Goal: Information Seeking & Learning: Learn about a topic

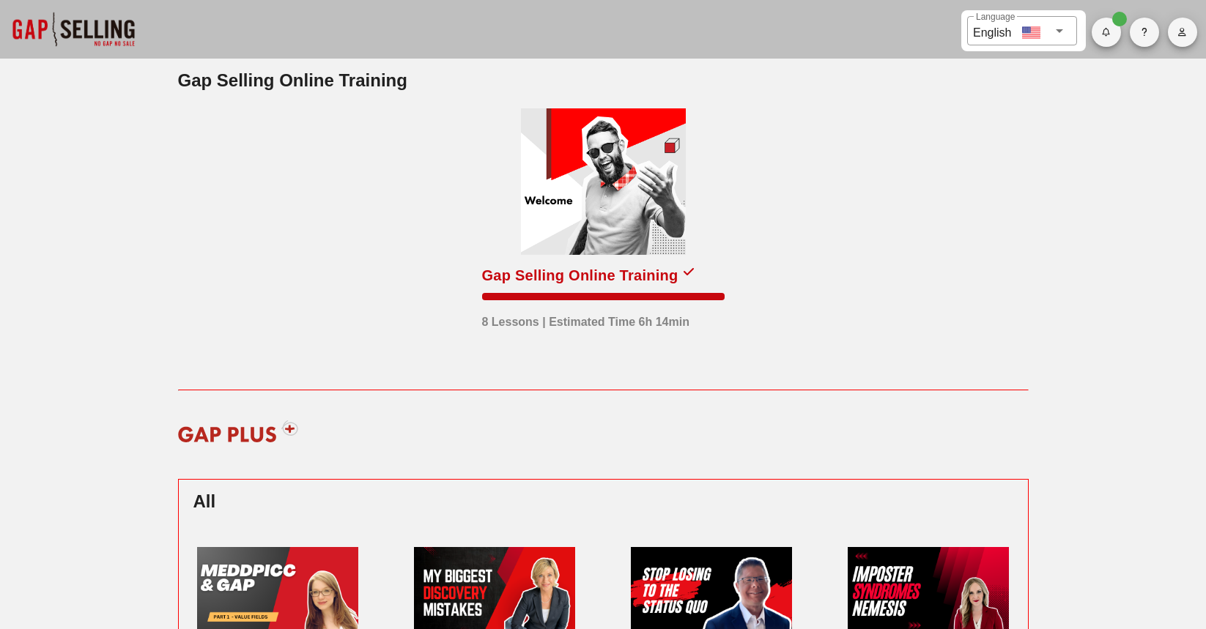
click at [590, 214] on div at bounding box center [603, 181] width 165 height 147
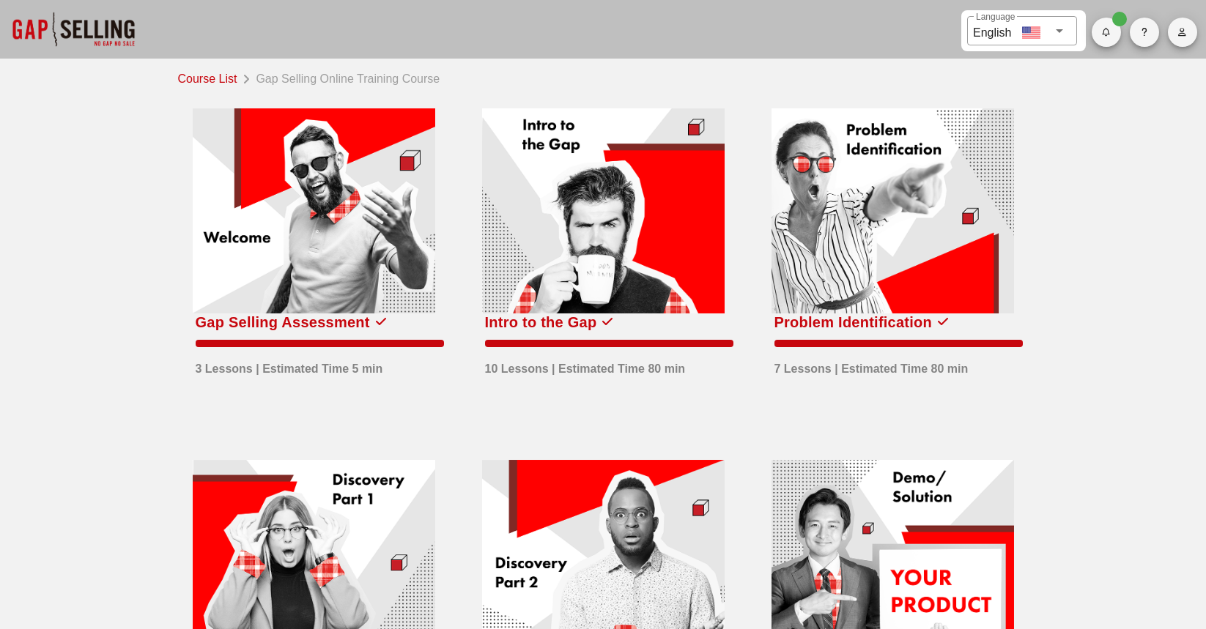
click at [687, 280] on div at bounding box center [603, 210] width 243 height 205
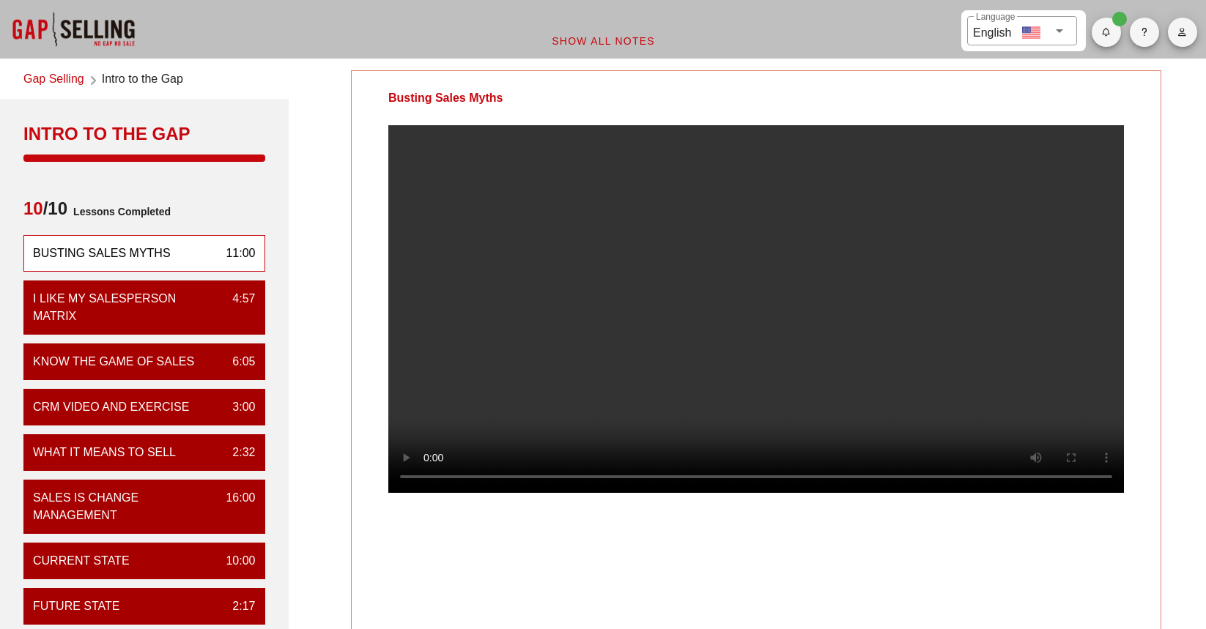
click at [53, 74] on link "Gap Selling" at bounding box center [53, 80] width 61 height 20
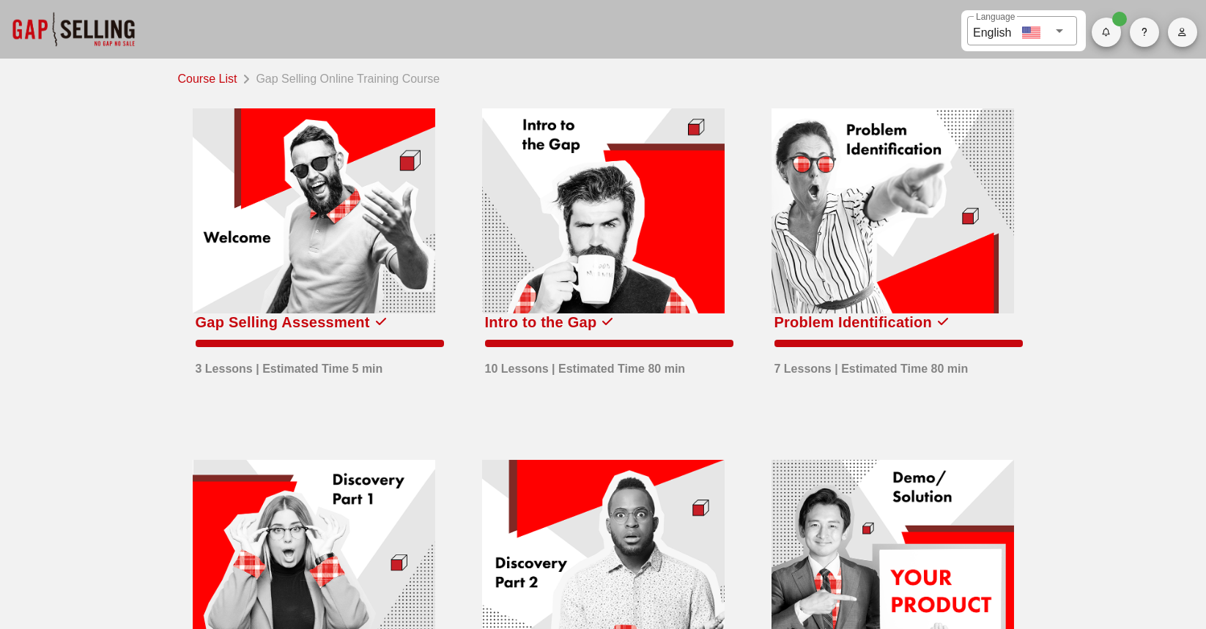
click at [846, 262] on div at bounding box center [893, 210] width 243 height 205
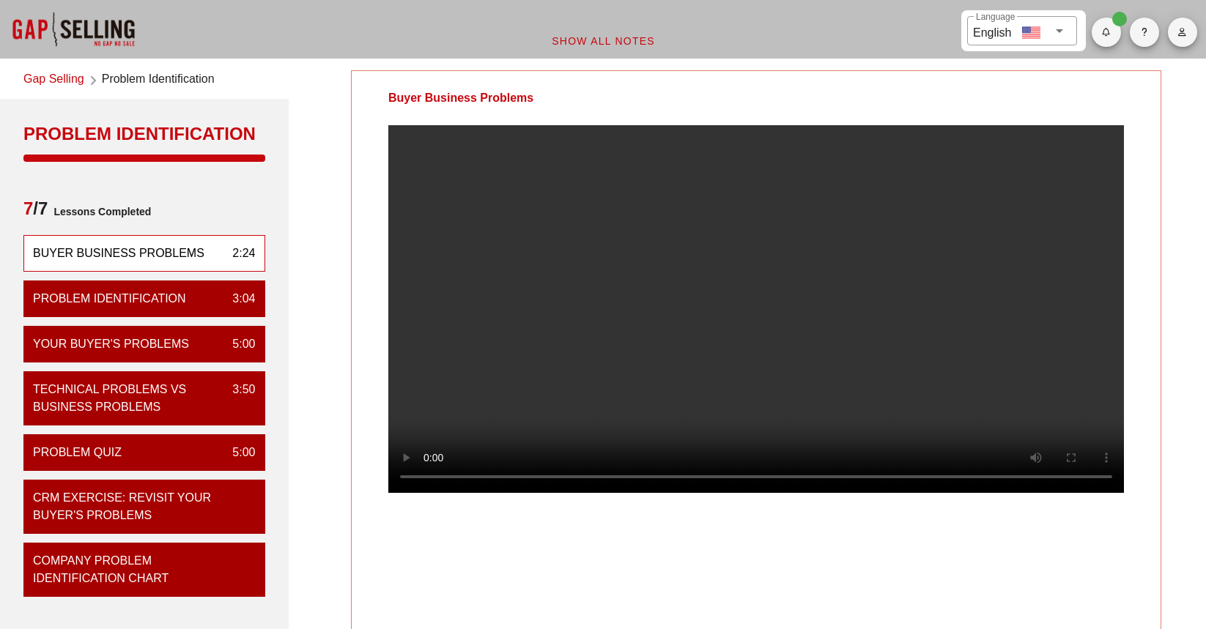
scroll to position [73, 0]
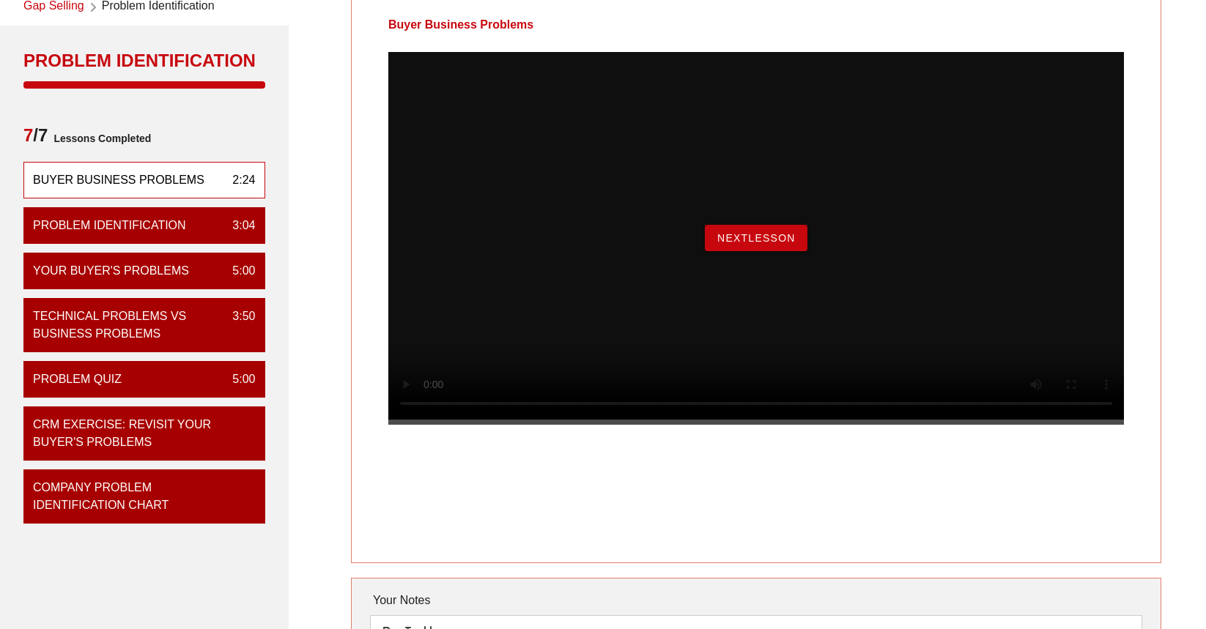
click at [766, 244] on span "NextLesson" at bounding box center [756, 238] width 79 height 12
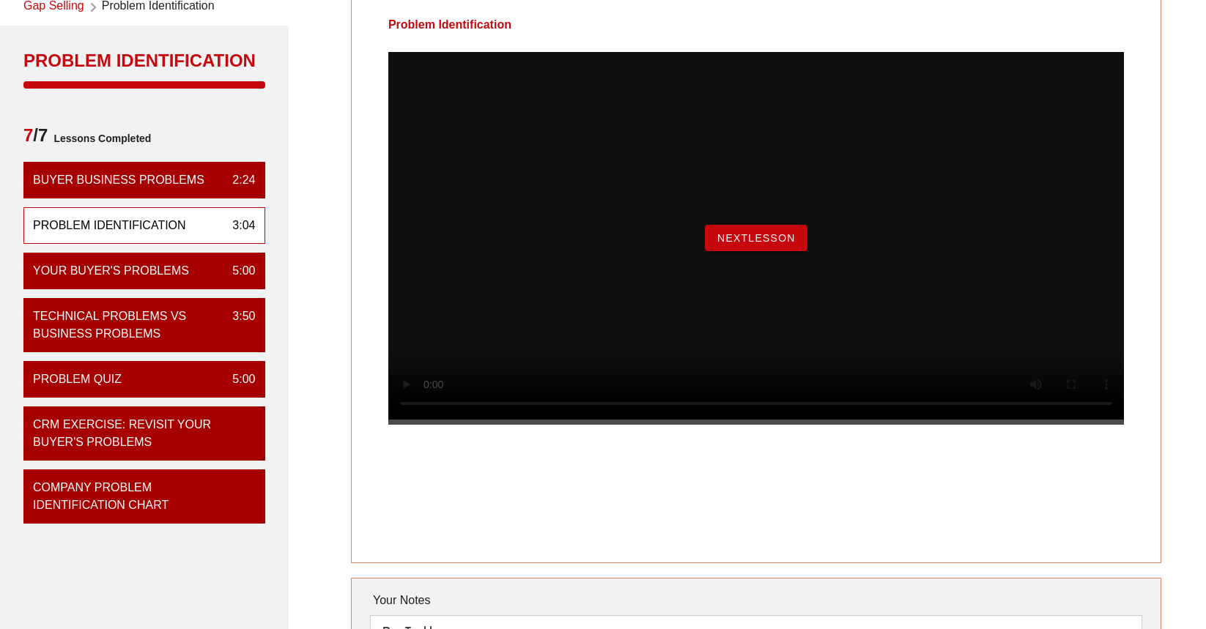
click at [766, 244] on span "NextLesson" at bounding box center [756, 238] width 79 height 12
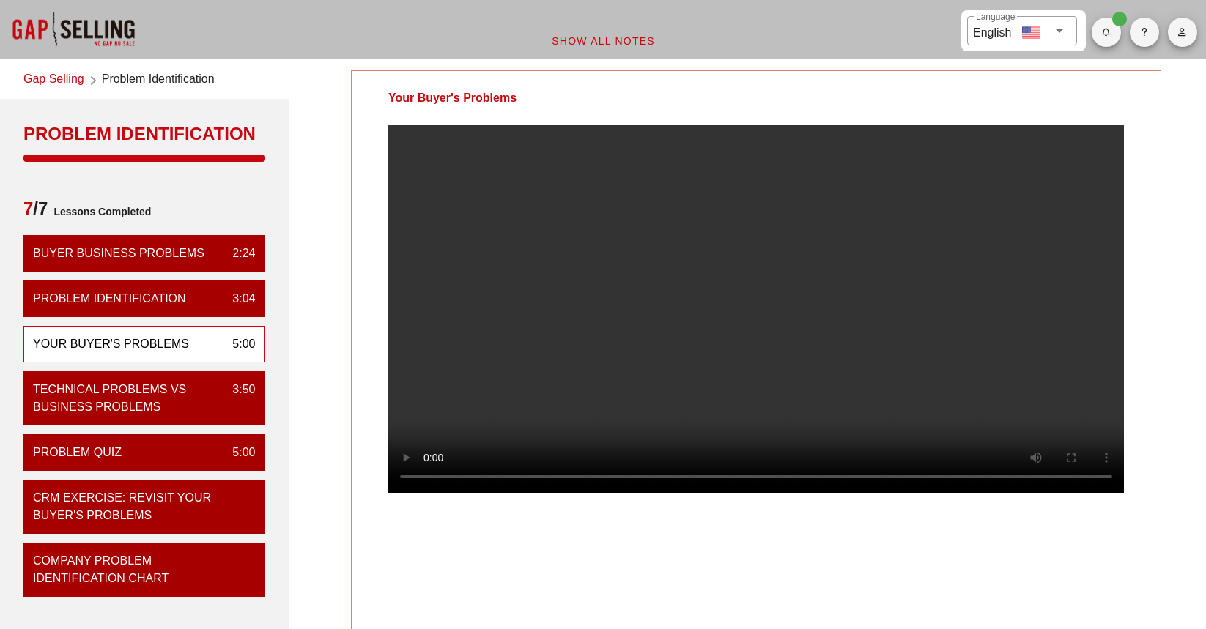
click at [783, 313] on video at bounding box center [756, 309] width 736 height 368
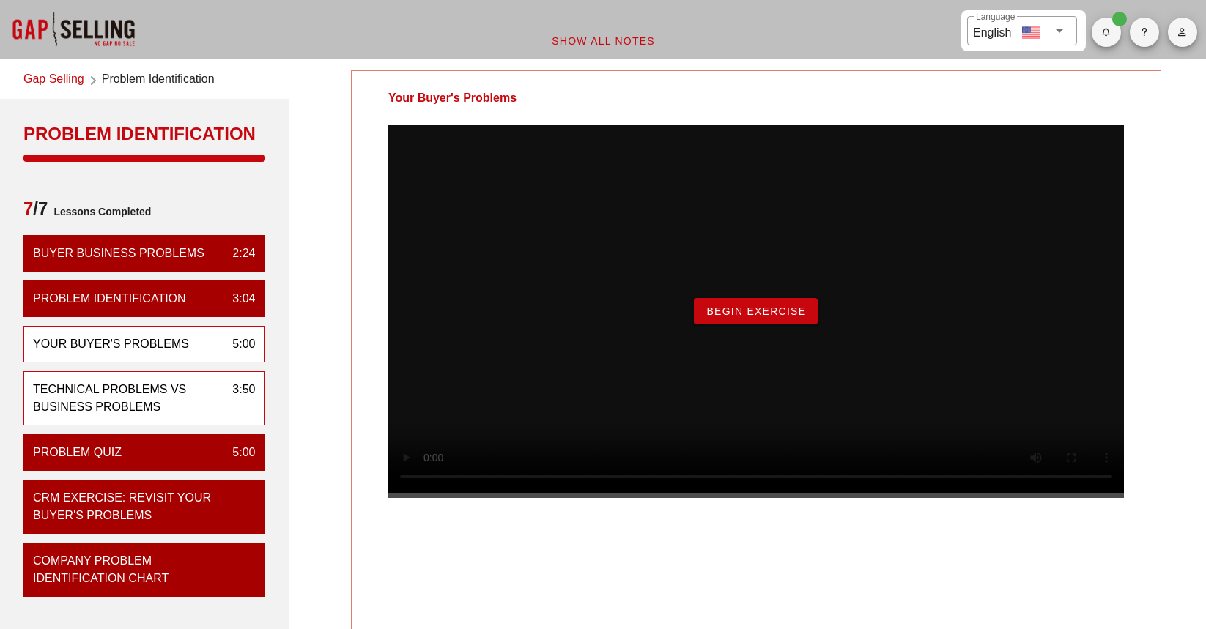
click at [180, 416] on div "Technical Problems vs Business Problems 3:50" at bounding box center [144, 398] width 242 height 54
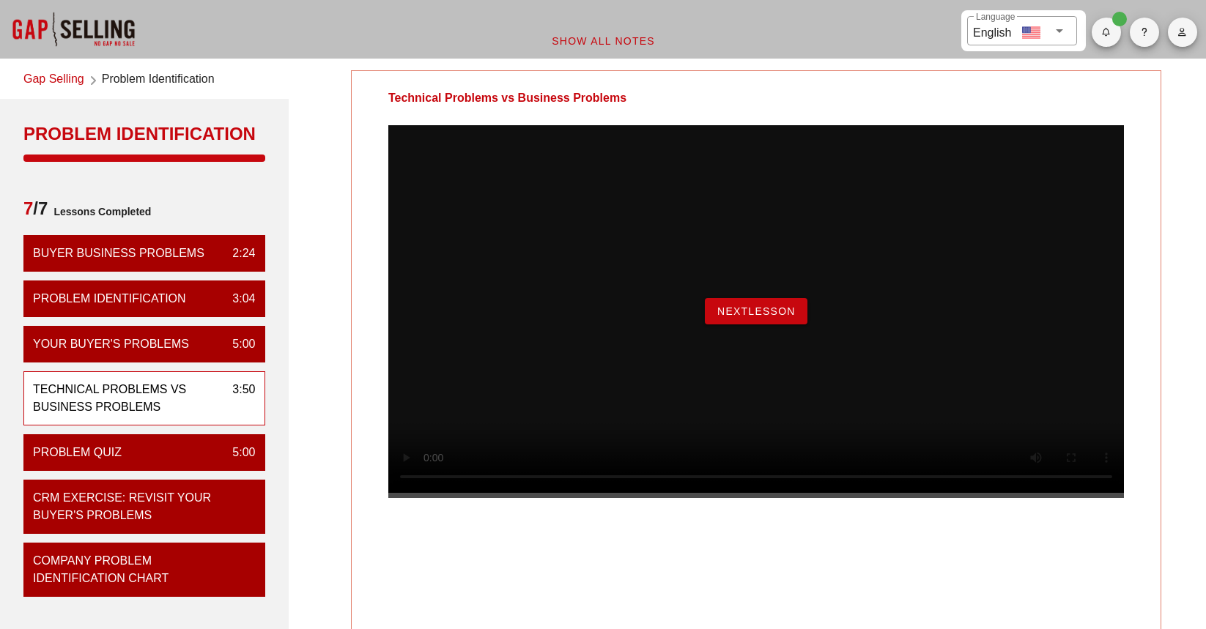
click at [760, 317] on span "NextLesson" at bounding box center [756, 312] width 79 height 12
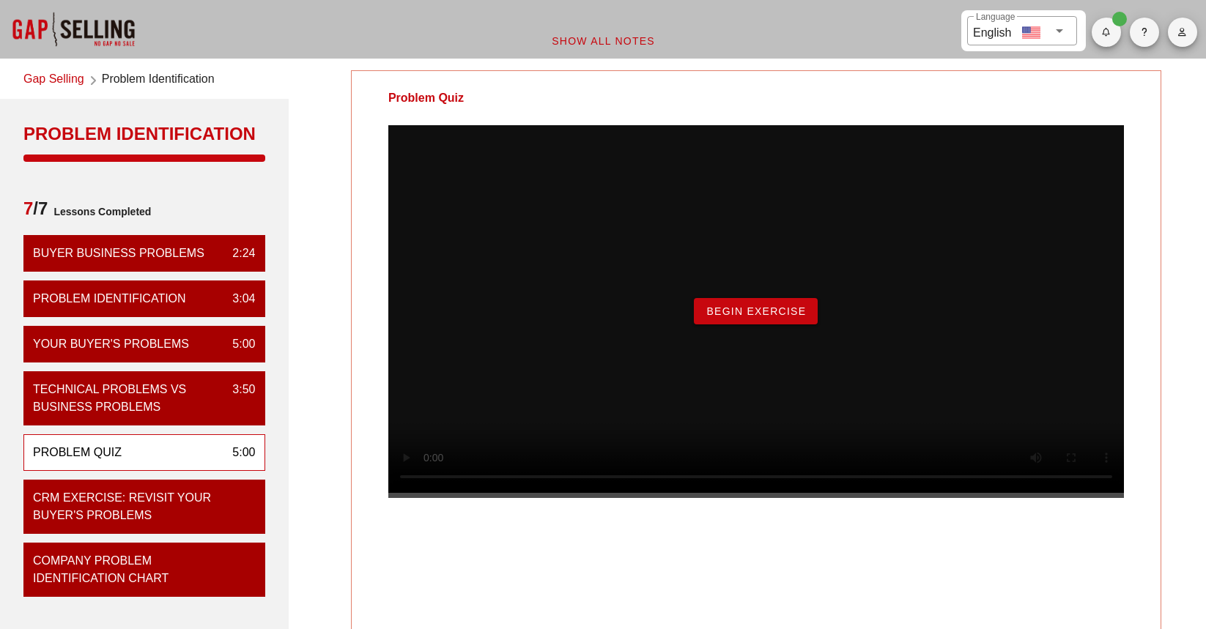
click at [752, 325] on button "Begin Exercise" at bounding box center [756, 311] width 124 height 26
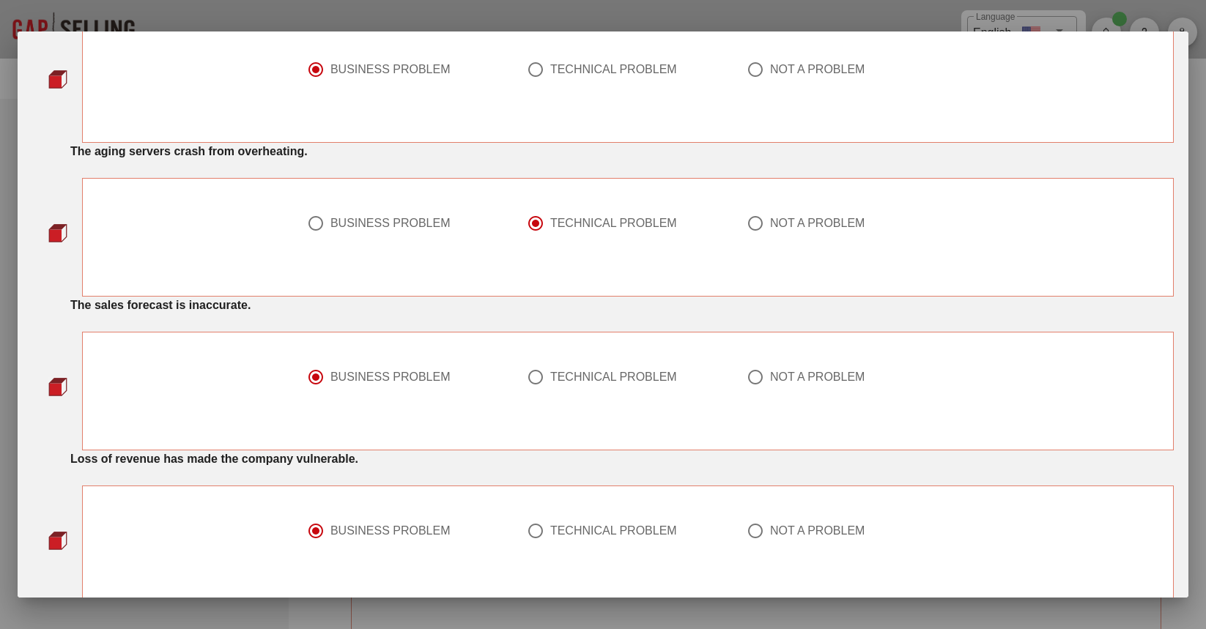
scroll to position [147, 0]
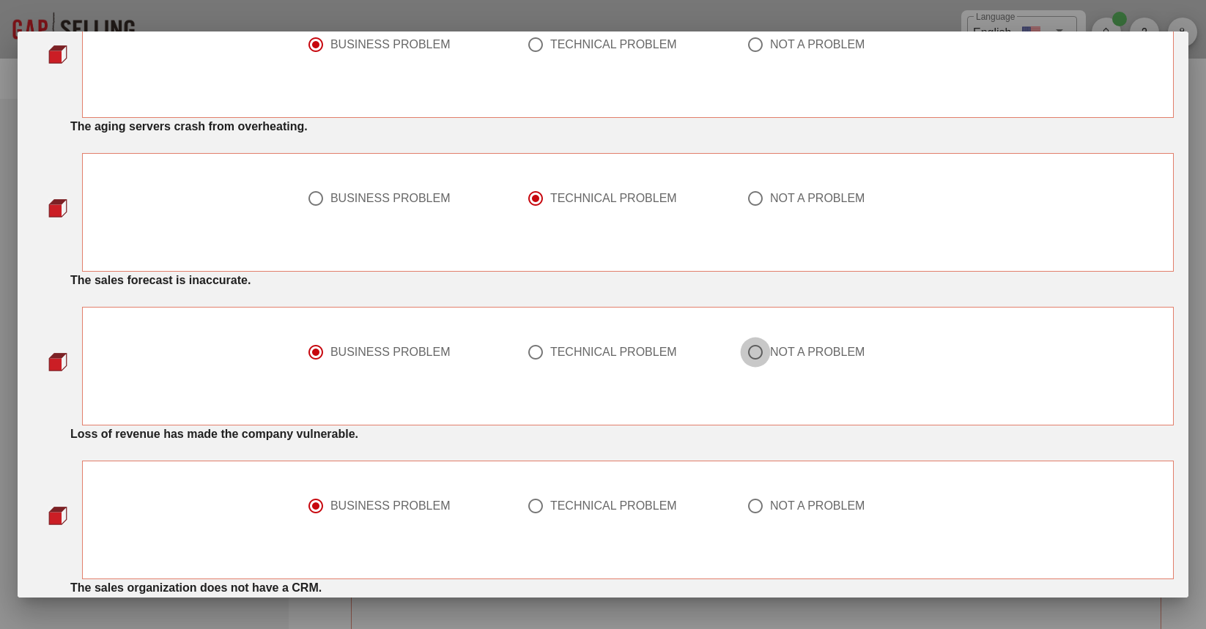
click at [759, 352] on div at bounding box center [755, 352] width 25 height 25
radio input "false"
radio input "true"
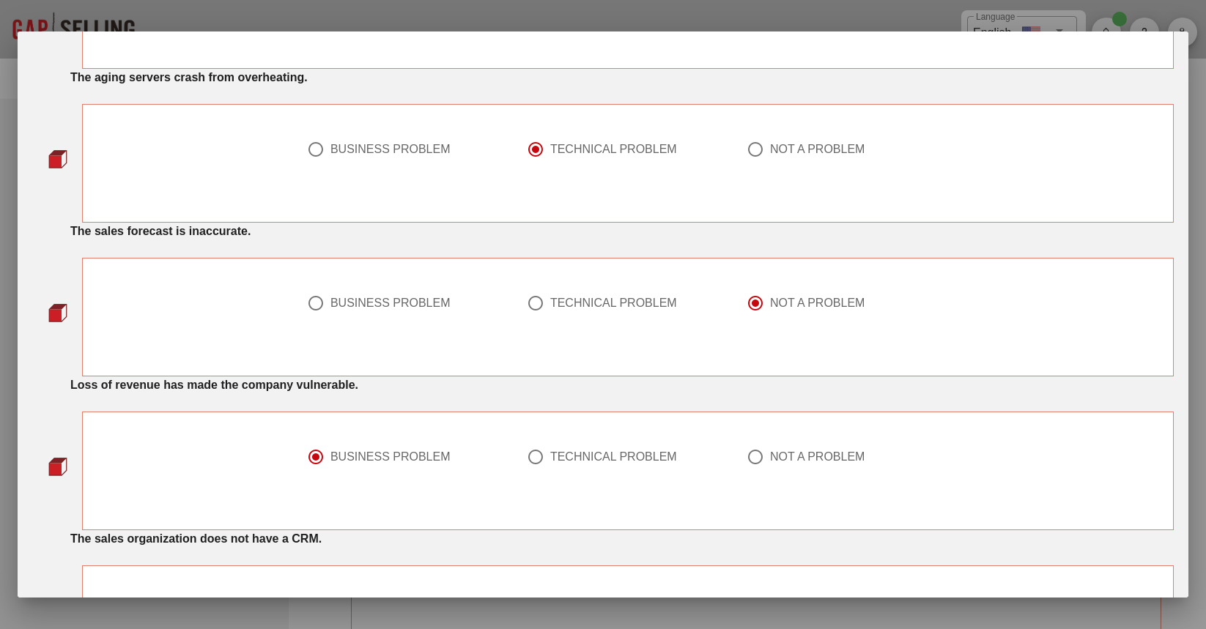
scroll to position [220, 0]
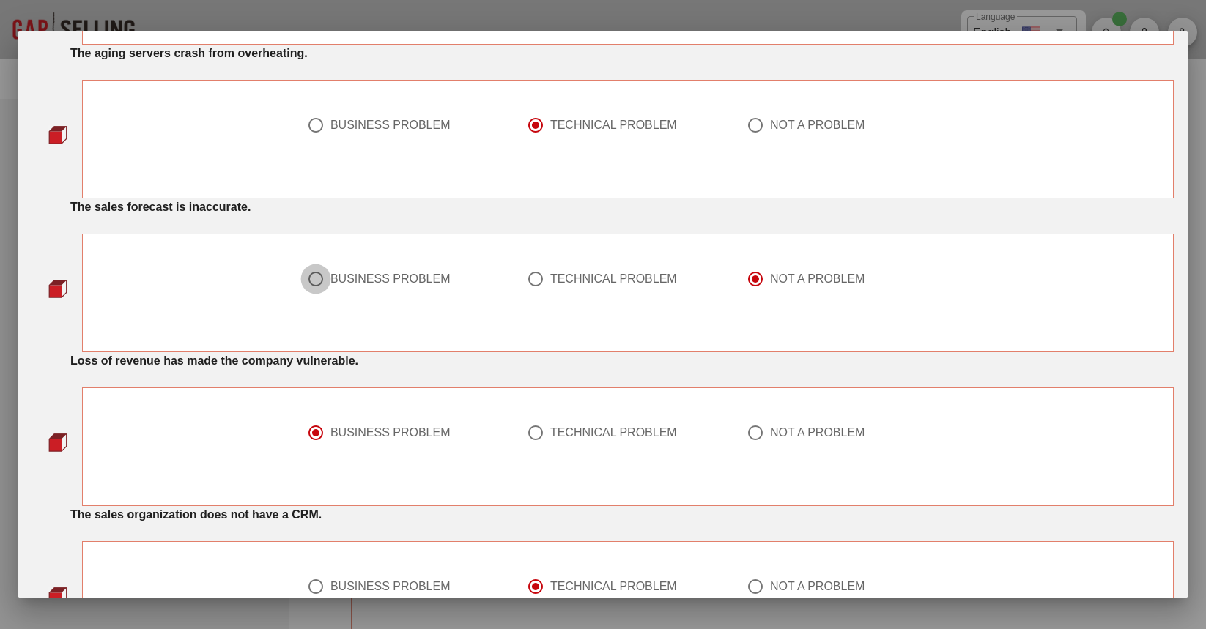
click at [311, 285] on div at bounding box center [315, 279] width 25 height 25
click at [525, 274] on div at bounding box center [535, 279] width 25 height 25
radio input "false"
radio input "true"
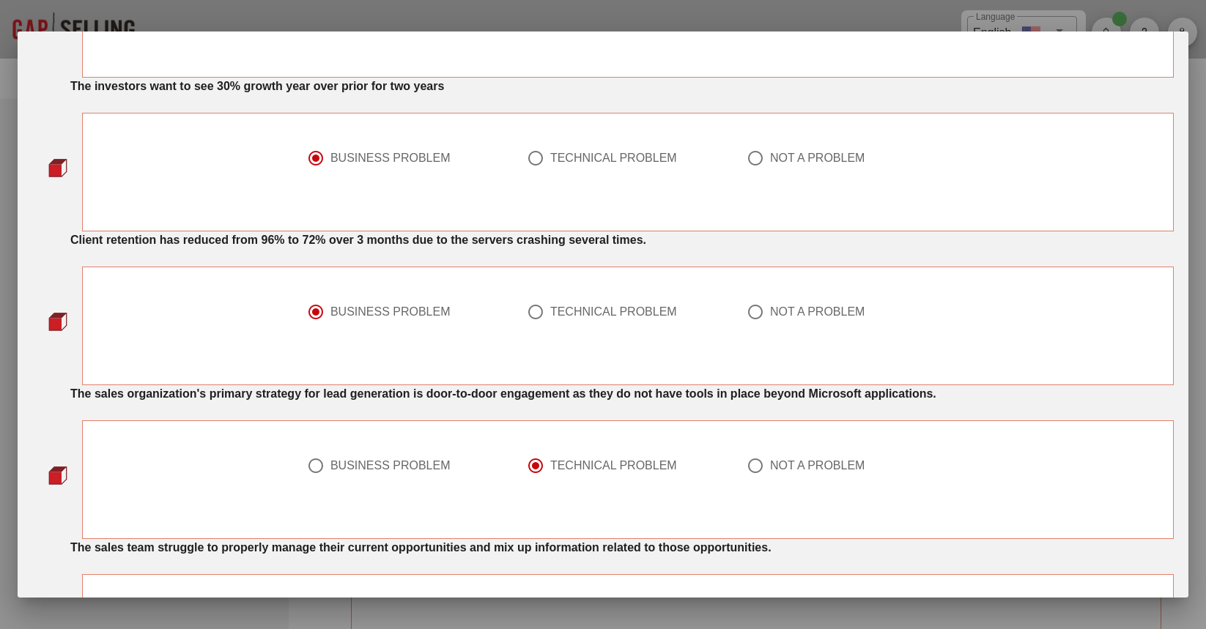
scroll to position [806, 0]
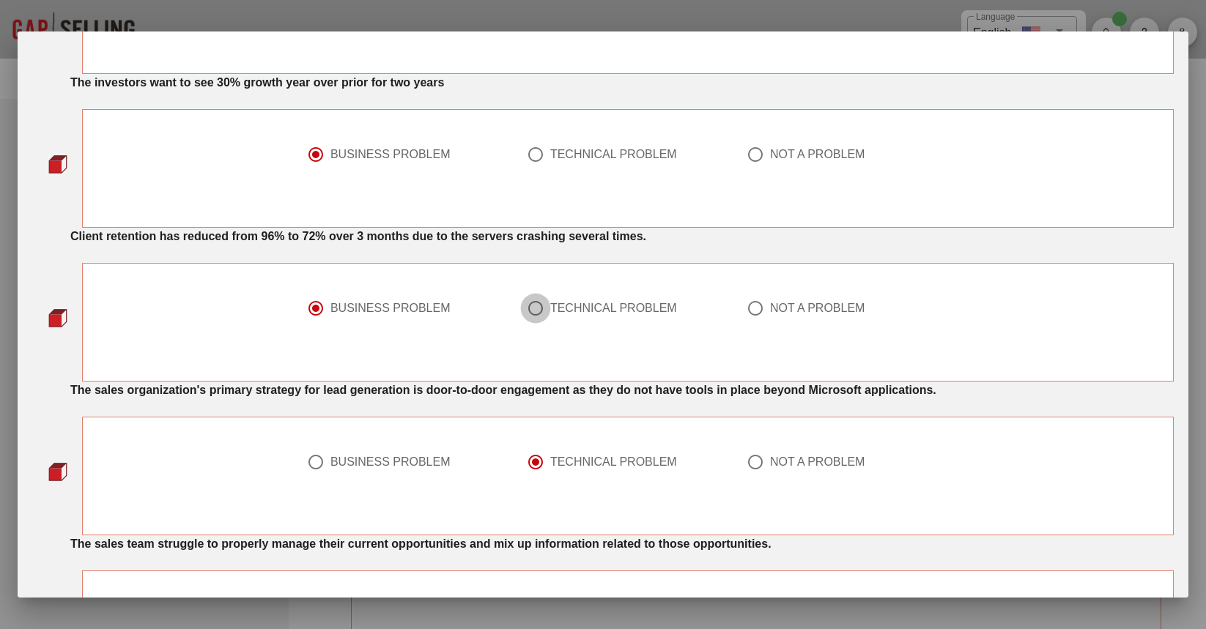
click at [538, 314] on div at bounding box center [535, 308] width 25 height 25
radio input "false"
radio input "true"
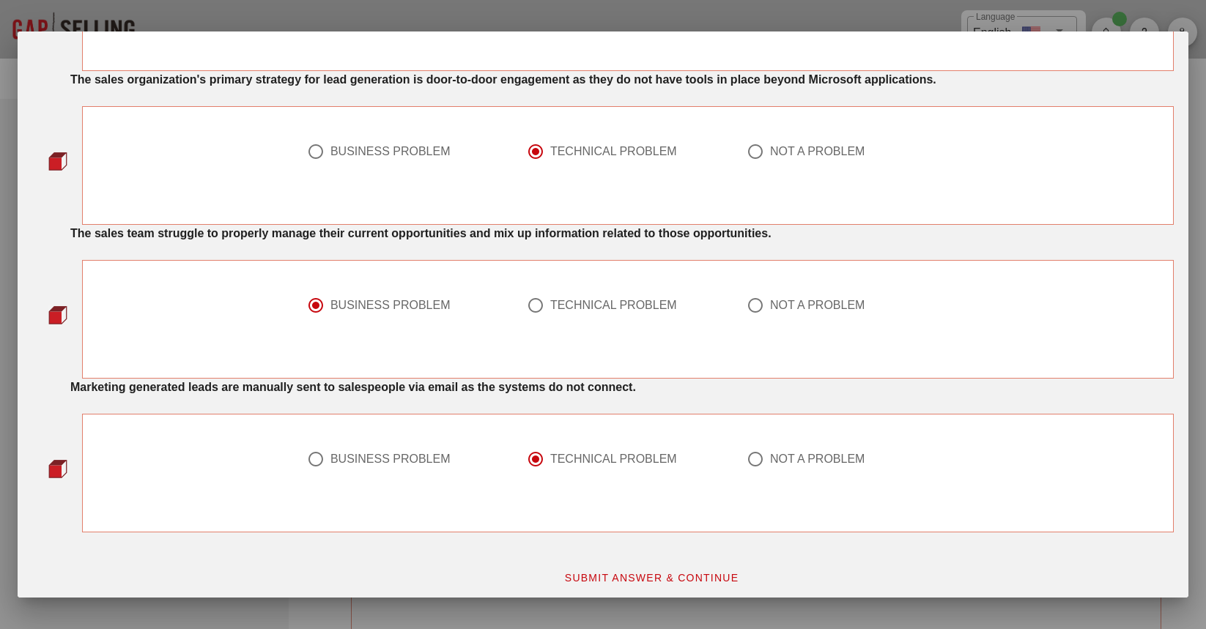
scroll to position [1125, 0]
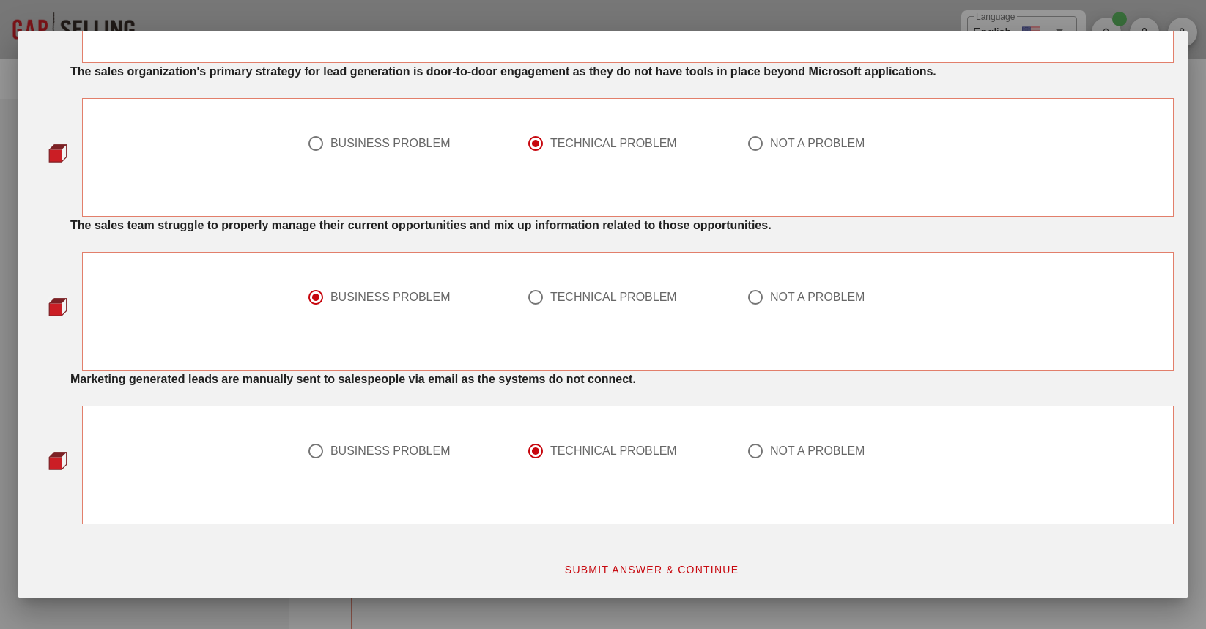
click at [643, 562] on button "SUBMIT ANSWER & CONTINUE" at bounding box center [651, 570] width 199 height 26
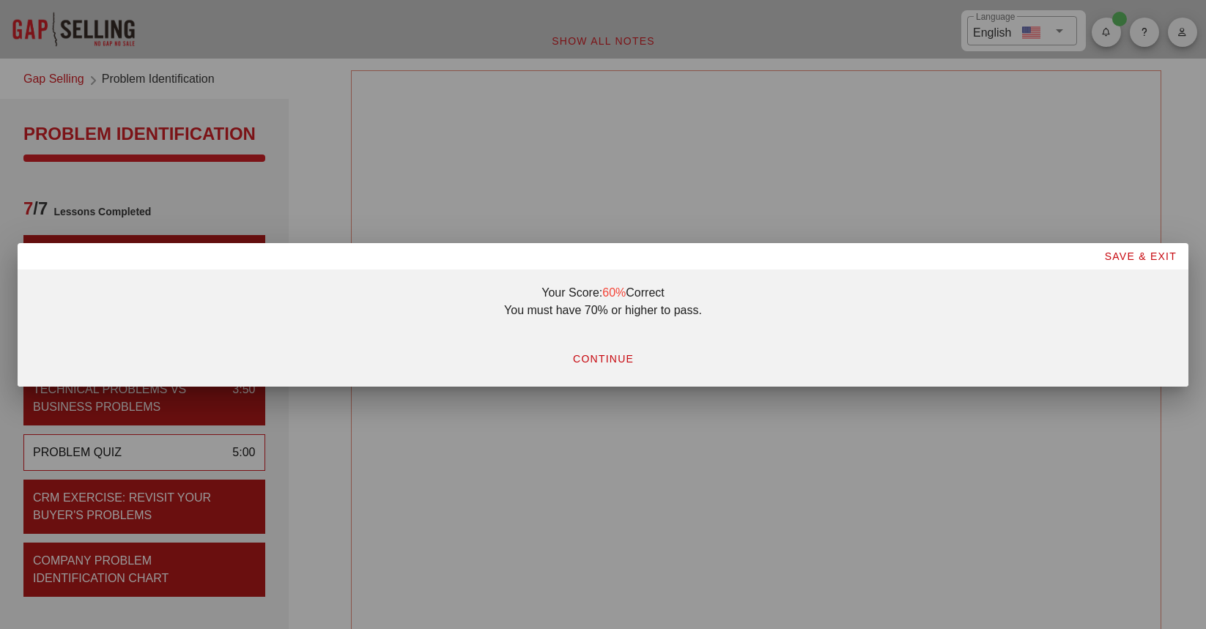
click at [611, 363] on span "CONTINUE" at bounding box center [603, 359] width 62 height 12
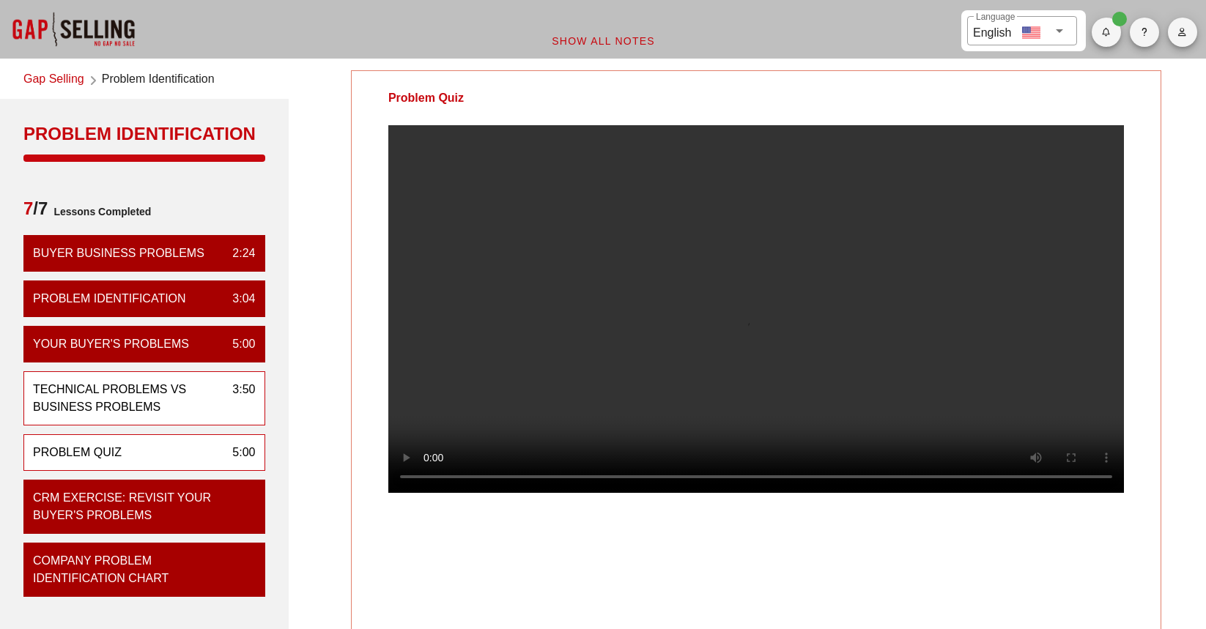
click at [168, 398] on div "Technical Problems vs Business Problems" at bounding box center [127, 398] width 188 height 35
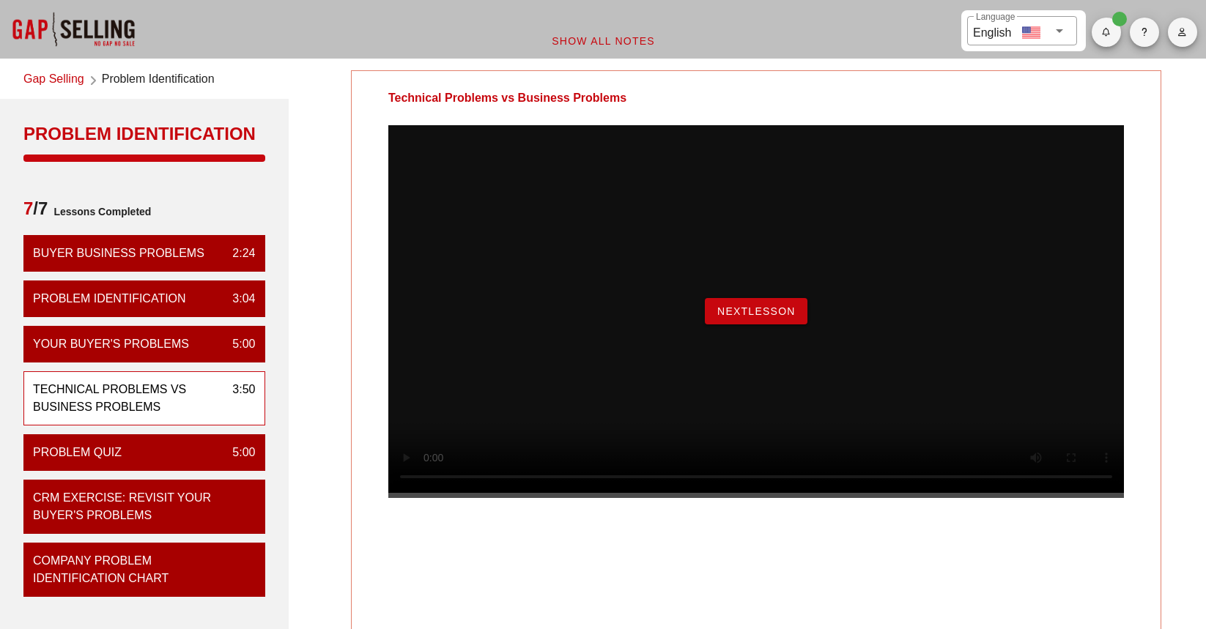
click at [779, 317] on span "NextLesson" at bounding box center [756, 312] width 79 height 12
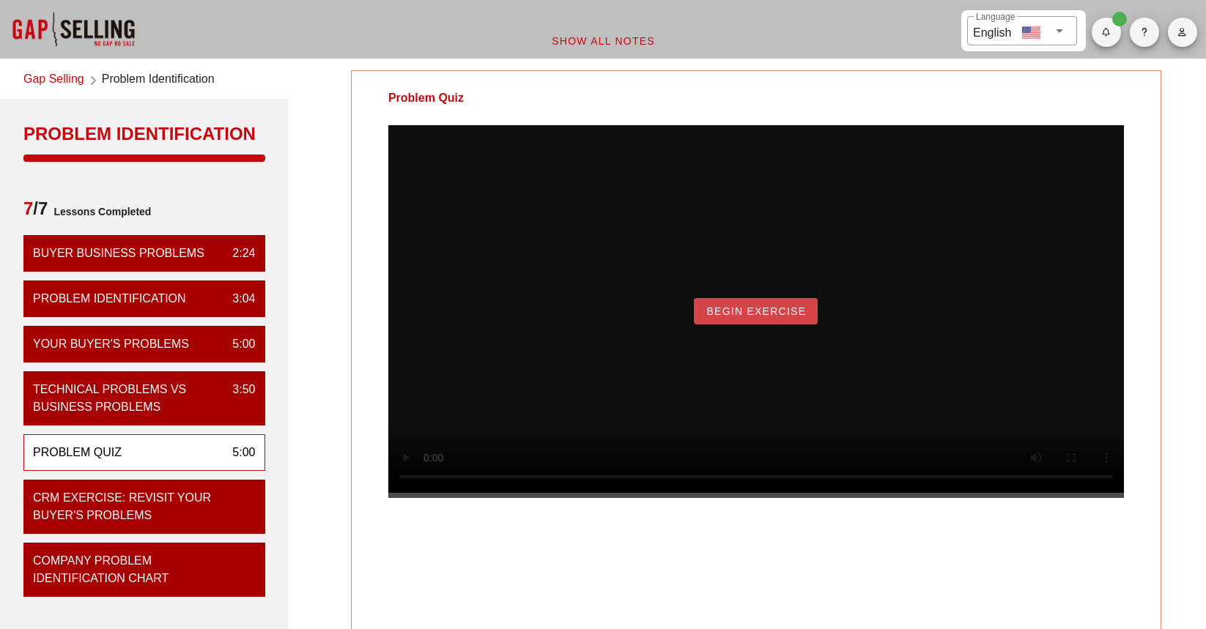
click at [753, 317] on span "Begin Exercise" at bounding box center [756, 312] width 100 height 12
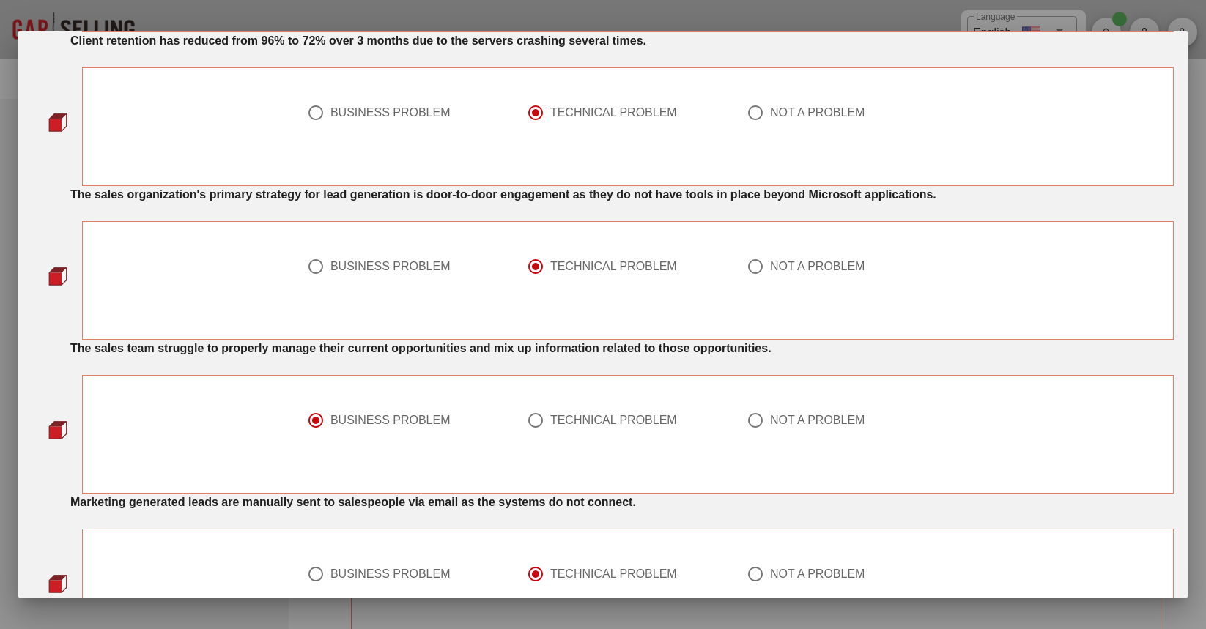
scroll to position [1026, 0]
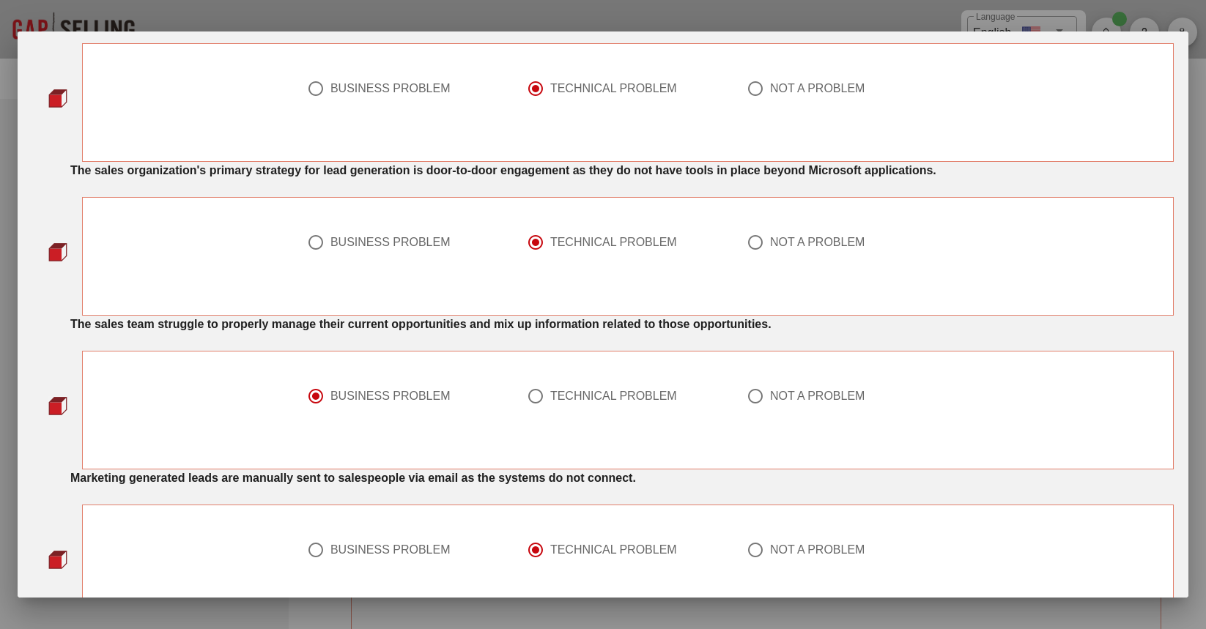
click at [539, 393] on div at bounding box center [535, 396] width 25 height 25
radio input "false"
radio input "true"
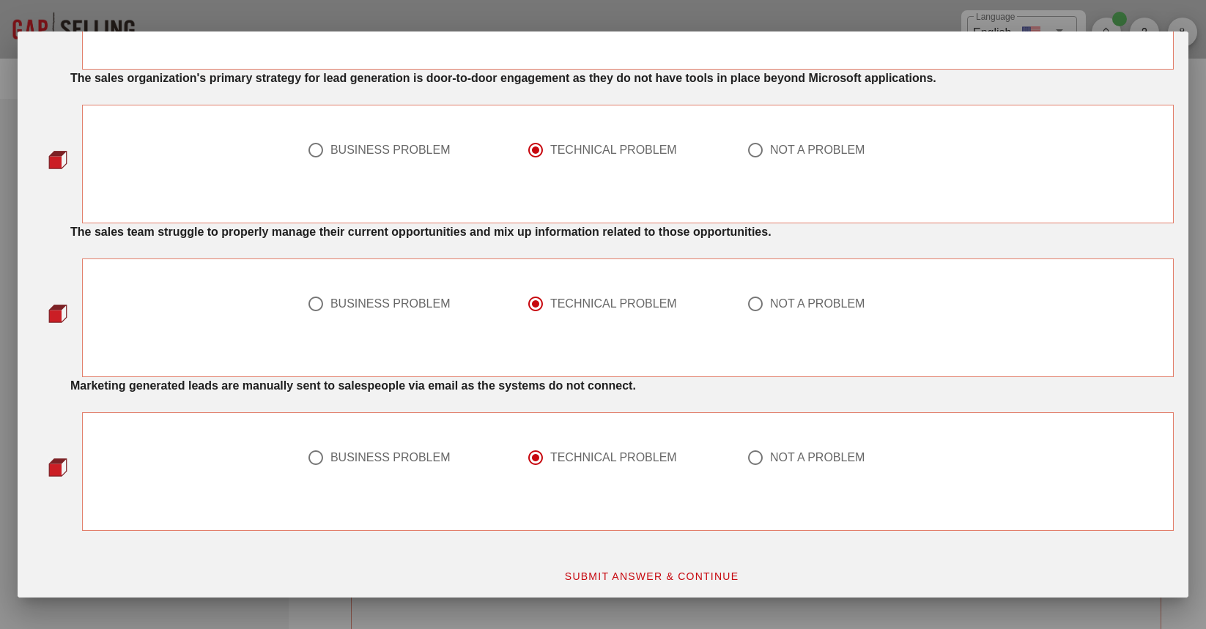
scroll to position [1125, 0]
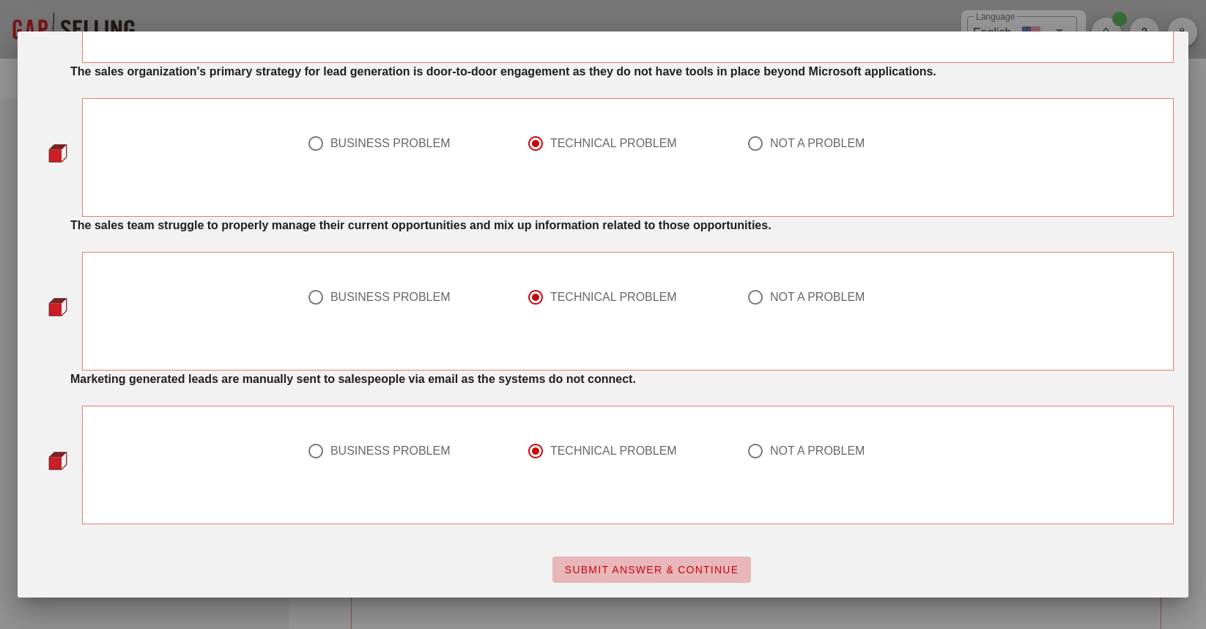
click at [588, 569] on span "SUBMIT ANSWER & CONTINUE" at bounding box center [651, 570] width 175 height 12
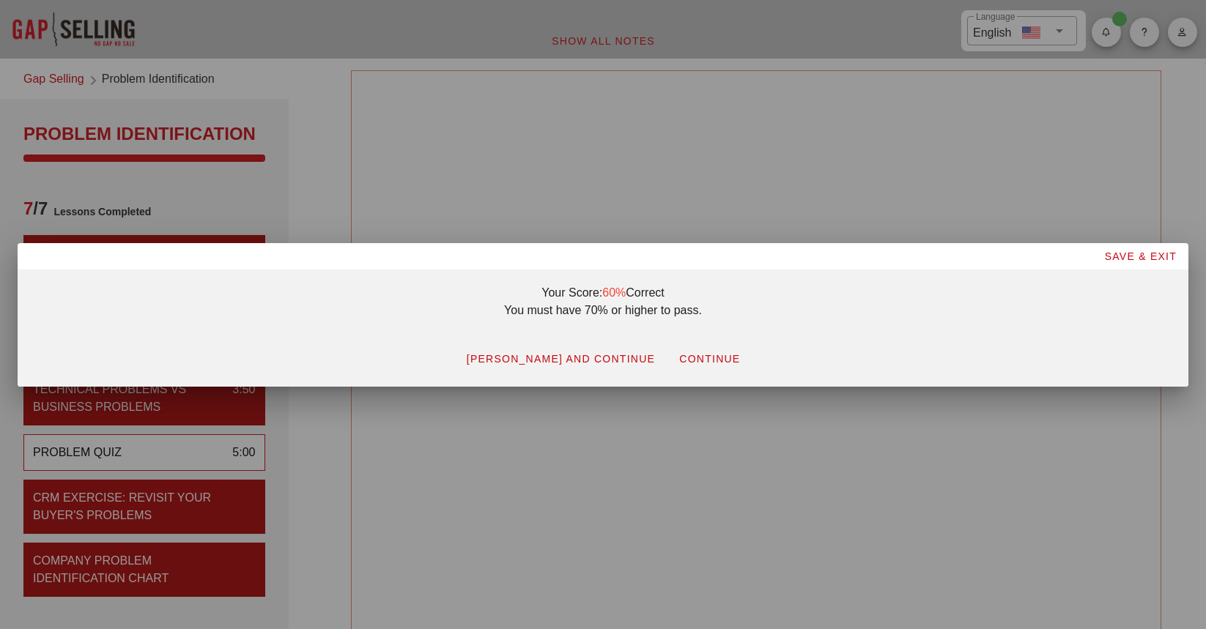
click at [700, 363] on span "CONTINUE" at bounding box center [709, 359] width 62 height 12
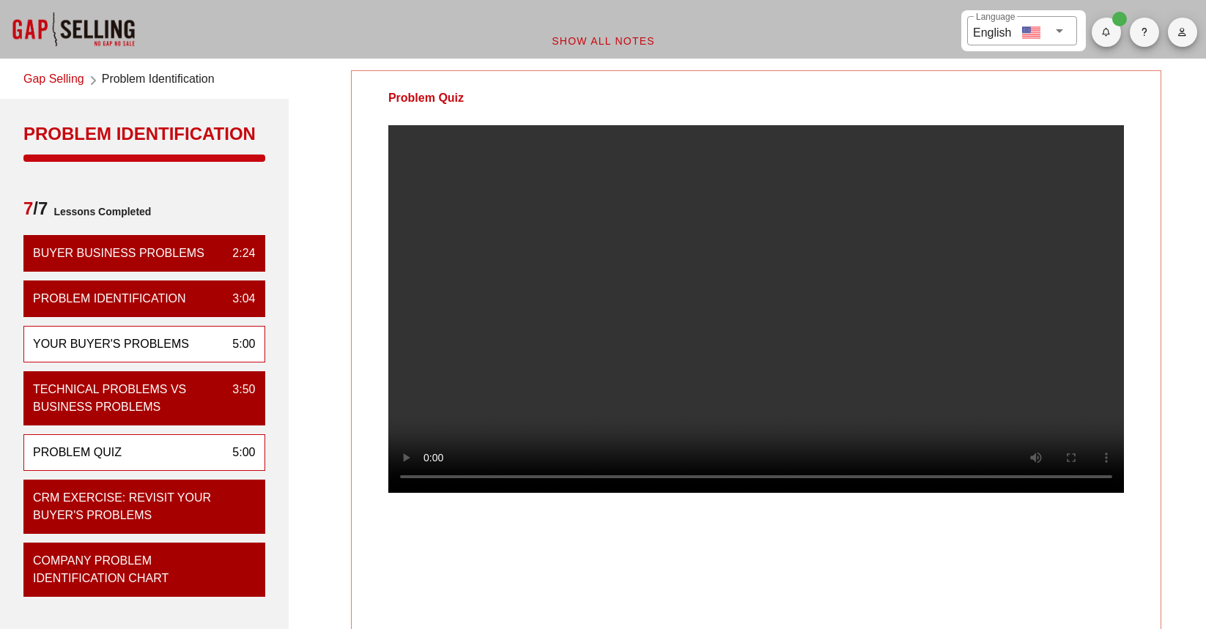
click at [117, 350] on div "Your Buyer's Problems" at bounding box center [111, 345] width 156 height 18
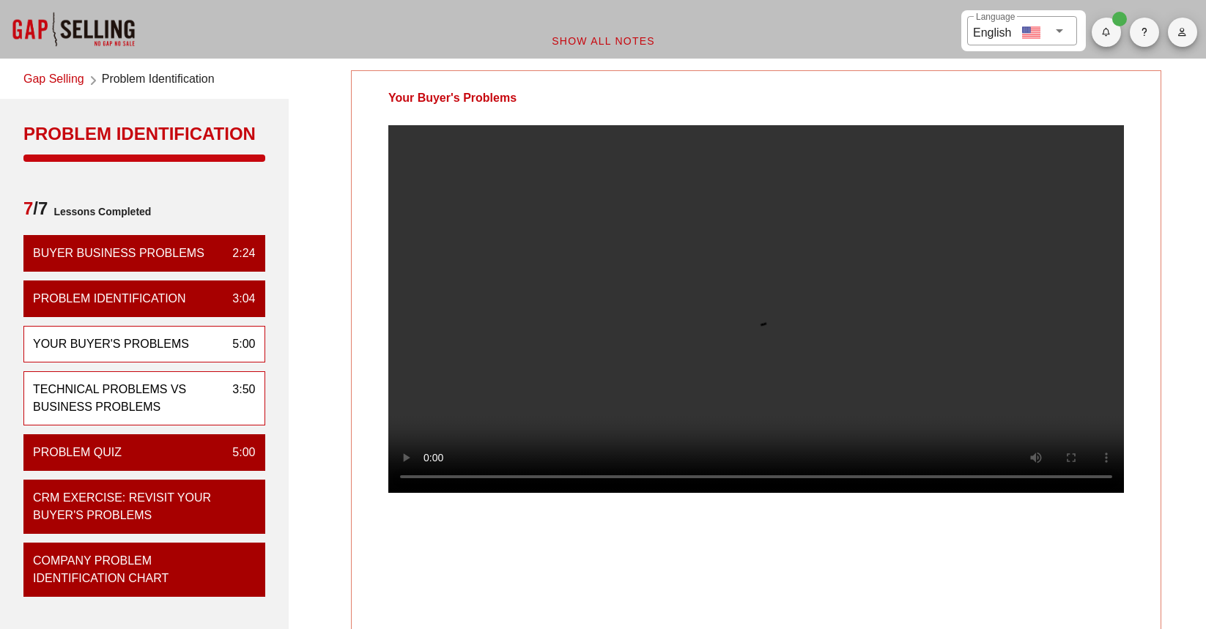
click at [122, 391] on div "Technical Problems vs Business Problems" at bounding box center [127, 398] width 188 height 35
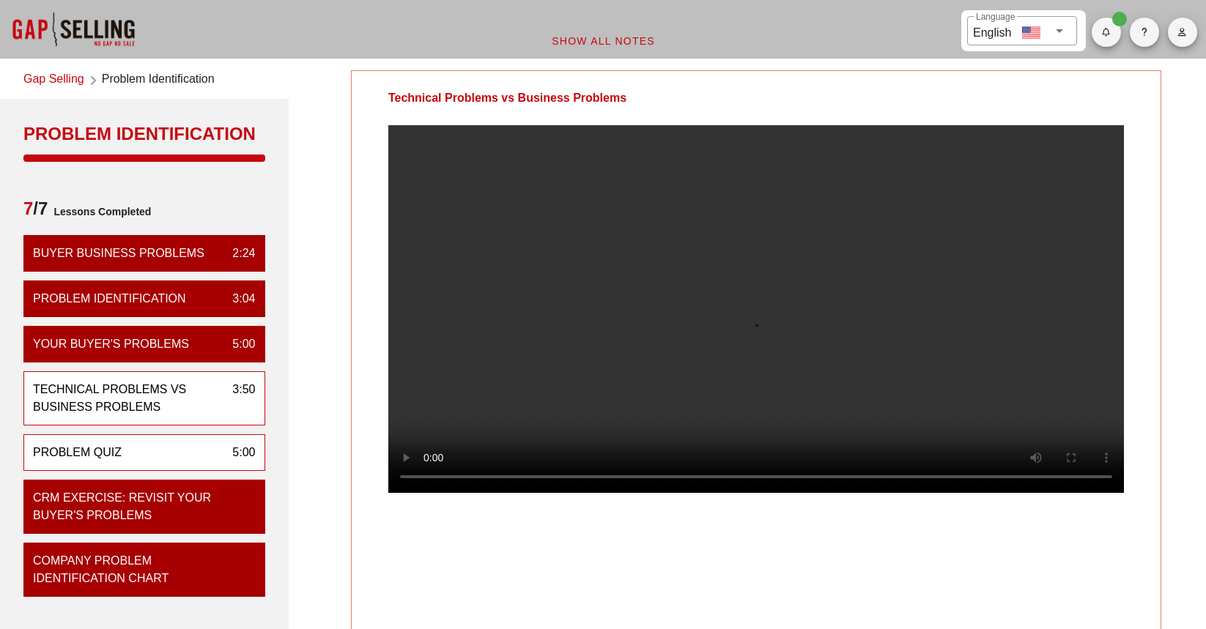
click at [136, 452] on div "Problem Quiz 5:00" at bounding box center [144, 452] width 242 height 37
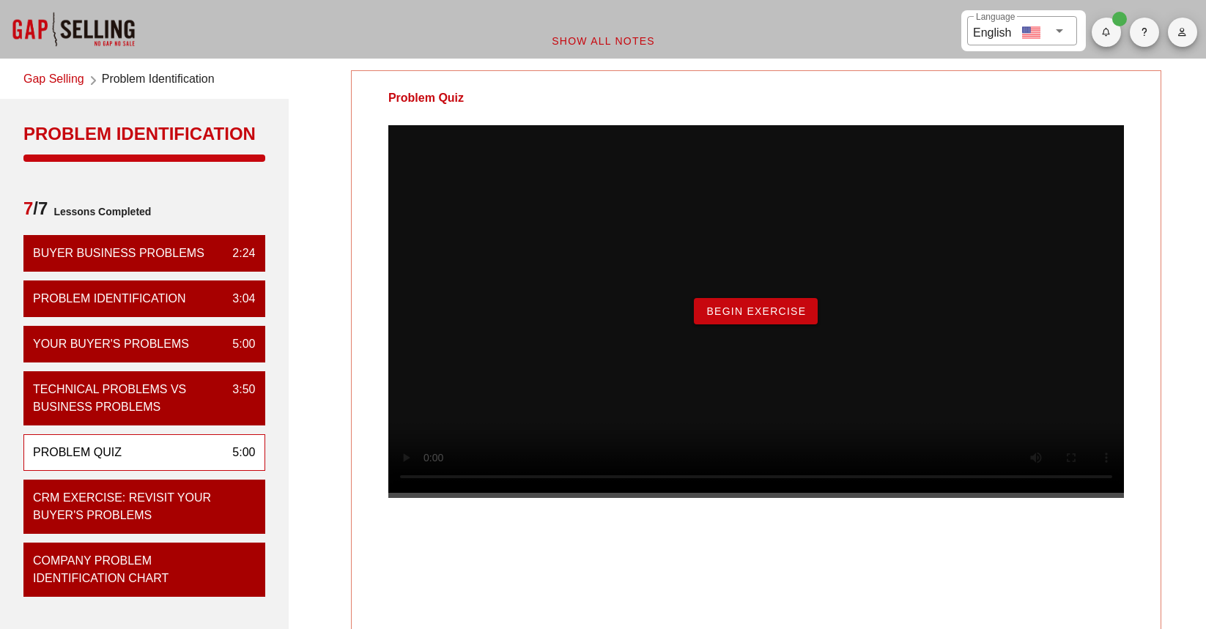
click at [755, 319] on div "Begin Exercise" at bounding box center [756, 311] width 736 height 373
click at [755, 317] on span "Begin Exercise" at bounding box center [756, 312] width 100 height 12
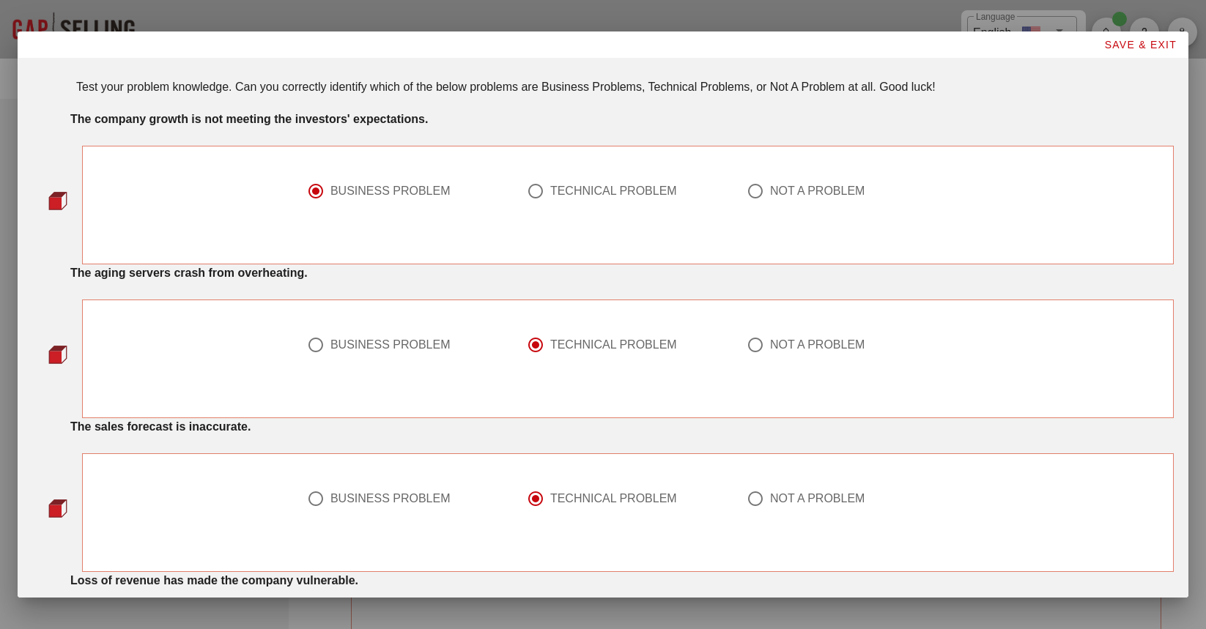
click at [537, 189] on div at bounding box center [535, 191] width 25 height 25
radio input "false"
radio input "true"
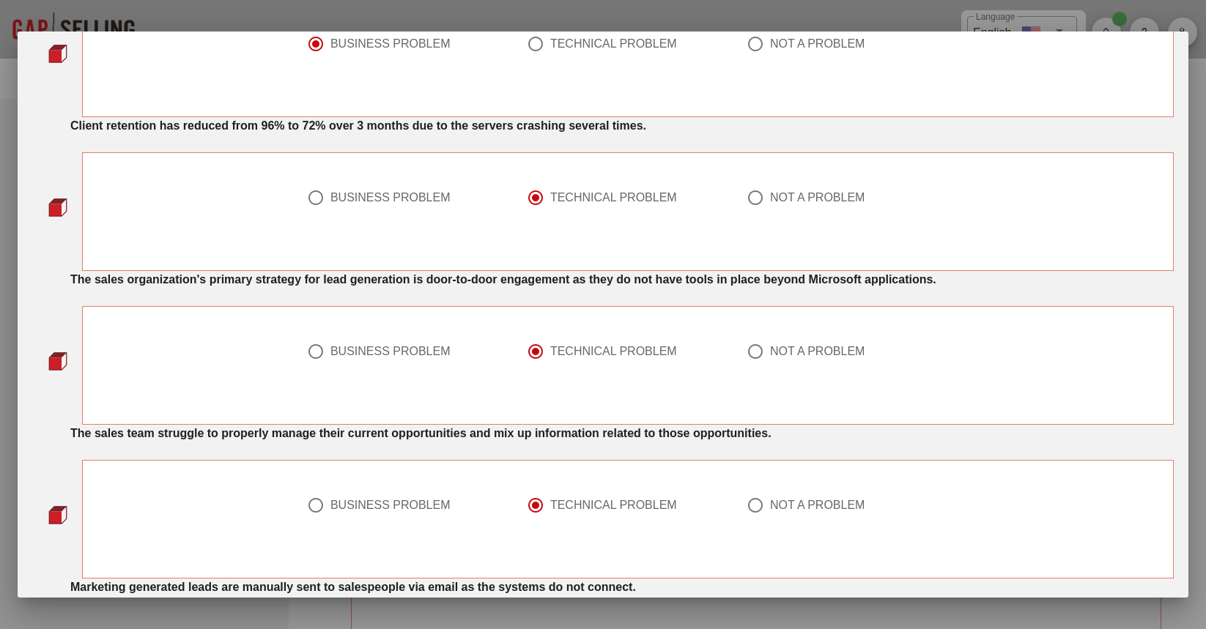
scroll to position [1026, 0]
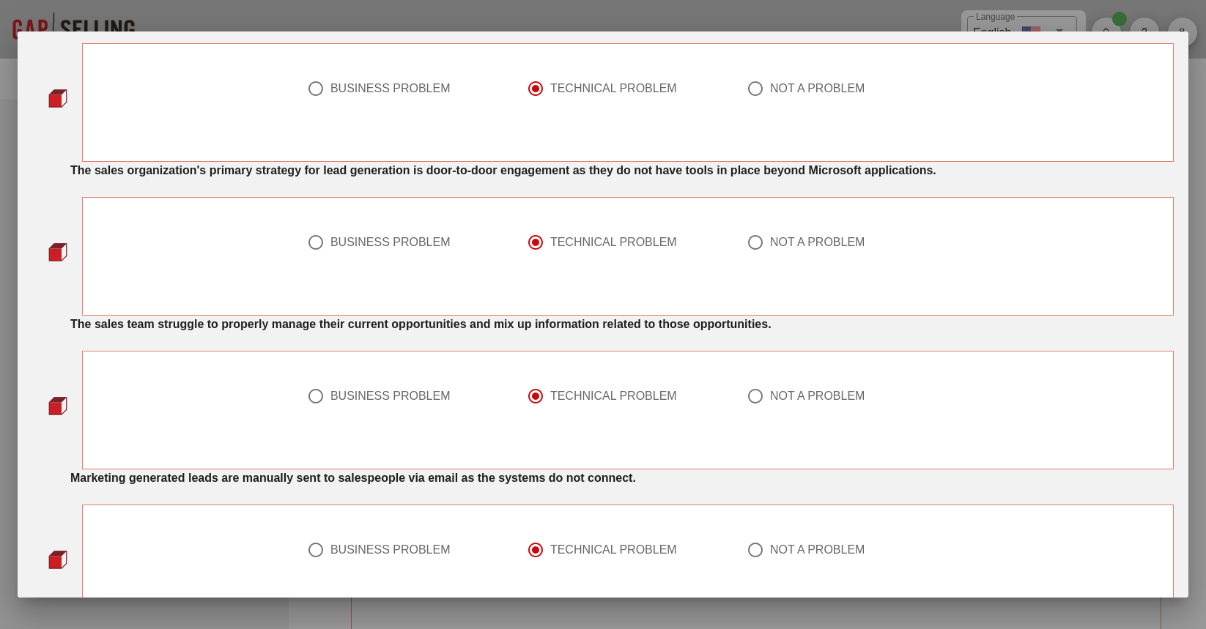
click at [317, 394] on div at bounding box center [315, 396] width 25 height 25
radio input "true"
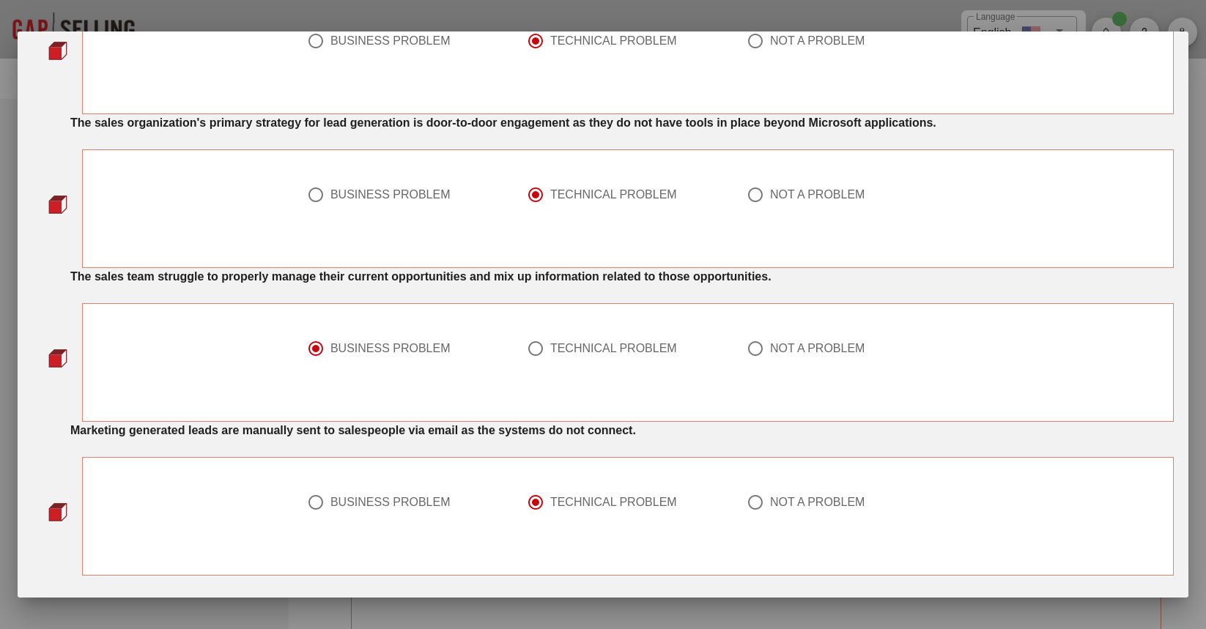
scroll to position [1125, 0]
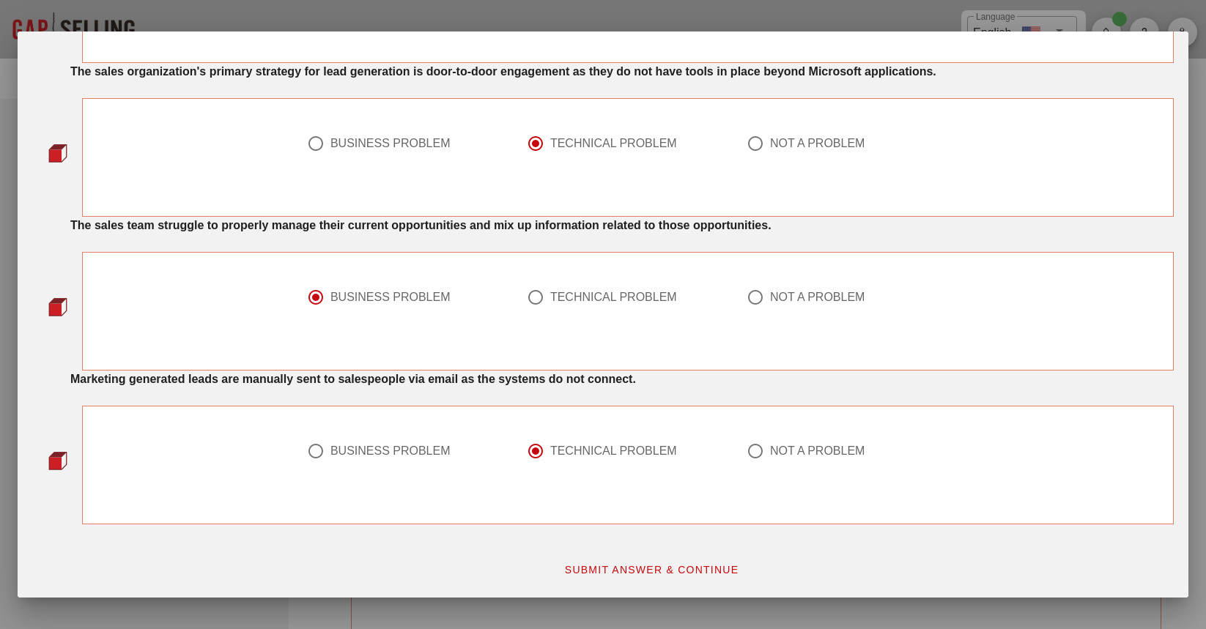
click at [571, 572] on span "SUBMIT ANSWER & CONTINUE" at bounding box center [651, 570] width 175 height 12
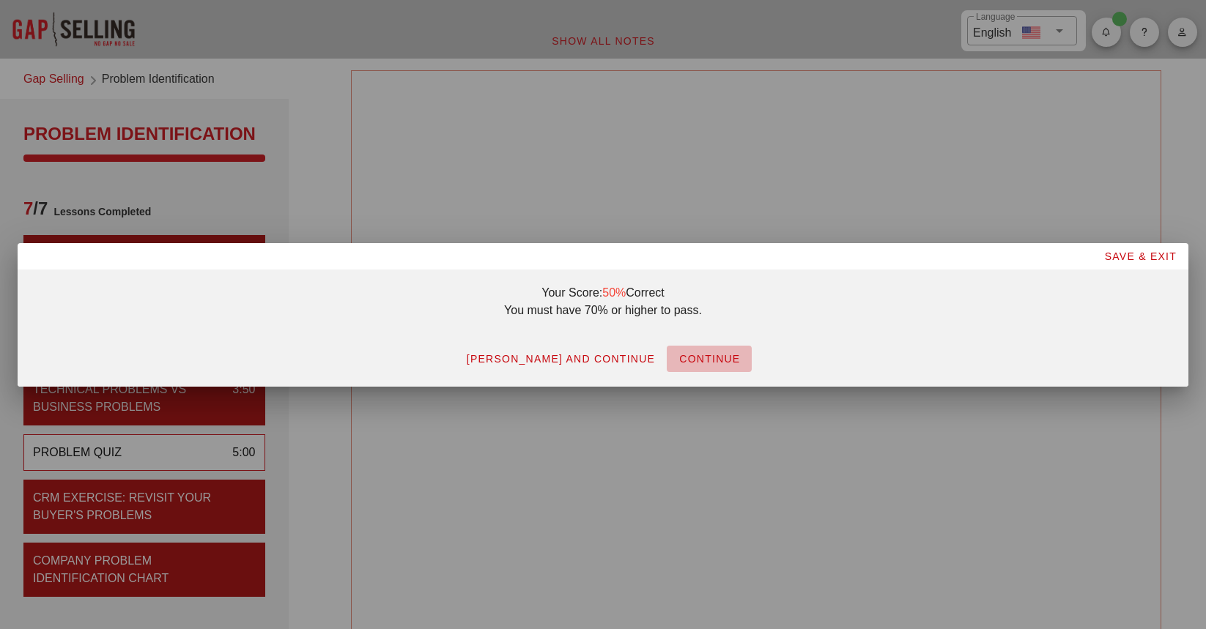
click at [700, 355] on span "CONTINUE" at bounding box center [709, 359] width 62 height 12
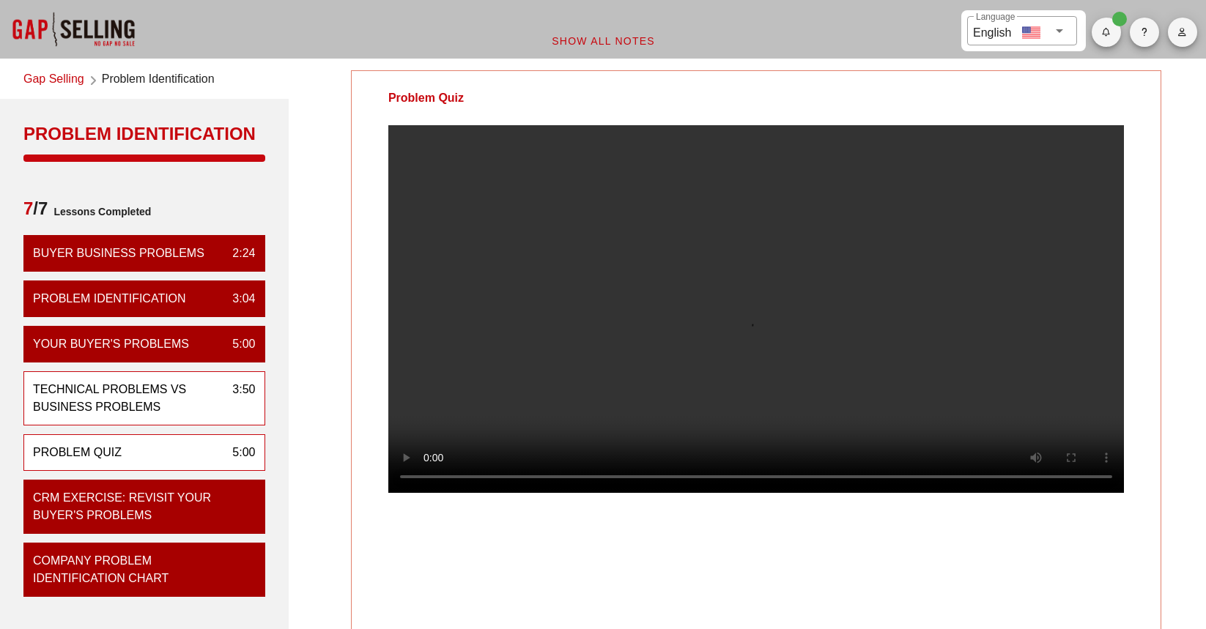
click at [207, 413] on div "Technical Problems vs Business Problems" at bounding box center [127, 398] width 188 height 35
click at [196, 450] on div "Problem Quiz 5:00" at bounding box center [144, 452] width 242 height 37
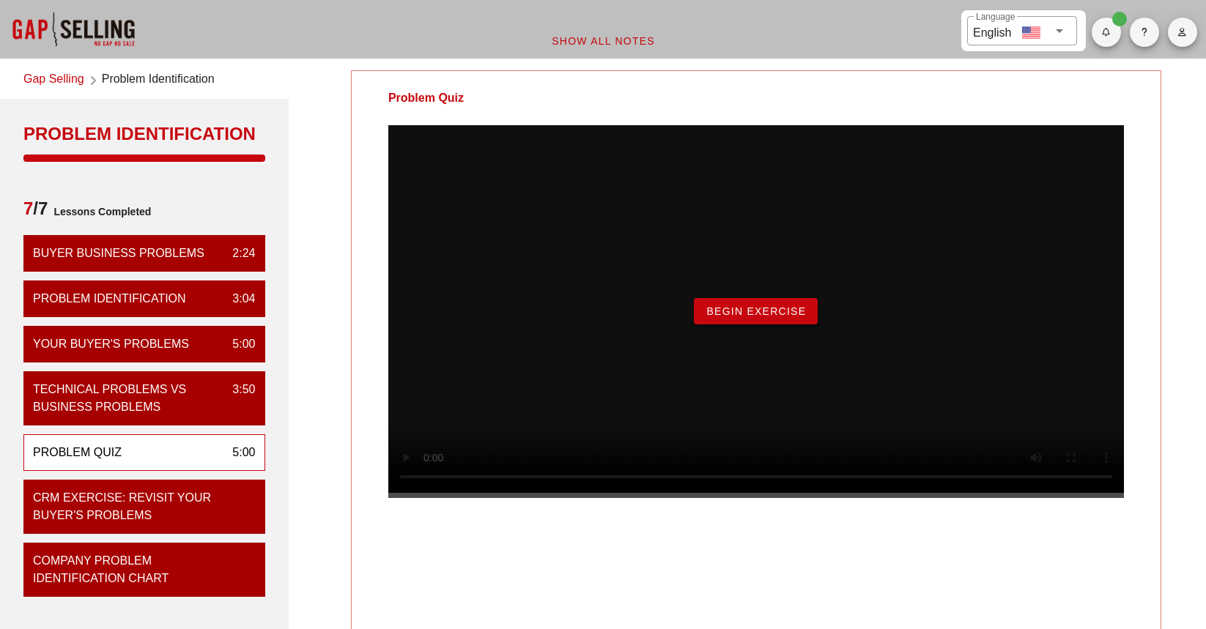
click at [761, 317] on span "Begin Exercise" at bounding box center [756, 312] width 100 height 12
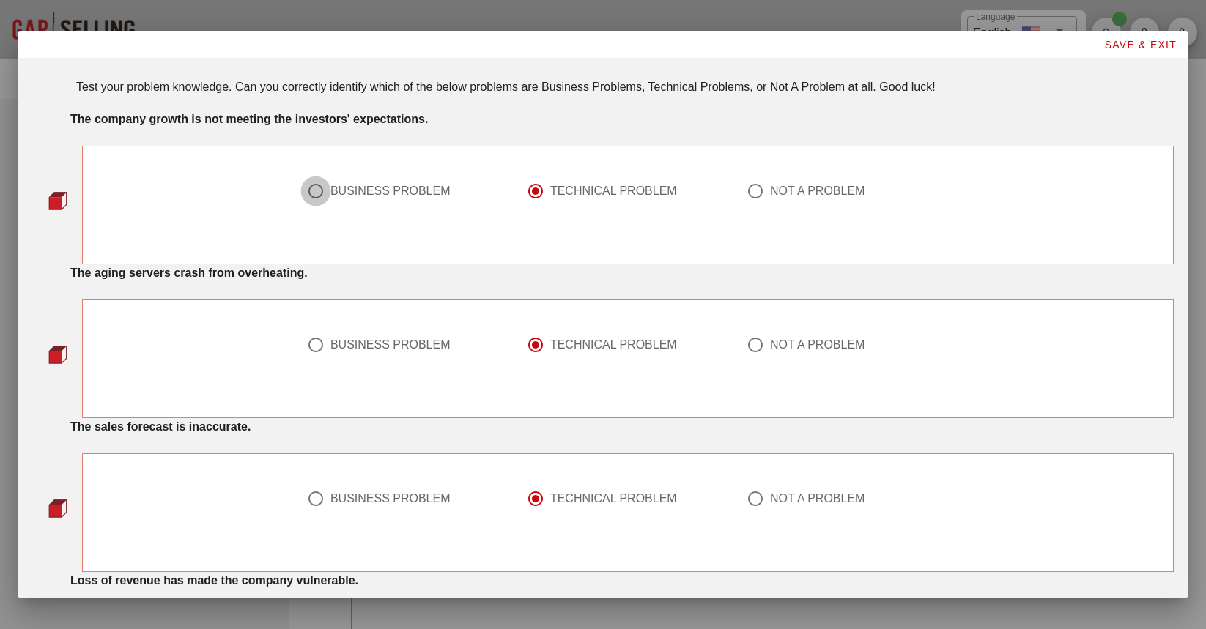
click at [308, 185] on div at bounding box center [315, 191] width 25 height 25
radio input "true"
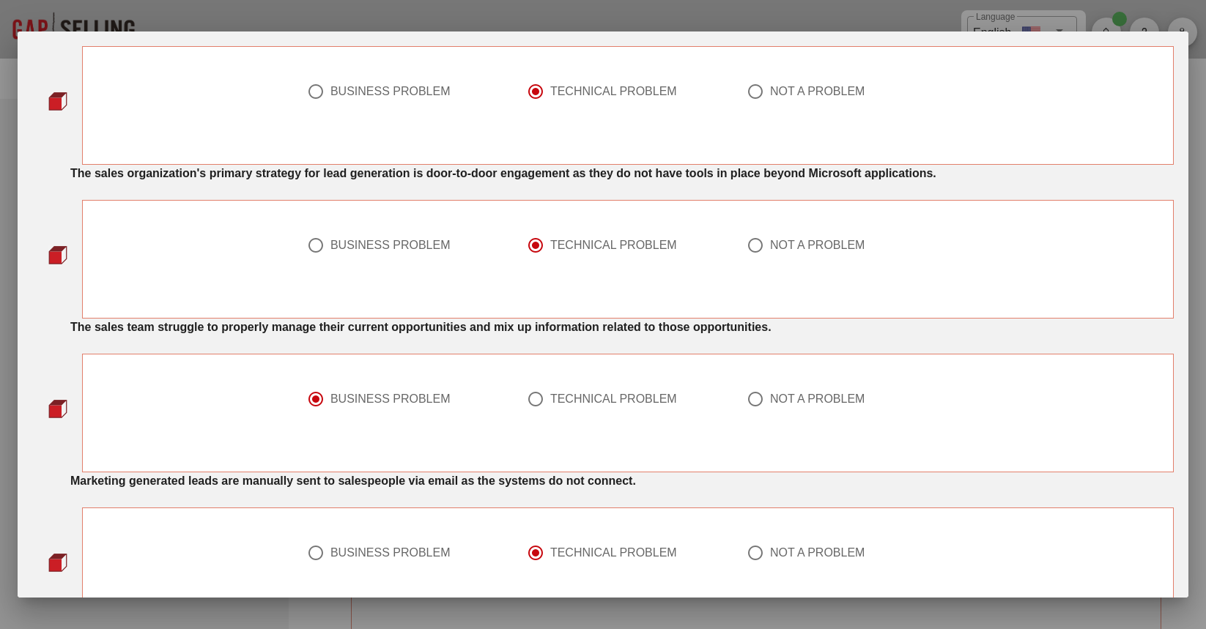
scroll to position [1125, 0]
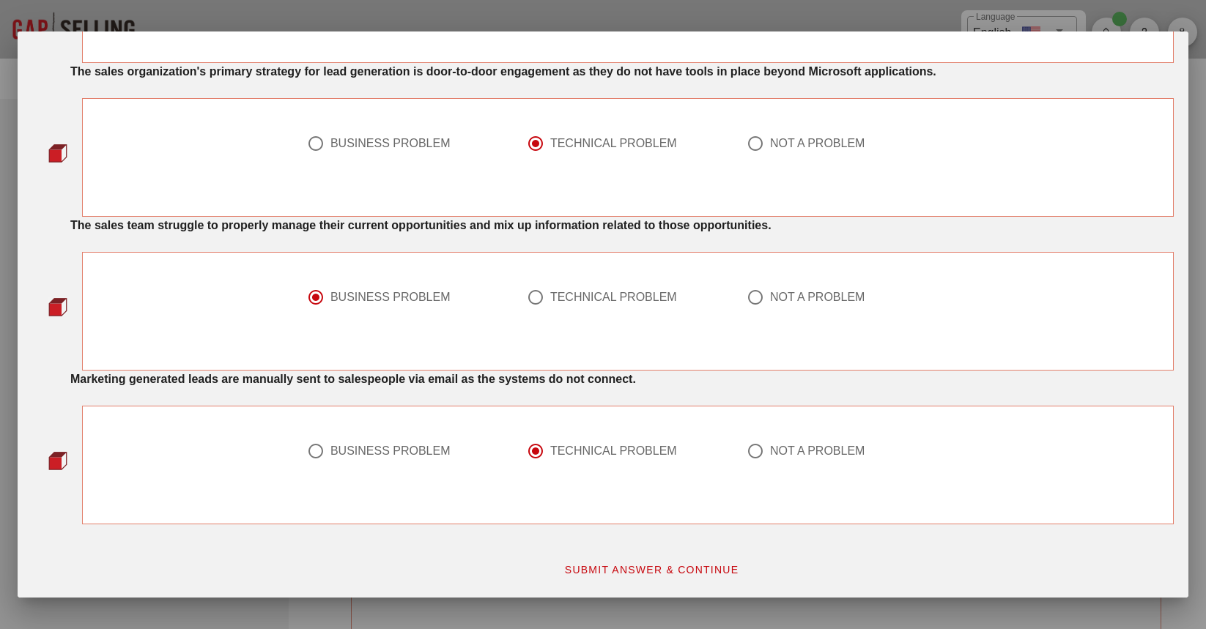
click at [685, 573] on span "SUBMIT ANSWER & CONTINUE" at bounding box center [651, 570] width 175 height 12
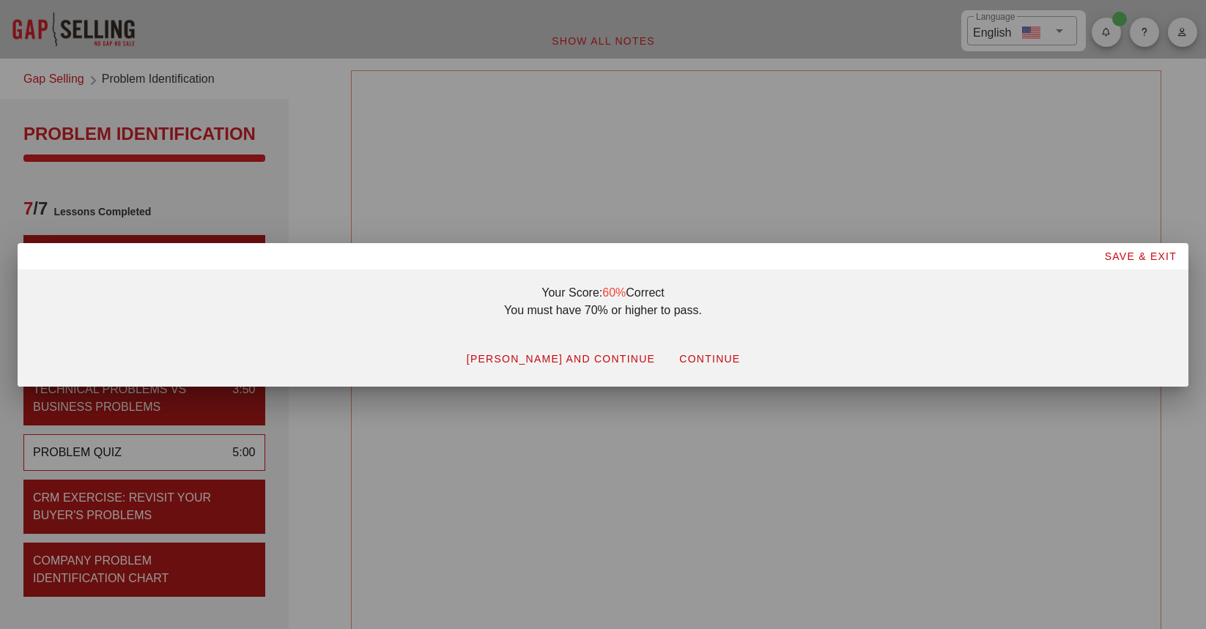
click at [691, 358] on span "CONTINUE" at bounding box center [709, 359] width 62 height 12
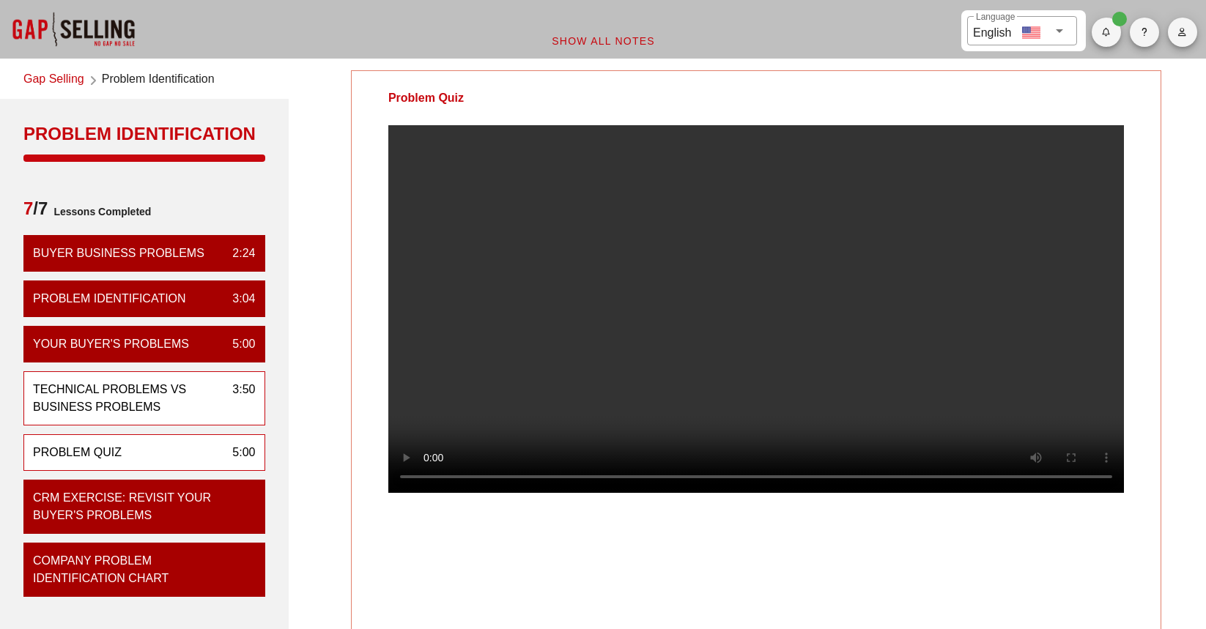
click at [184, 403] on div "Technical Problems vs Business Problems" at bounding box center [127, 398] width 188 height 35
click at [174, 449] on div "Problem Quiz 5:00" at bounding box center [144, 452] width 242 height 37
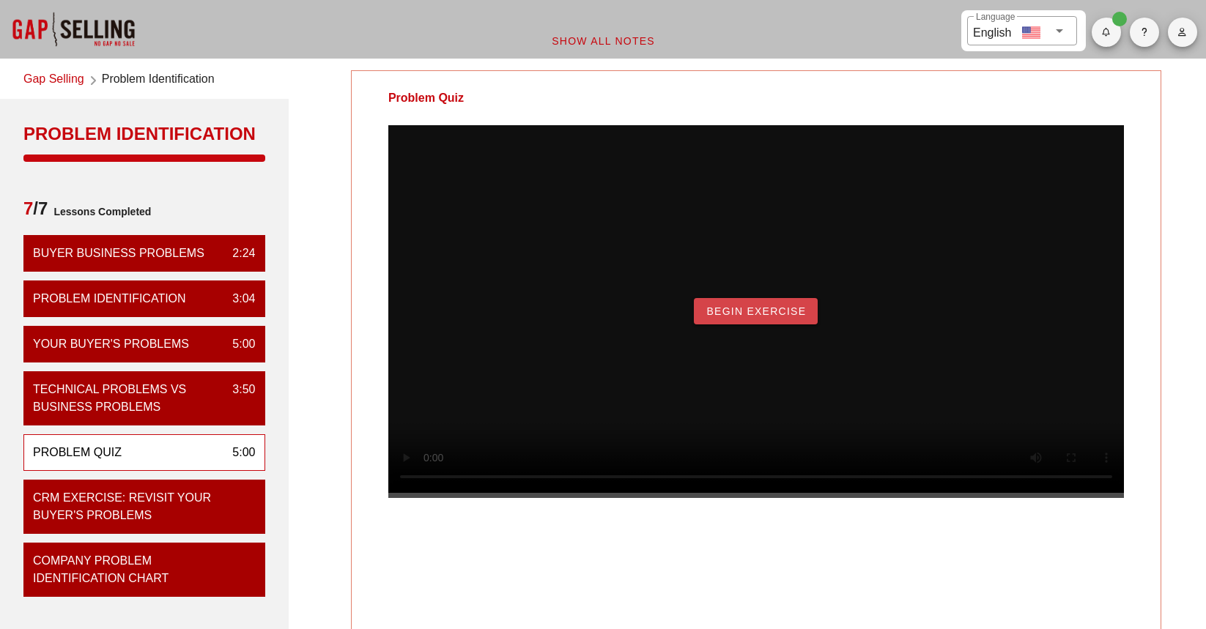
click at [771, 317] on span "Begin Exercise" at bounding box center [756, 312] width 100 height 12
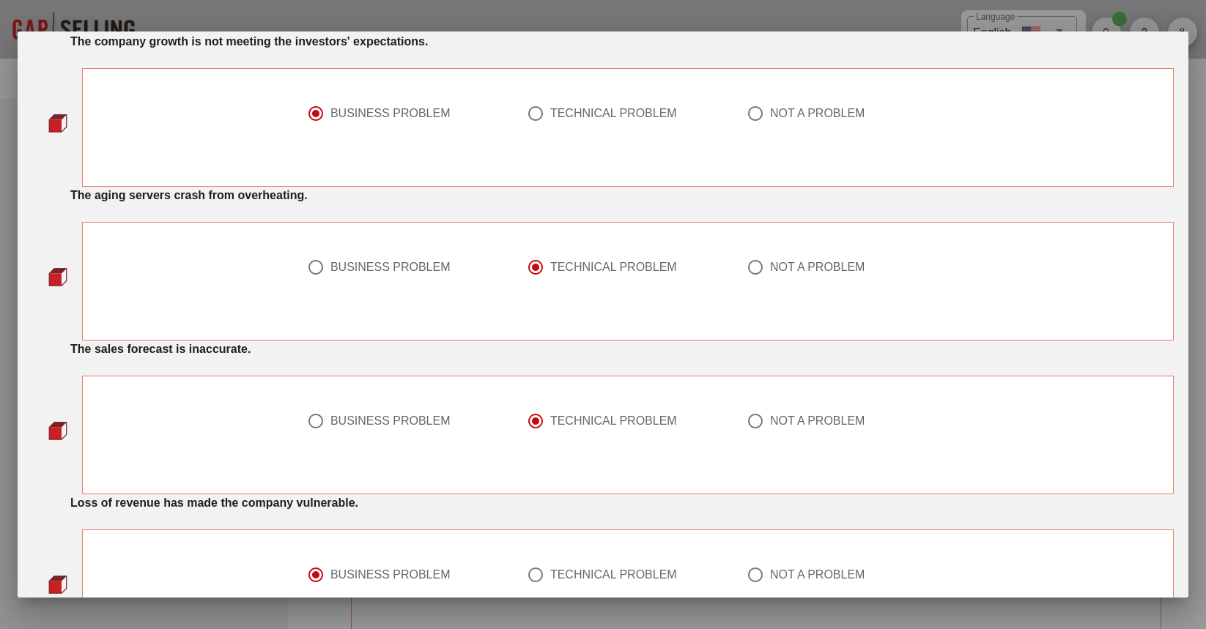
scroll to position [220, 0]
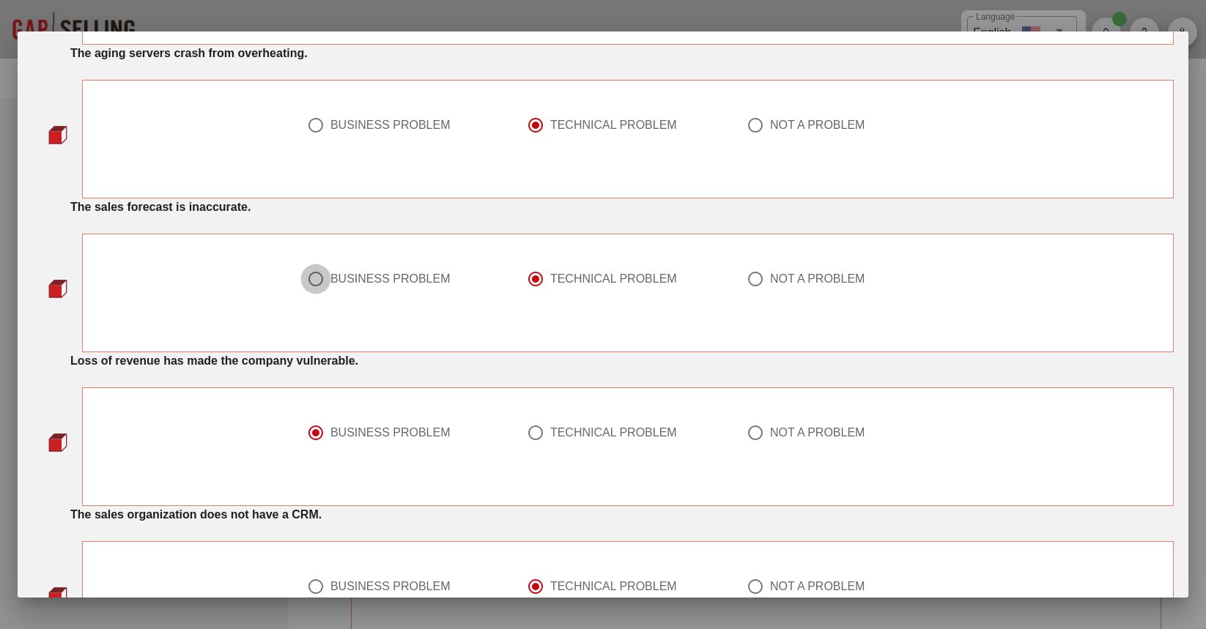
click at [310, 281] on div at bounding box center [315, 279] width 25 height 25
radio input "true"
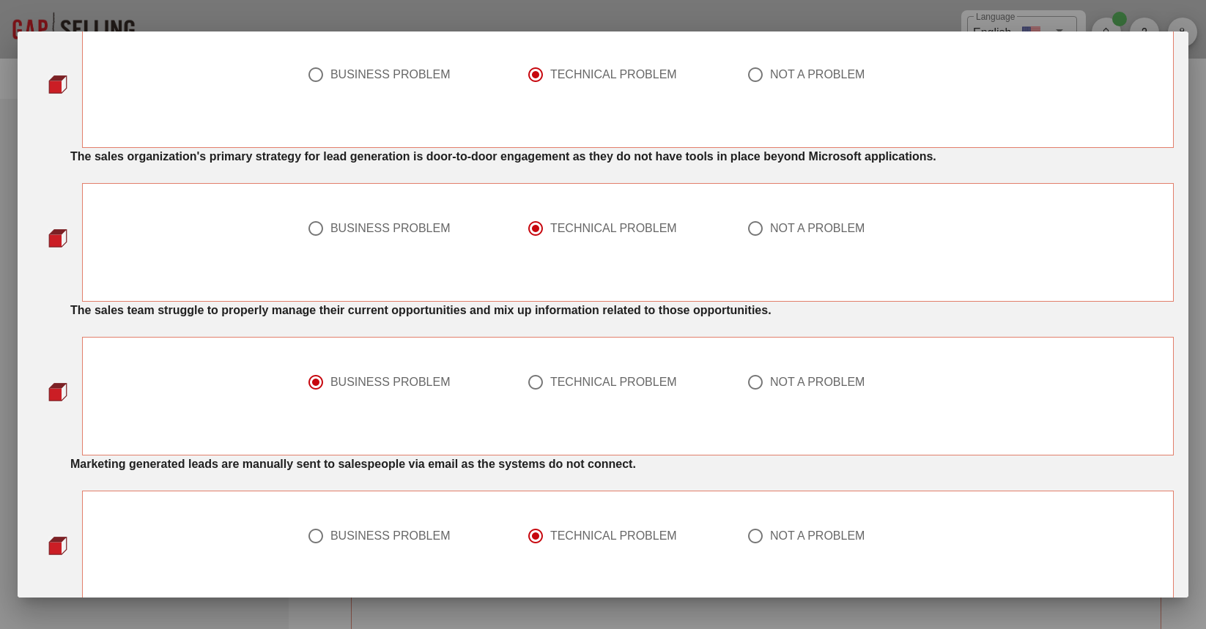
scroll to position [1125, 0]
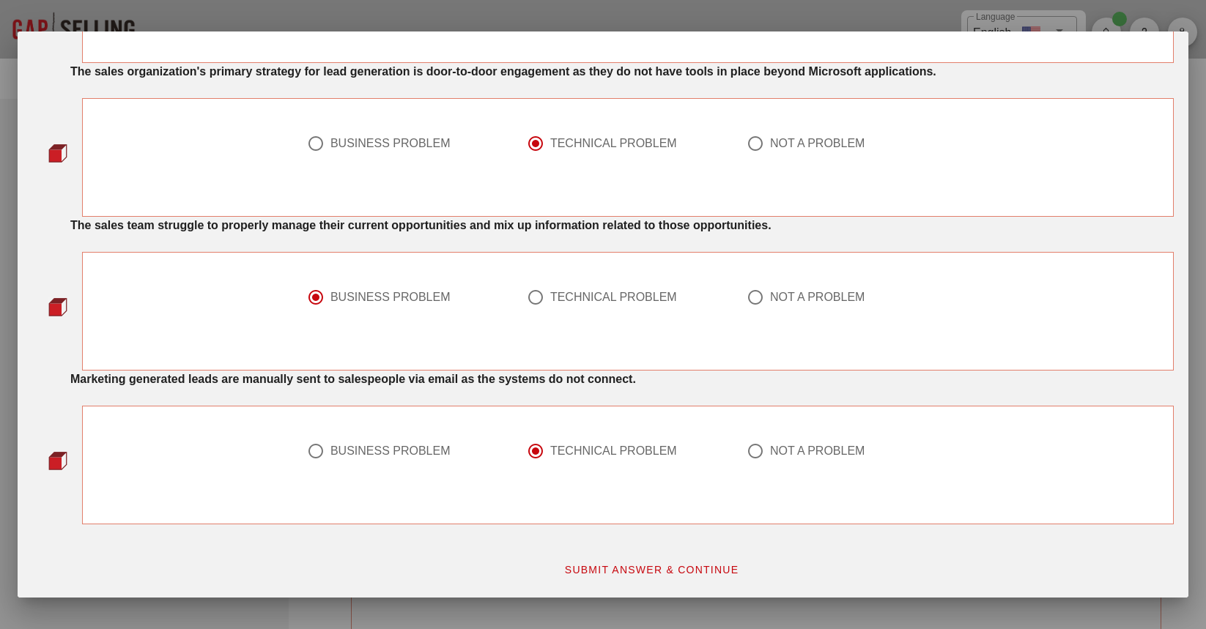
click at [585, 572] on span "SUBMIT ANSWER & CONTINUE" at bounding box center [651, 570] width 175 height 12
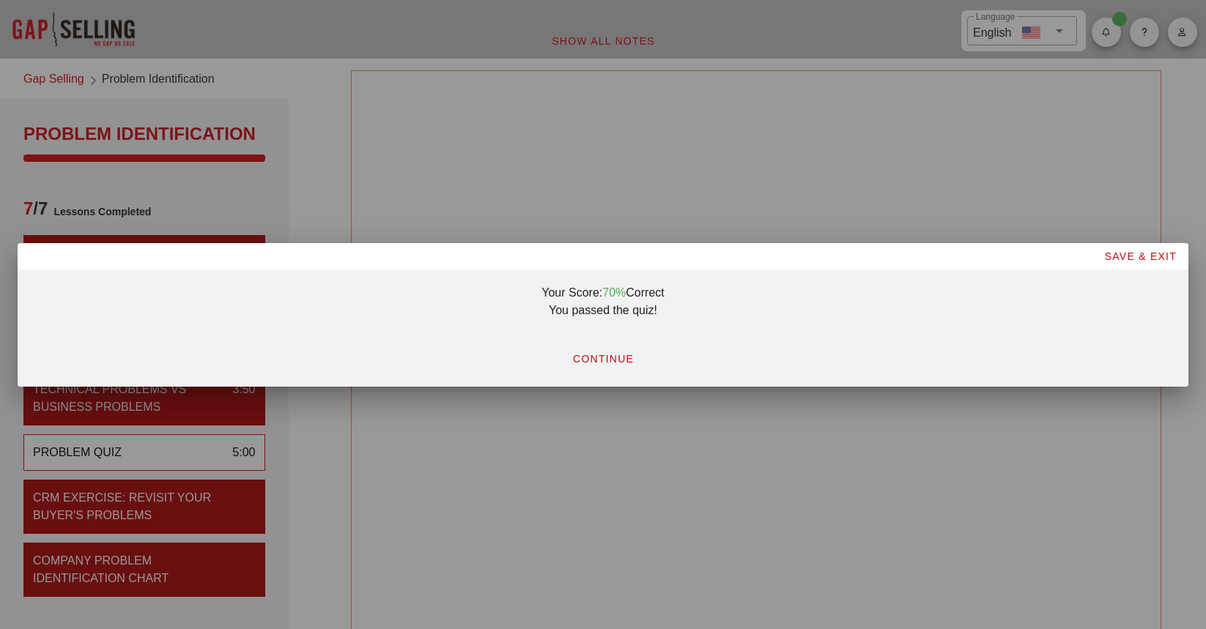
scroll to position [0, 0]
click at [620, 362] on span "CONTINUE" at bounding box center [603, 359] width 62 height 12
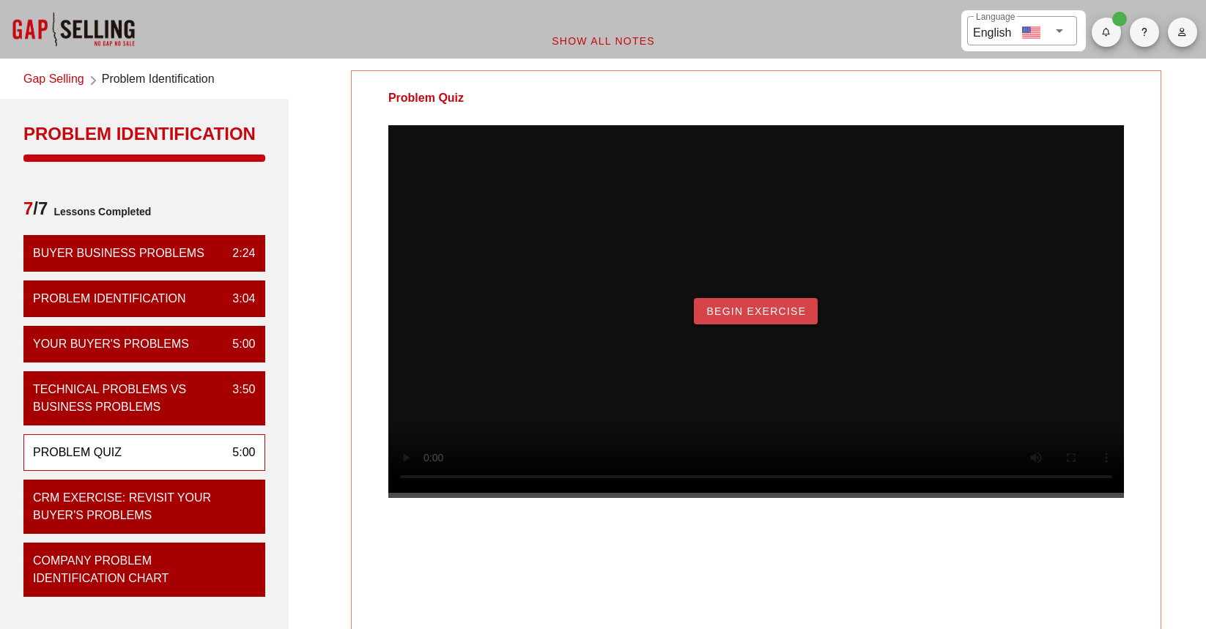
click at [768, 317] on span "Begin Exercise" at bounding box center [756, 312] width 100 height 12
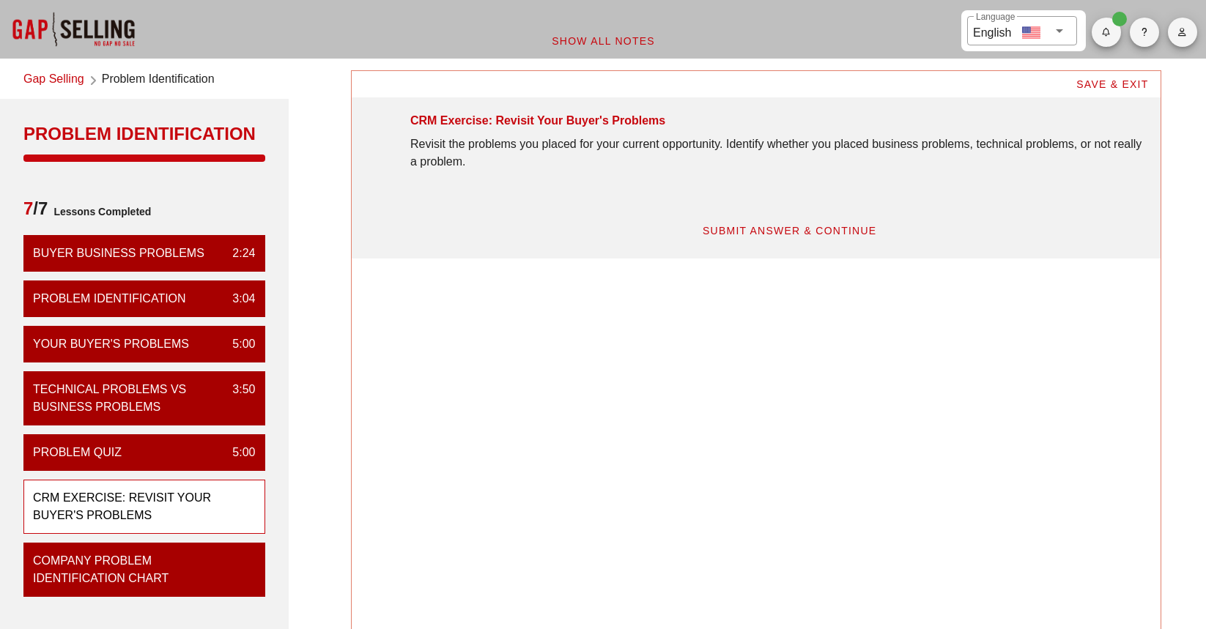
click at [752, 226] on span "SUBMIT ANSWER & CONTINUE" at bounding box center [789, 231] width 175 height 12
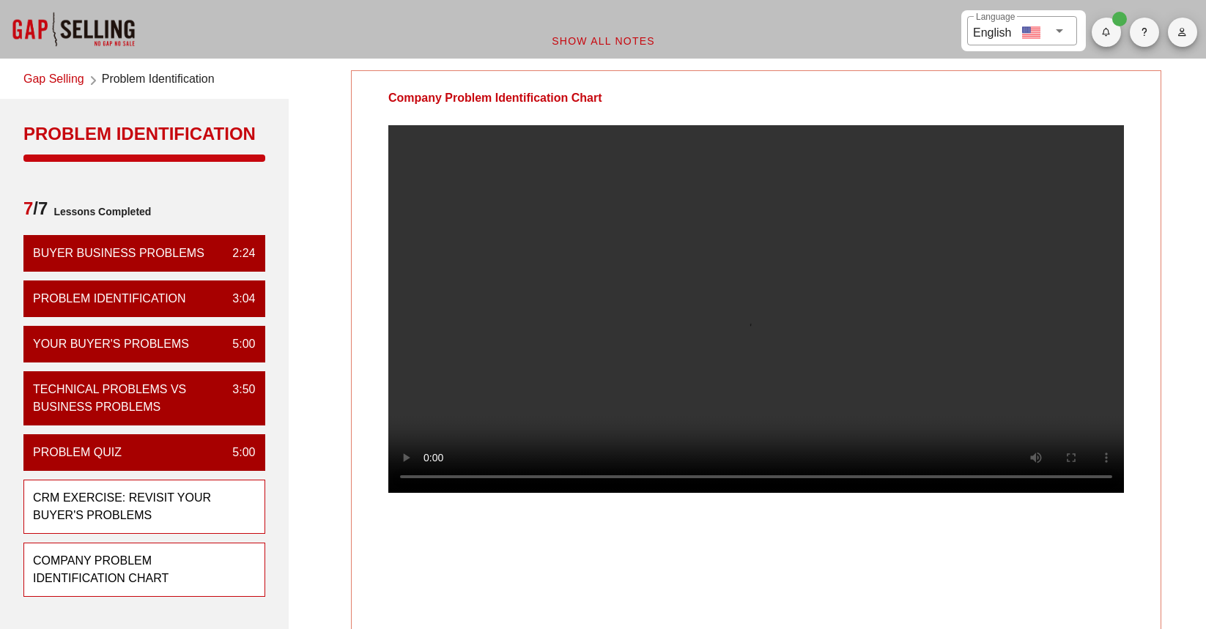
click at [244, 510] on div at bounding box center [250, 506] width 12 height 35
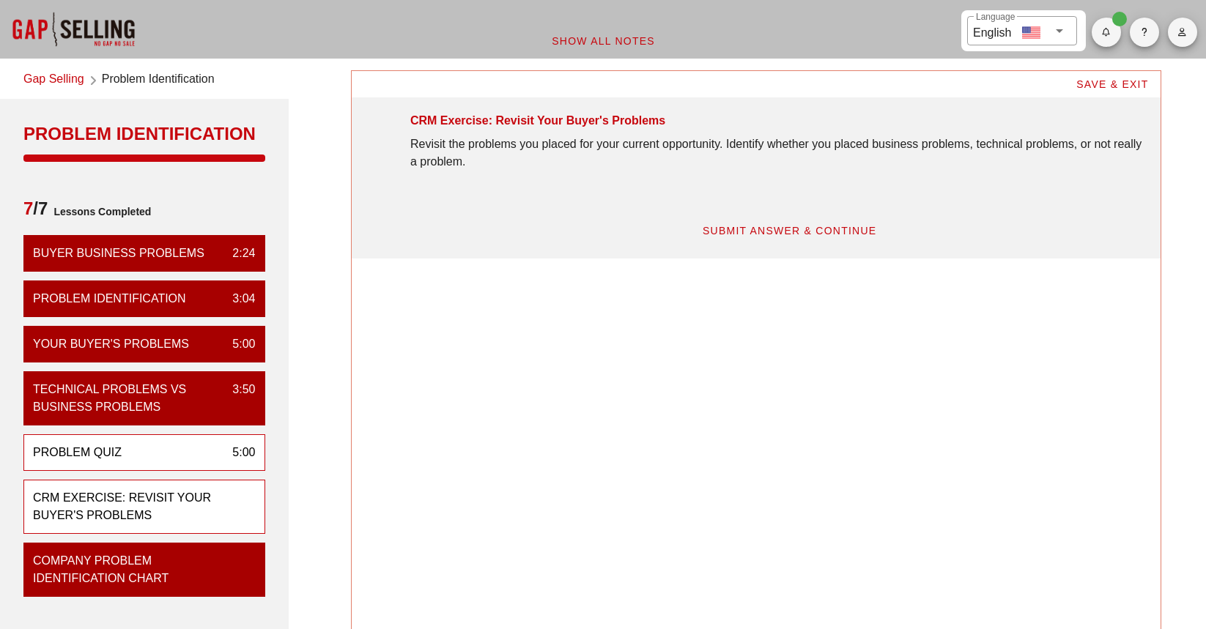
click at [196, 454] on div "Problem Quiz 5:00" at bounding box center [144, 452] width 242 height 37
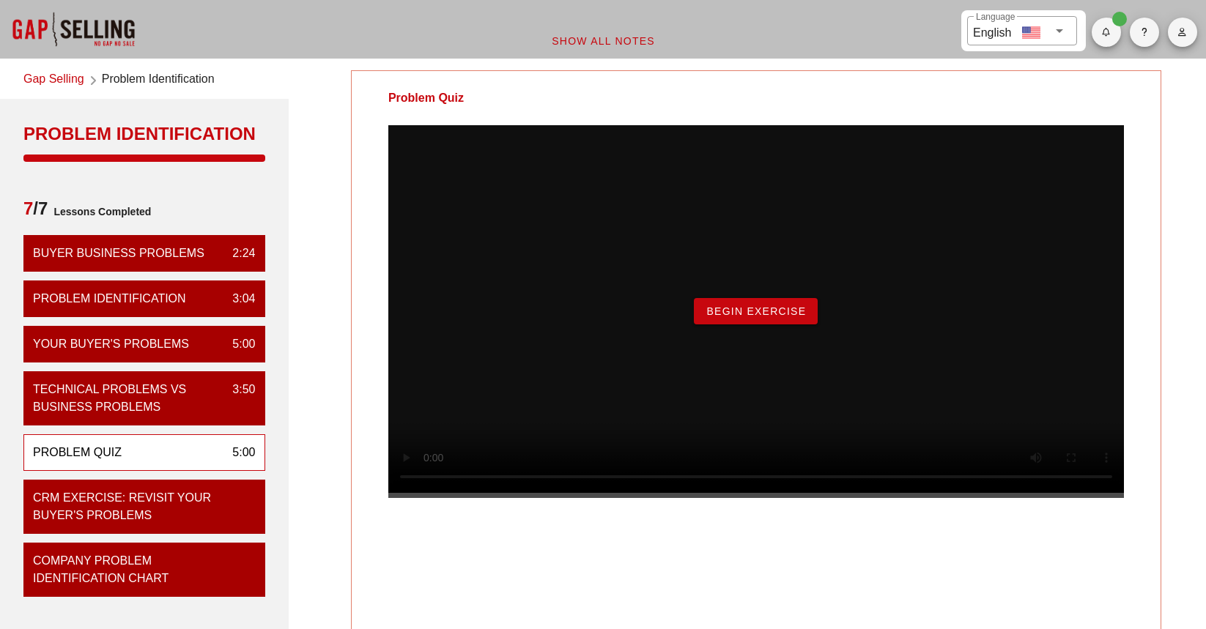
click at [799, 317] on span "Begin Exercise" at bounding box center [756, 312] width 100 height 12
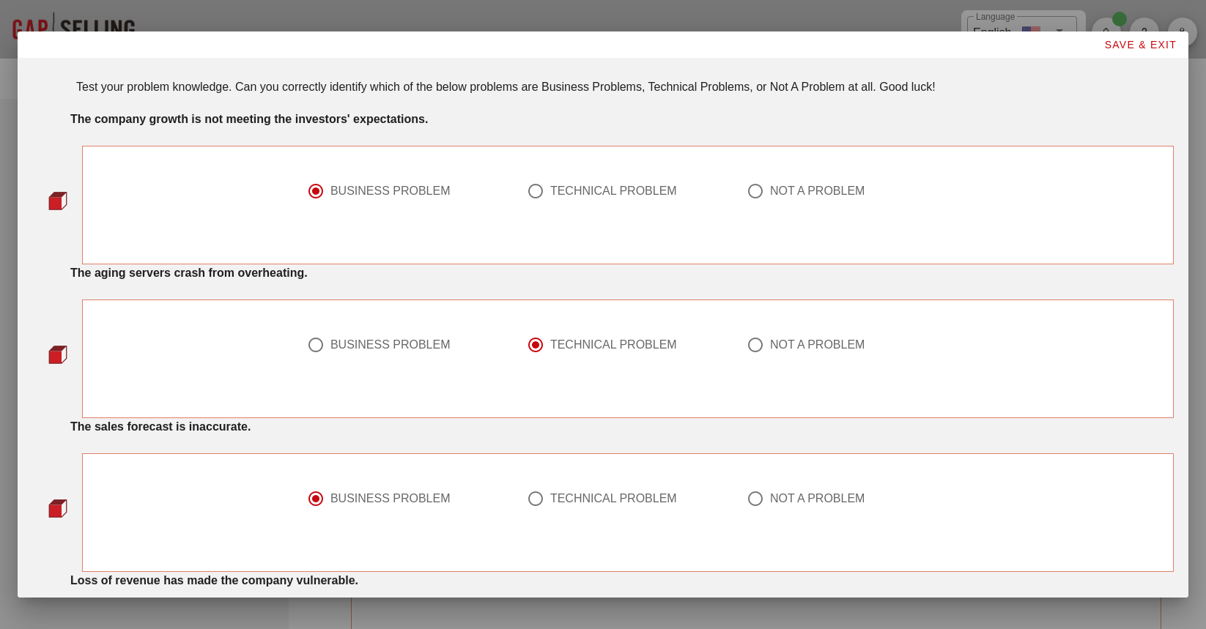
click at [48, 203] on img at bounding box center [57, 200] width 19 height 19
click at [1144, 45] on span "SAVE & EXIT" at bounding box center [1139, 45] width 73 height 12
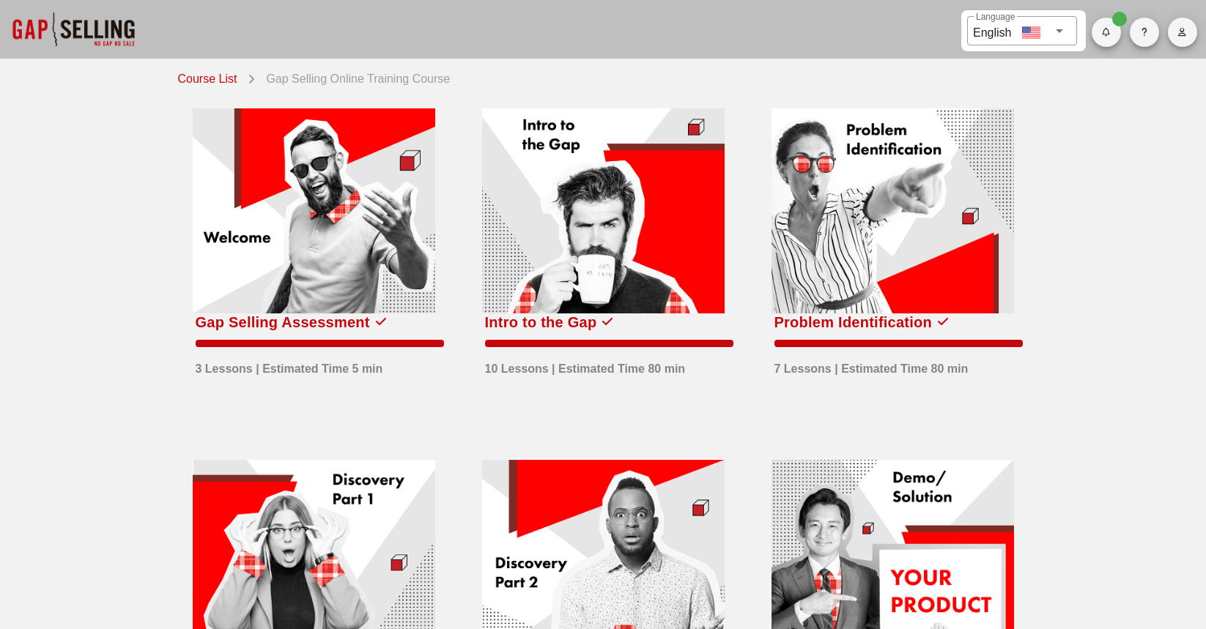
click at [927, 256] on div at bounding box center [893, 210] width 243 height 205
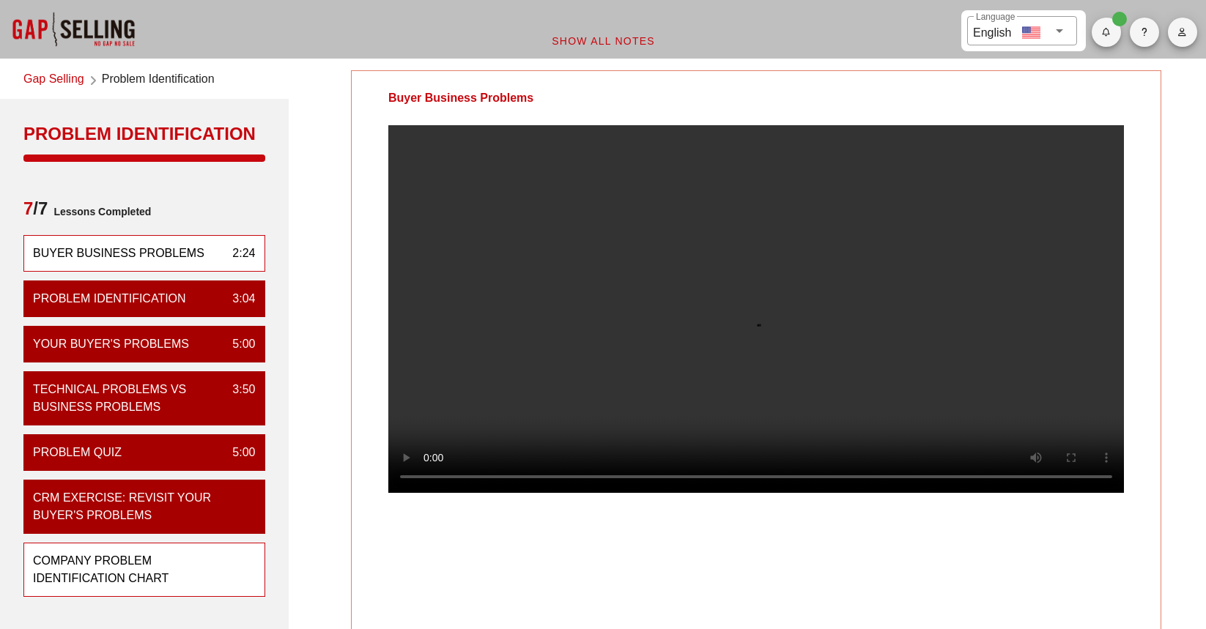
click at [199, 565] on div "Company Problem Identification Chart" at bounding box center [138, 569] width 211 height 35
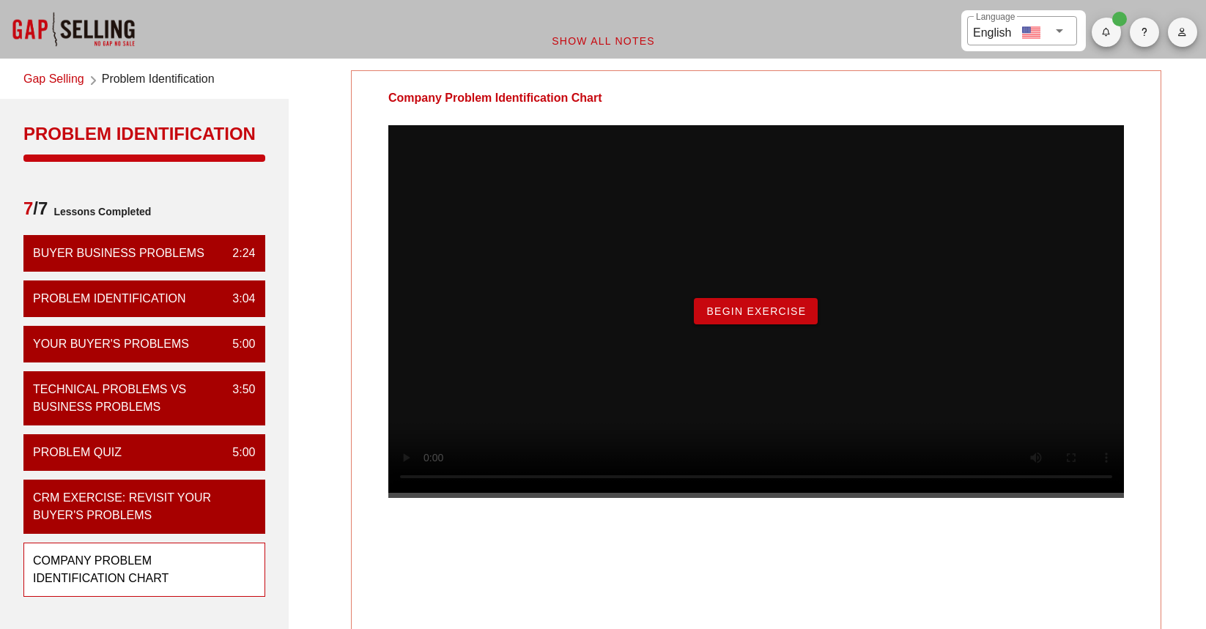
click at [760, 317] on span "Begin Exercise" at bounding box center [756, 312] width 100 height 12
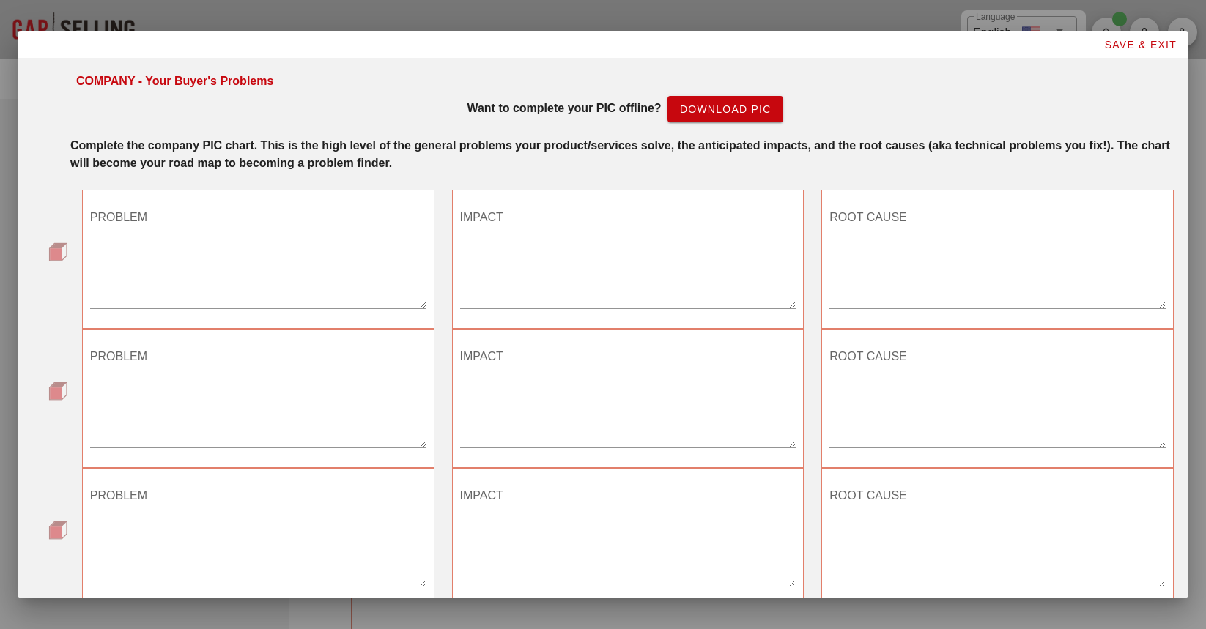
click at [262, 276] on textarea "PROBLEM" at bounding box center [258, 257] width 336 height 103
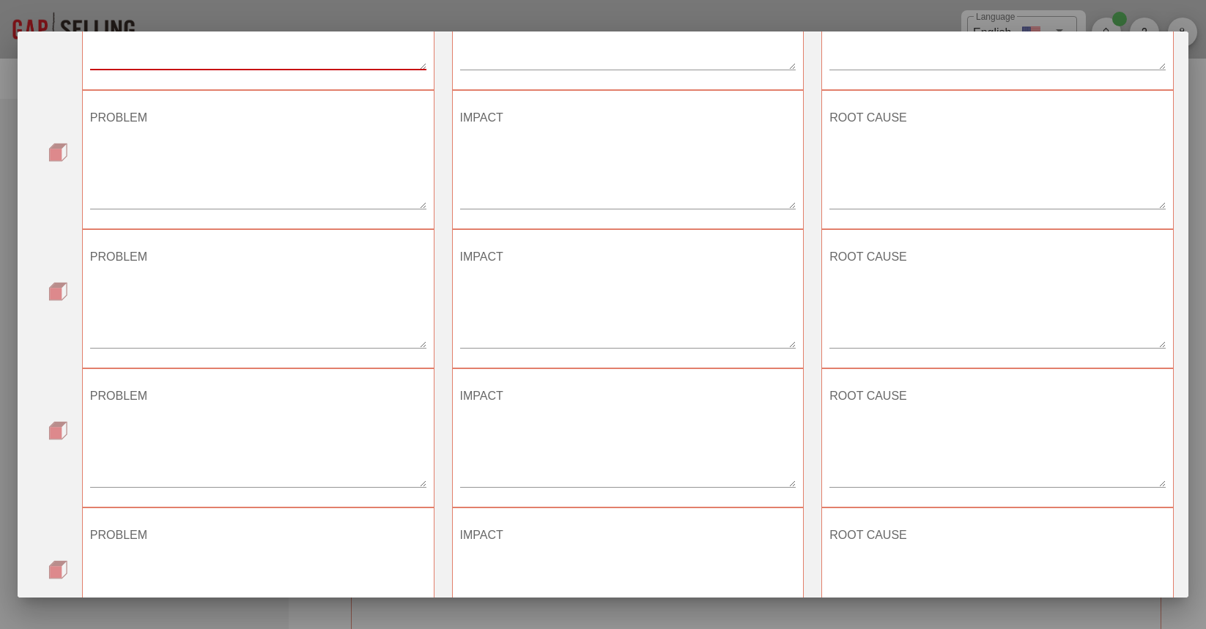
scroll to position [361, 0]
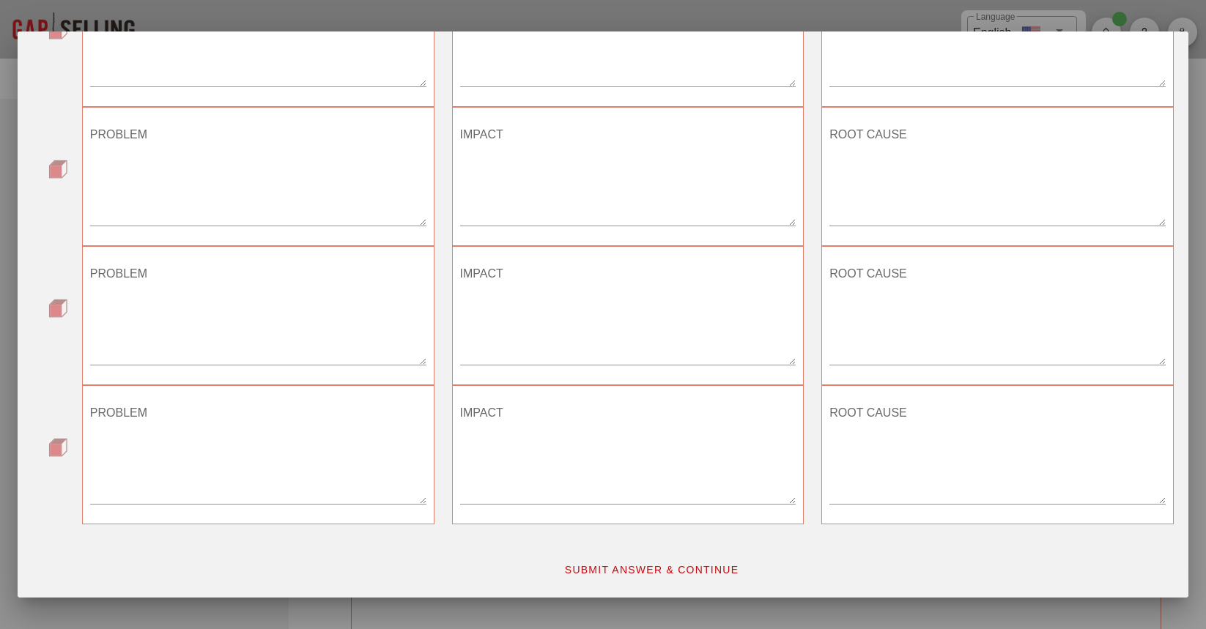
click at [666, 572] on span "SUBMIT ANSWER & CONTINUE" at bounding box center [651, 570] width 175 height 12
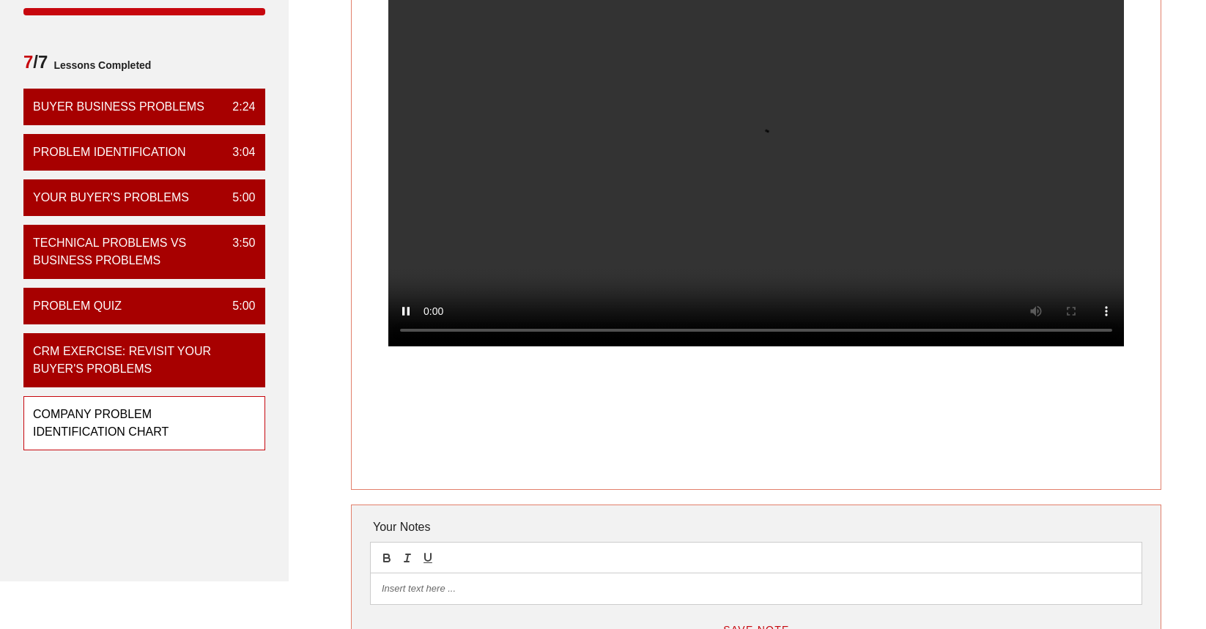
scroll to position [0, 0]
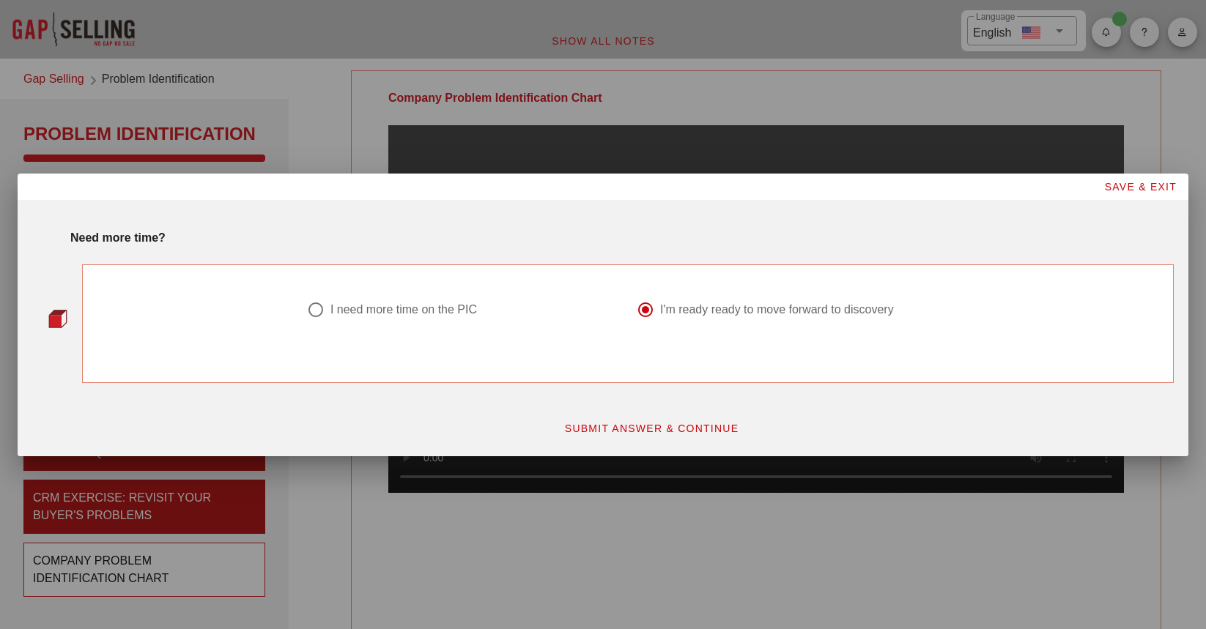
click at [692, 424] on span "SUBMIT ANSWER & CONTINUE" at bounding box center [651, 429] width 175 height 12
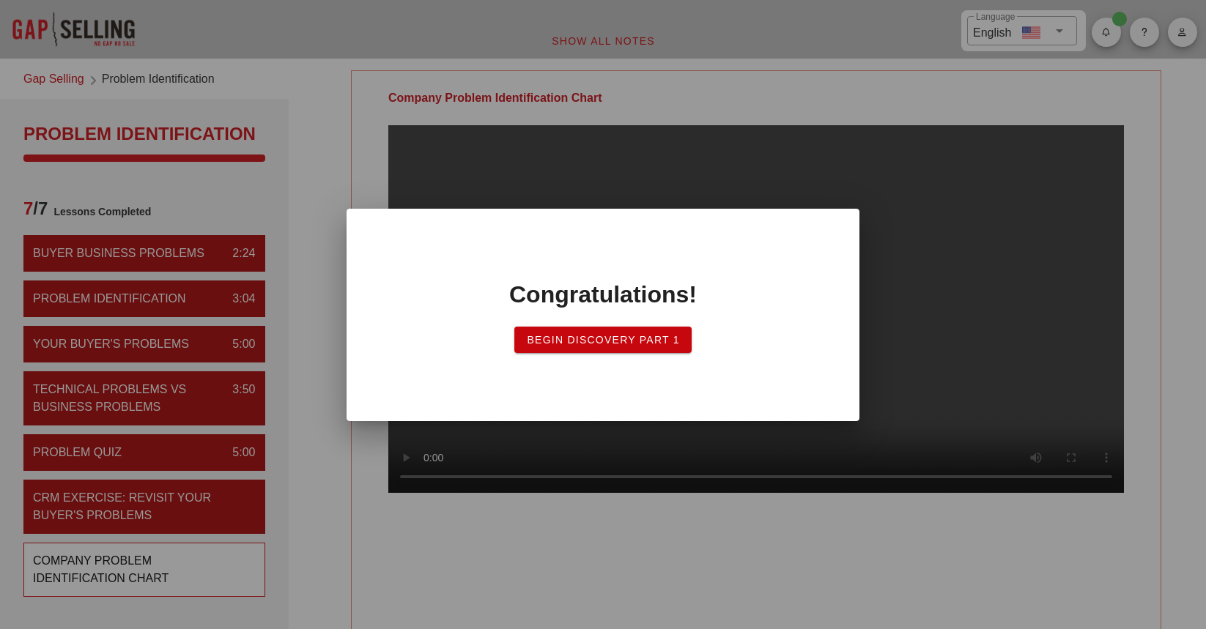
click at [614, 336] on span "Begin Discovery PART 1" at bounding box center [603, 340] width 154 height 12
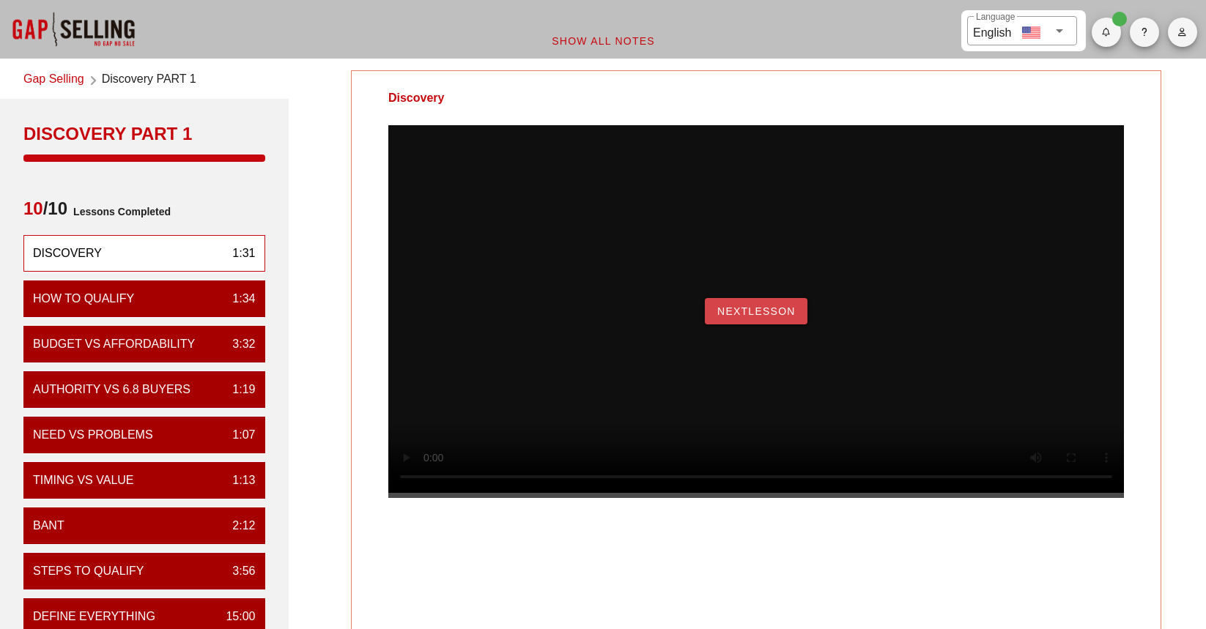
click at [736, 317] on span "NextLesson" at bounding box center [756, 312] width 79 height 12
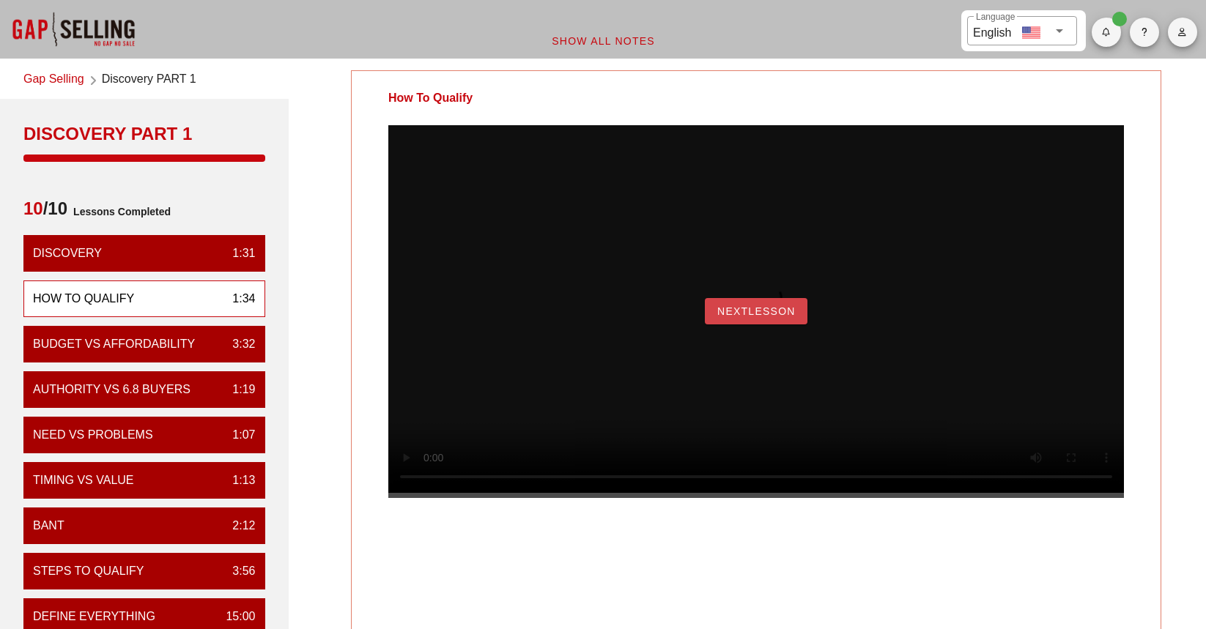
click at [756, 317] on span "NextLesson" at bounding box center [756, 312] width 79 height 12
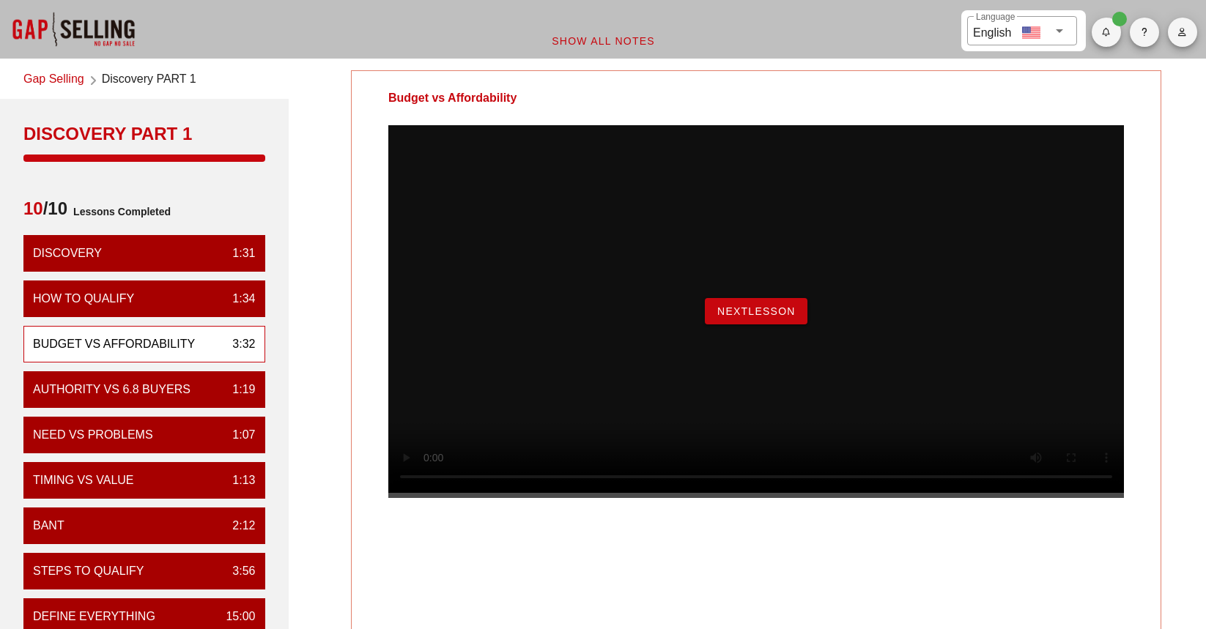
click at [758, 317] on span "NextLesson" at bounding box center [756, 312] width 79 height 12
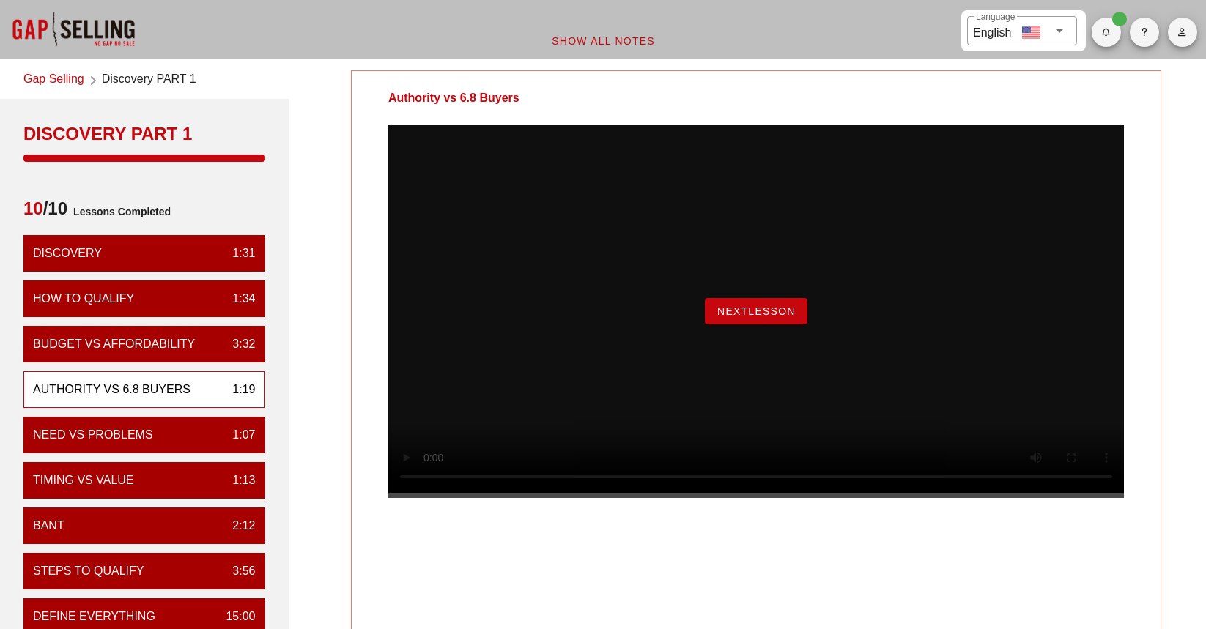
click at [750, 317] on span "NextLesson" at bounding box center [756, 312] width 79 height 12
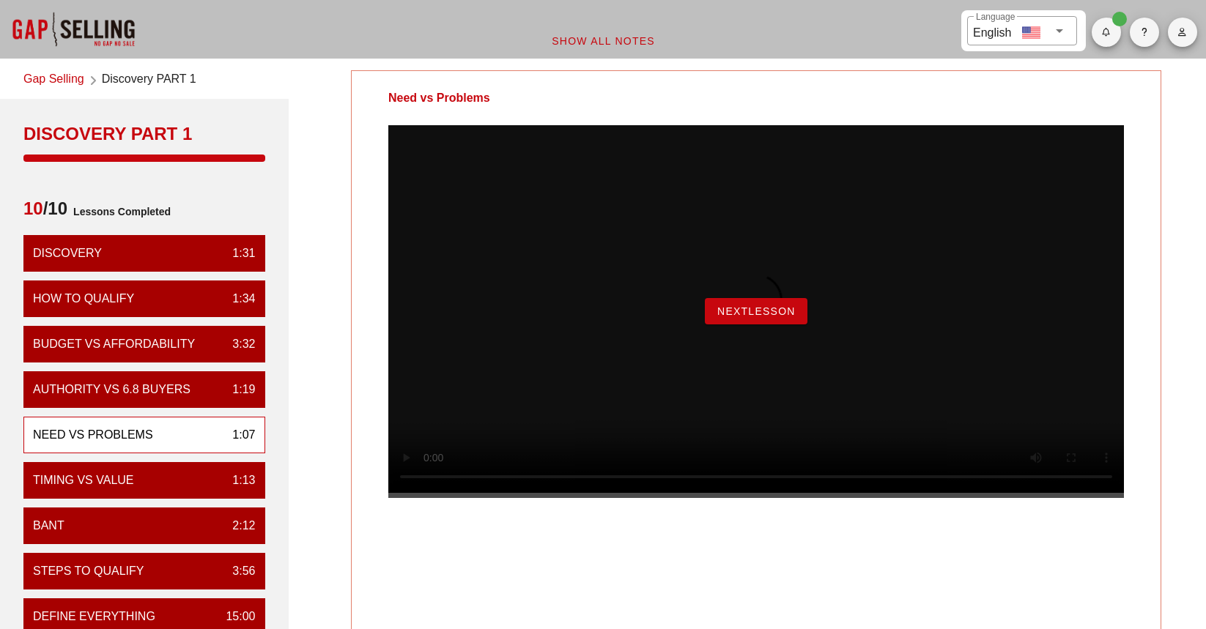
click at [739, 317] on span "NextLesson" at bounding box center [756, 312] width 79 height 12
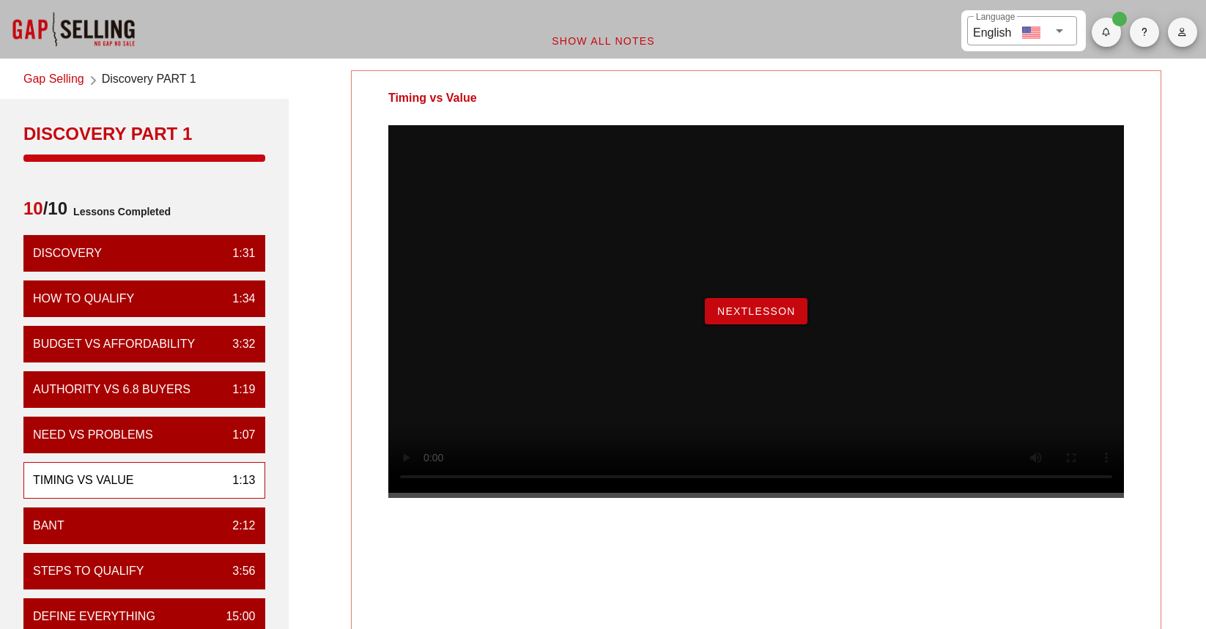
click at [772, 317] on span "NextLesson" at bounding box center [756, 312] width 79 height 12
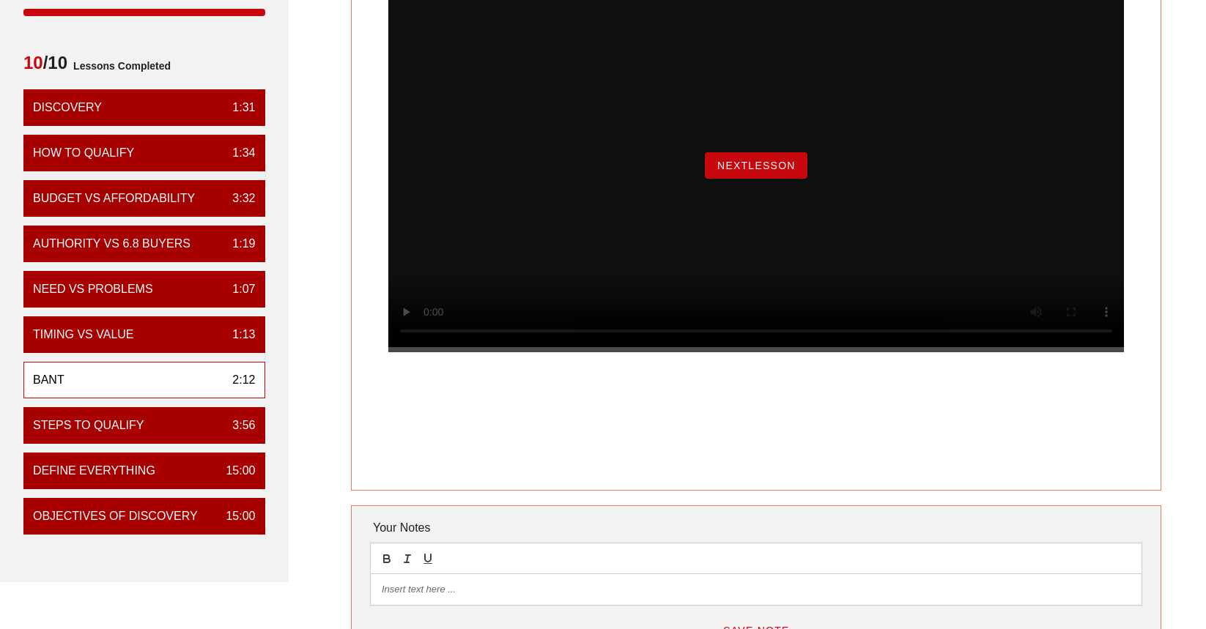
scroll to position [147, 0]
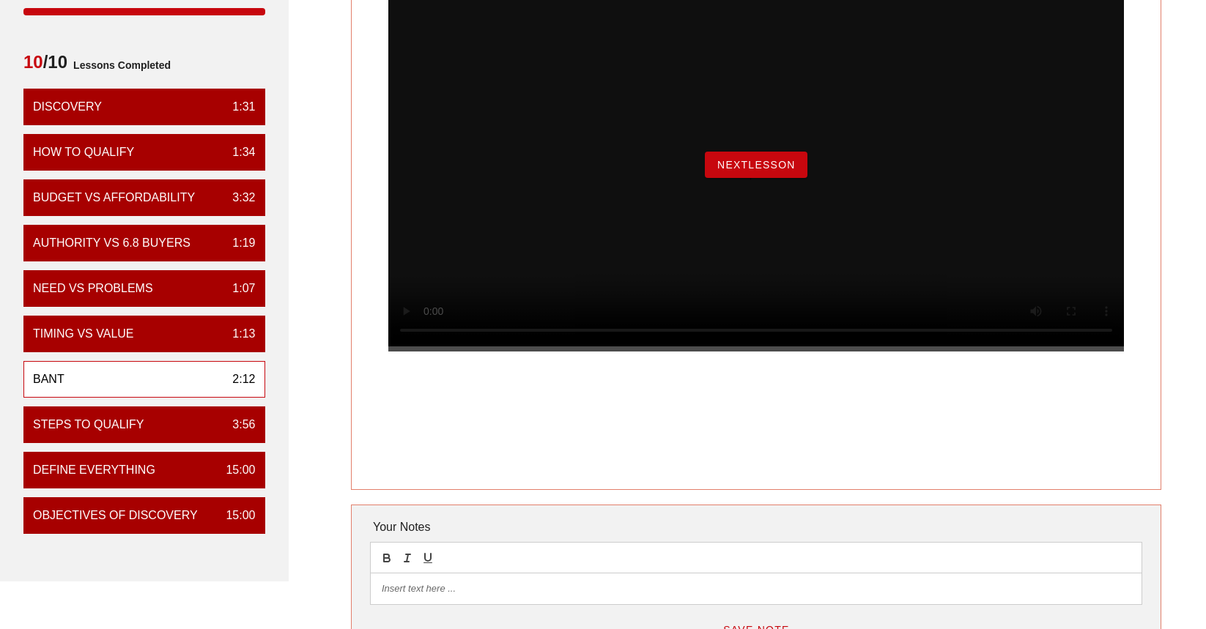
click at [736, 171] on span "NextLesson" at bounding box center [756, 165] width 79 height 12
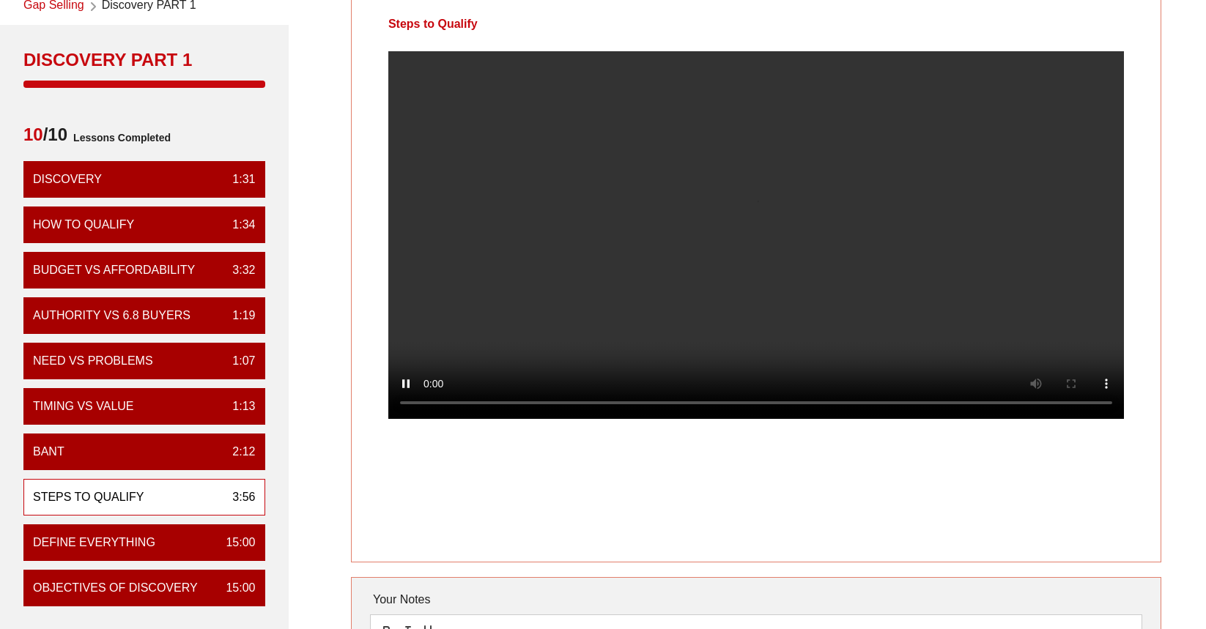
scroll to position [73, 0]
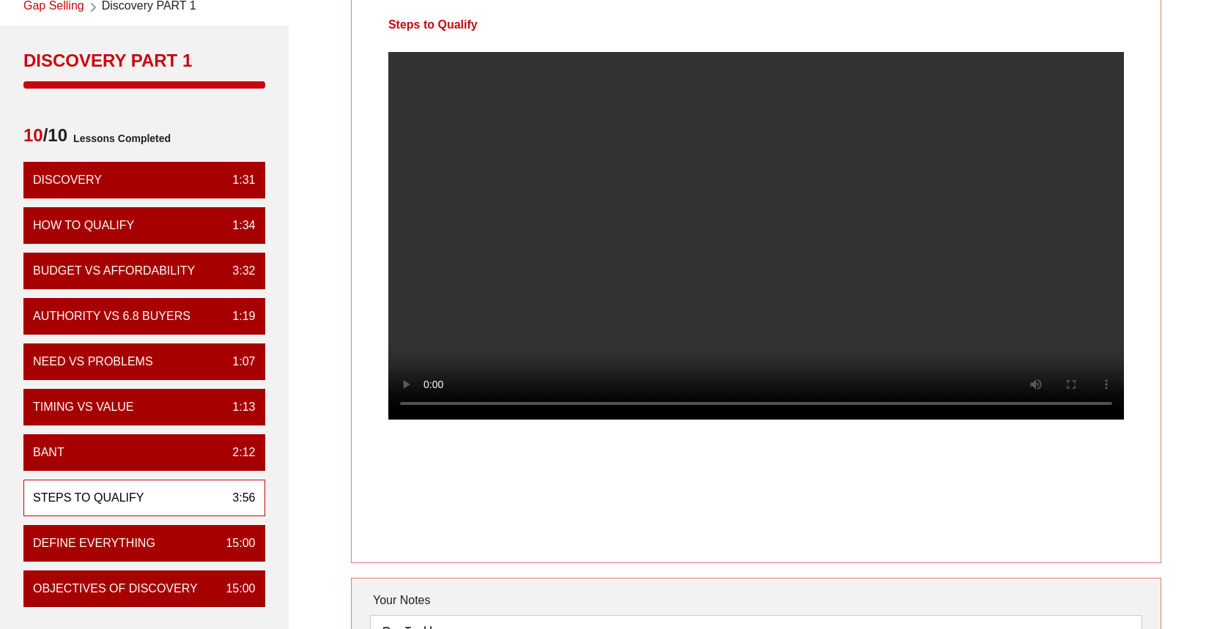
click at [558, 223] on video at bounding box center [756, 236] width 736 height 368
click at [493, 365] on video at bounding box center [756, 236] width 736 height 368
click at [615, 332] on video at bounding box center [756, 236] width 736 height 368
click at [365, 428] on div at bounding box center [756, 247] width 809 height 391
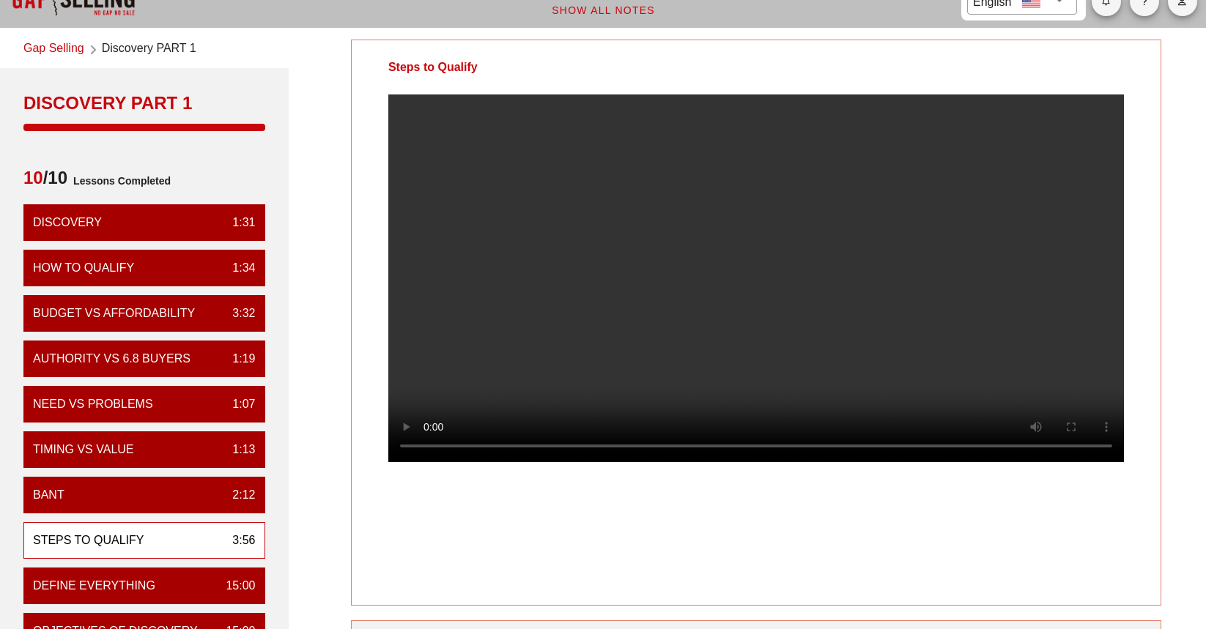
scroll to position [0, 0]
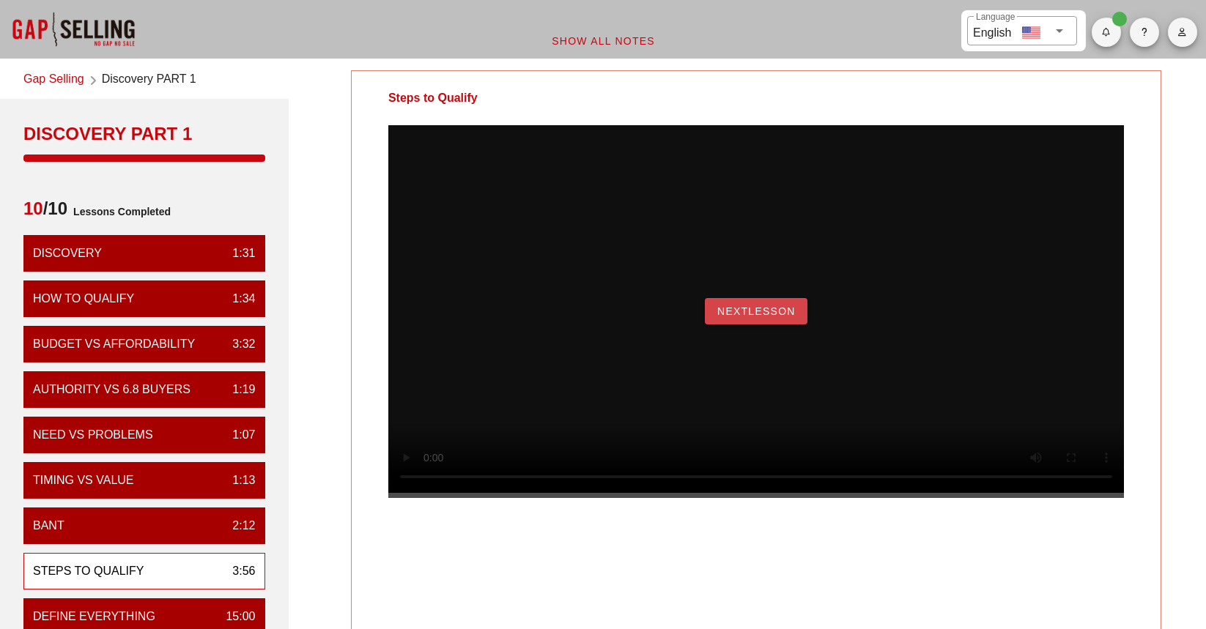
click at [736, 317] on span "NextLesson" at bounding box center [756, 312] width 79 height 12
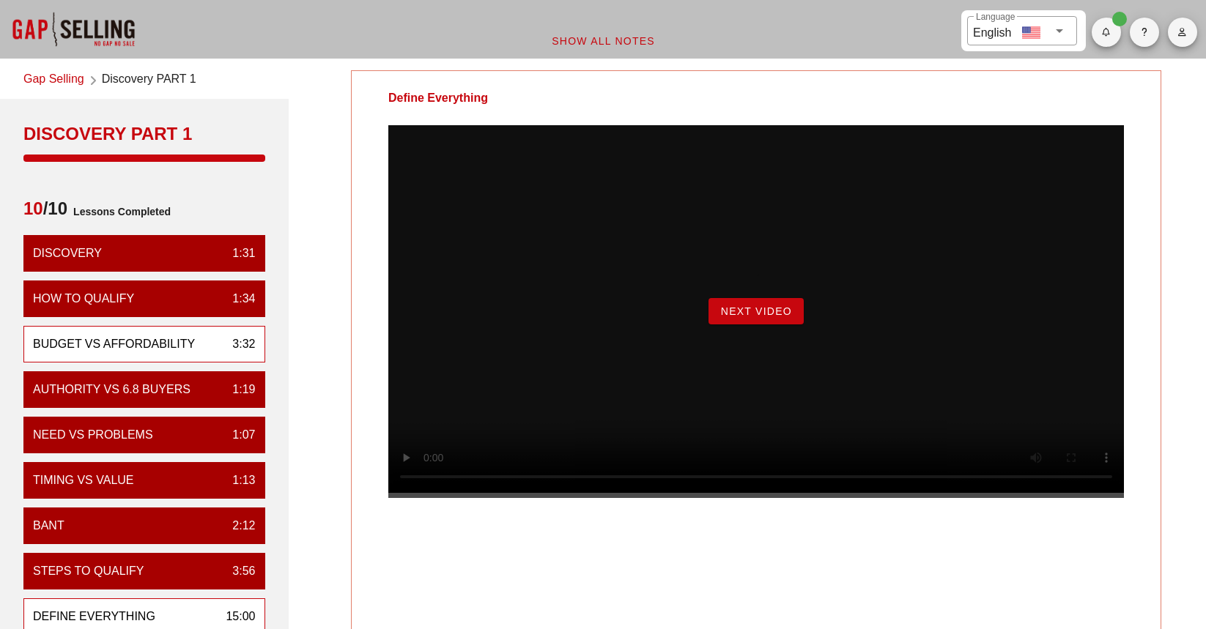
scroll to position [220, 0]
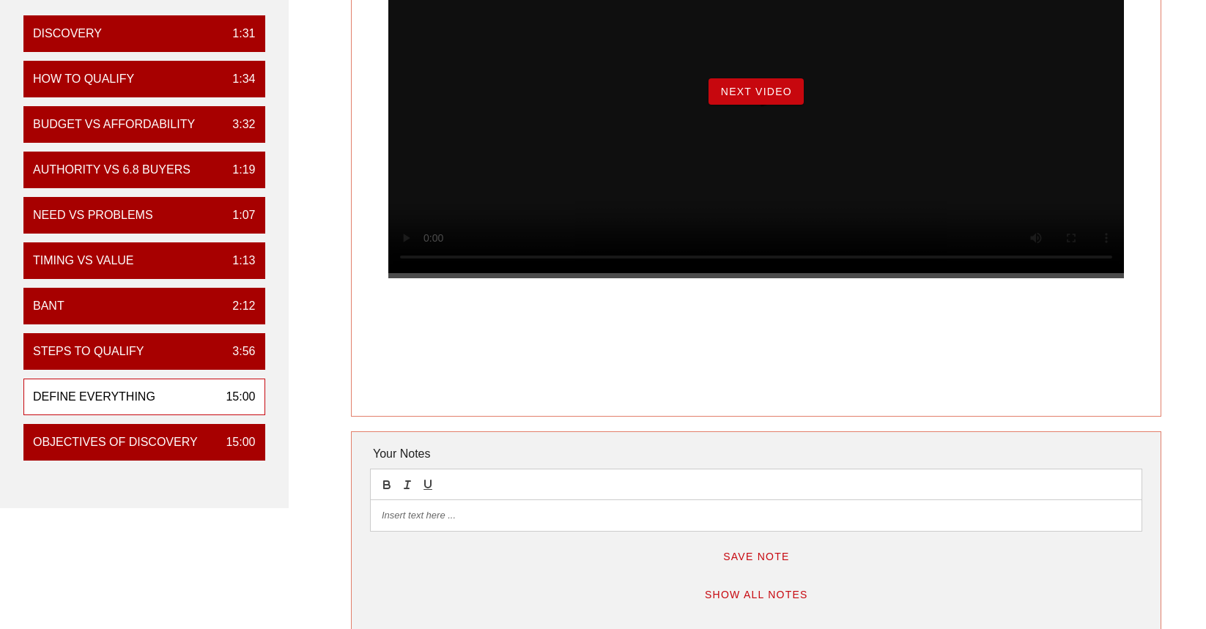
click at [746, 97] on span "Next Video" at bounding box center [756, 92] width 72 height 12
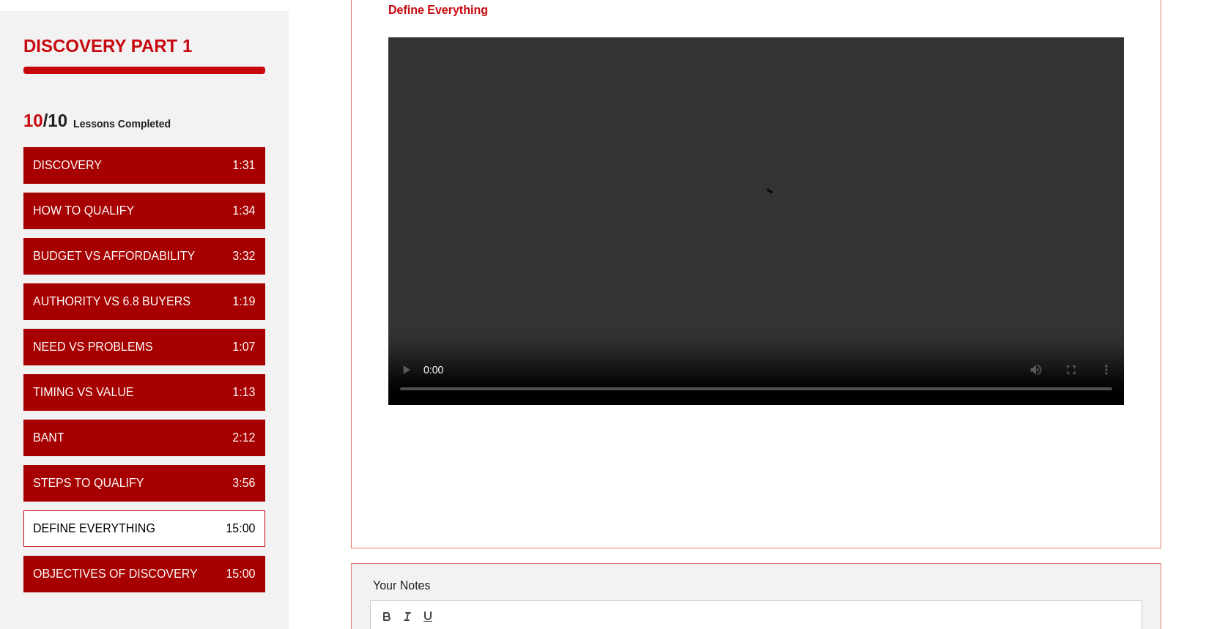
scroll to position [0, 0]
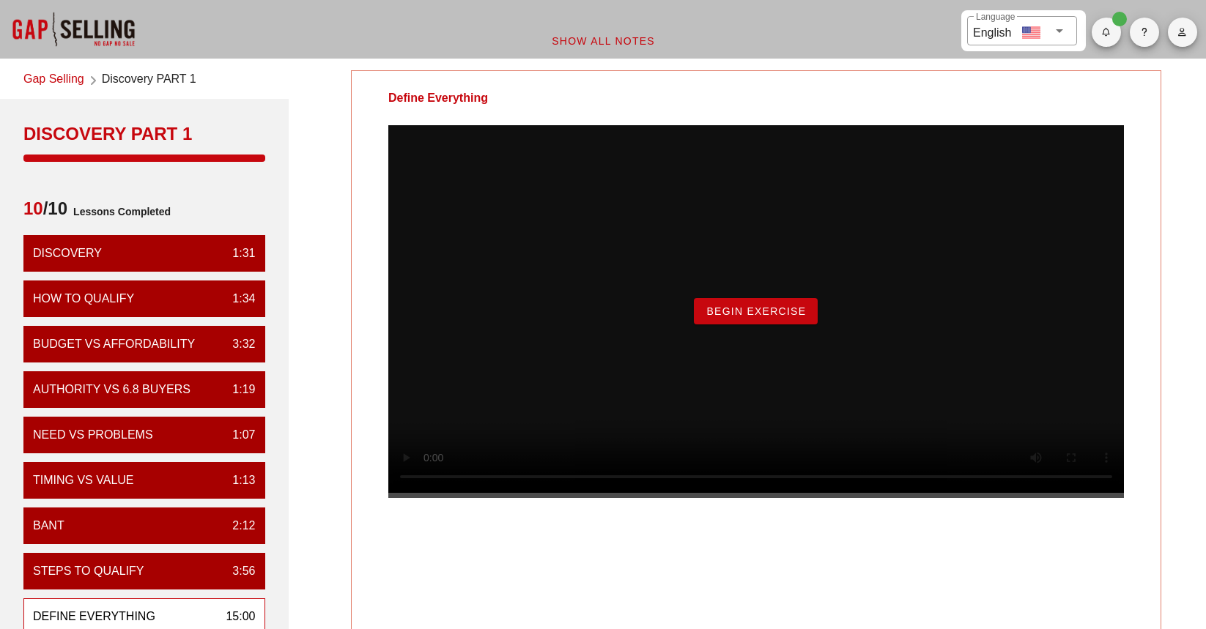
click at [769, 317] on span "Begin Exercise" at bounding box center [756, 312] width 100 height 12
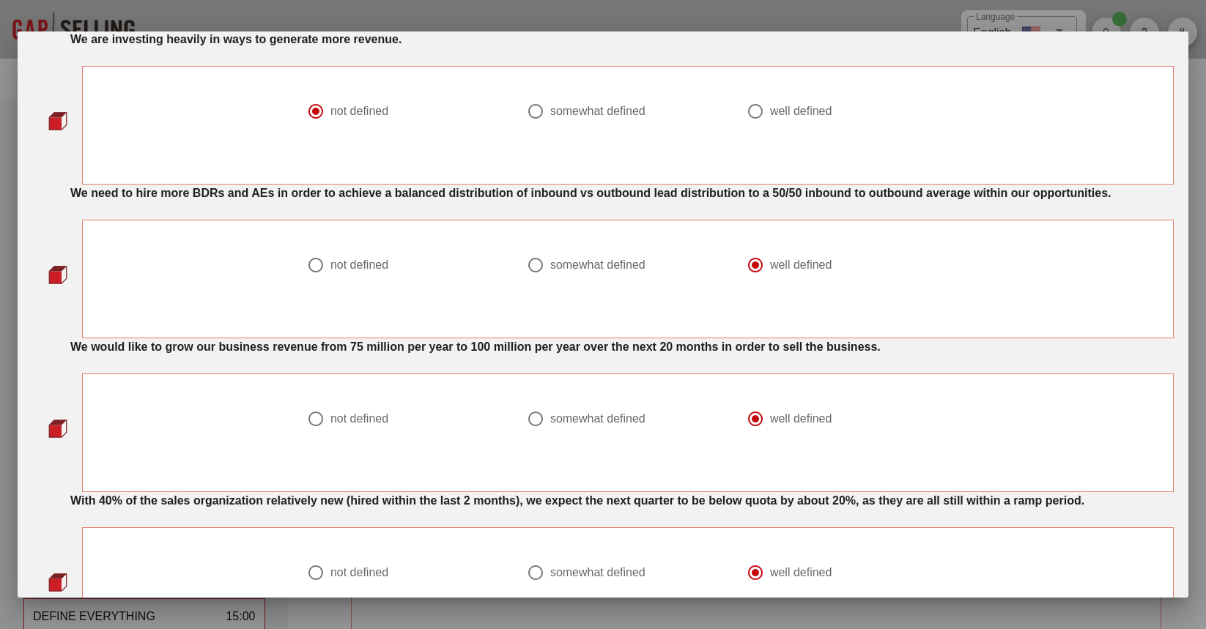
scroll to position [1099, 0]
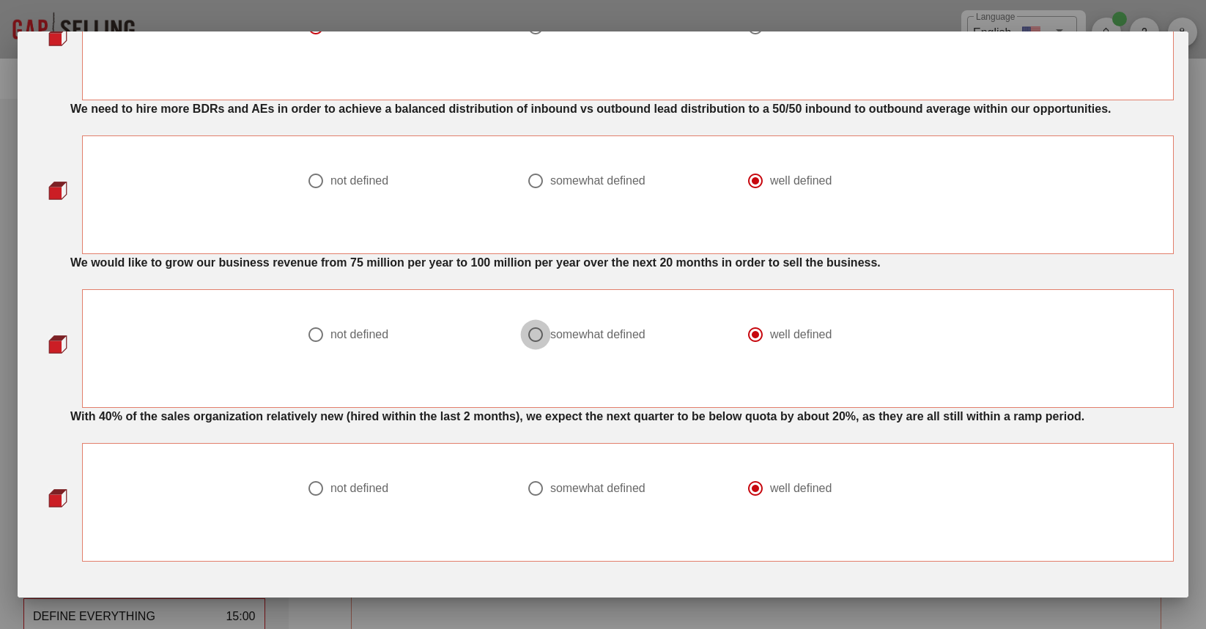
click at [537, 339] on div at bounding box center [535, 334] width 25 height 25
radio input "true"
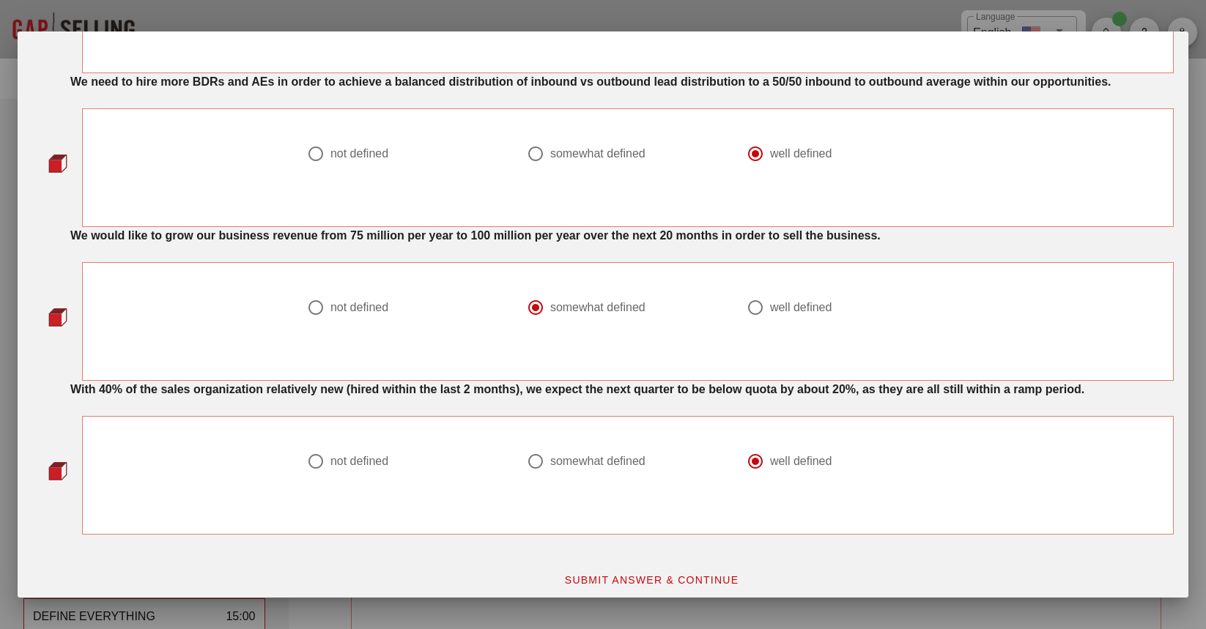
scroll to position [1136, 0]
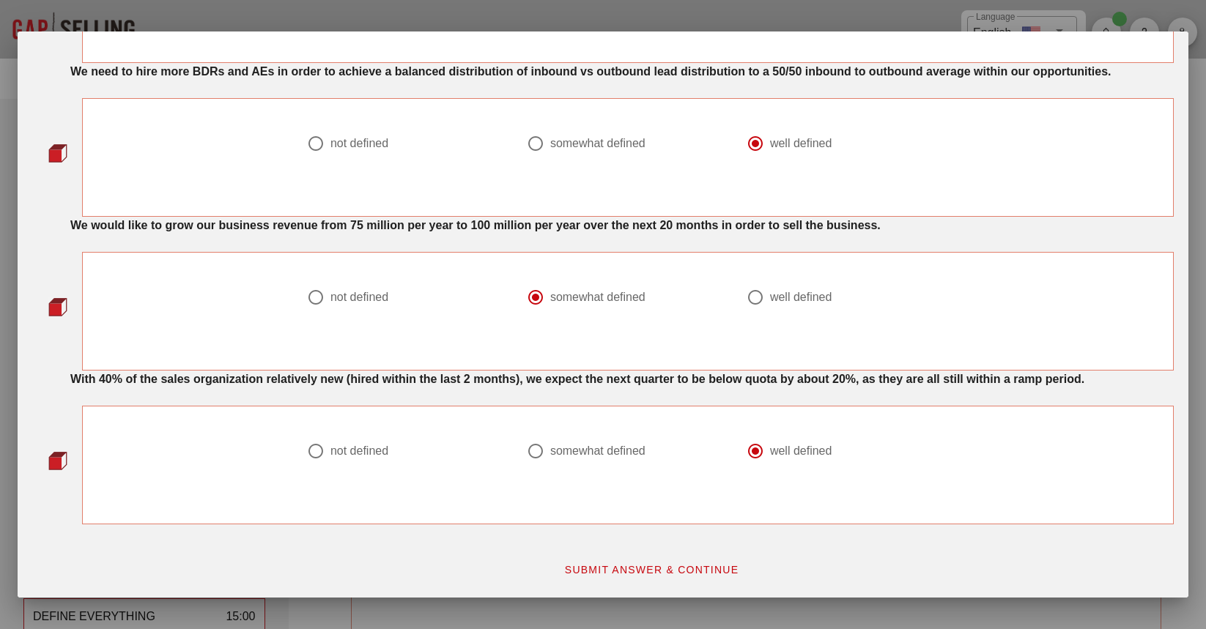
click at [604, 574] on span "SUBMIT ANSWER & CONTINUE" at bounding box center [651, 570] width 175 height 12
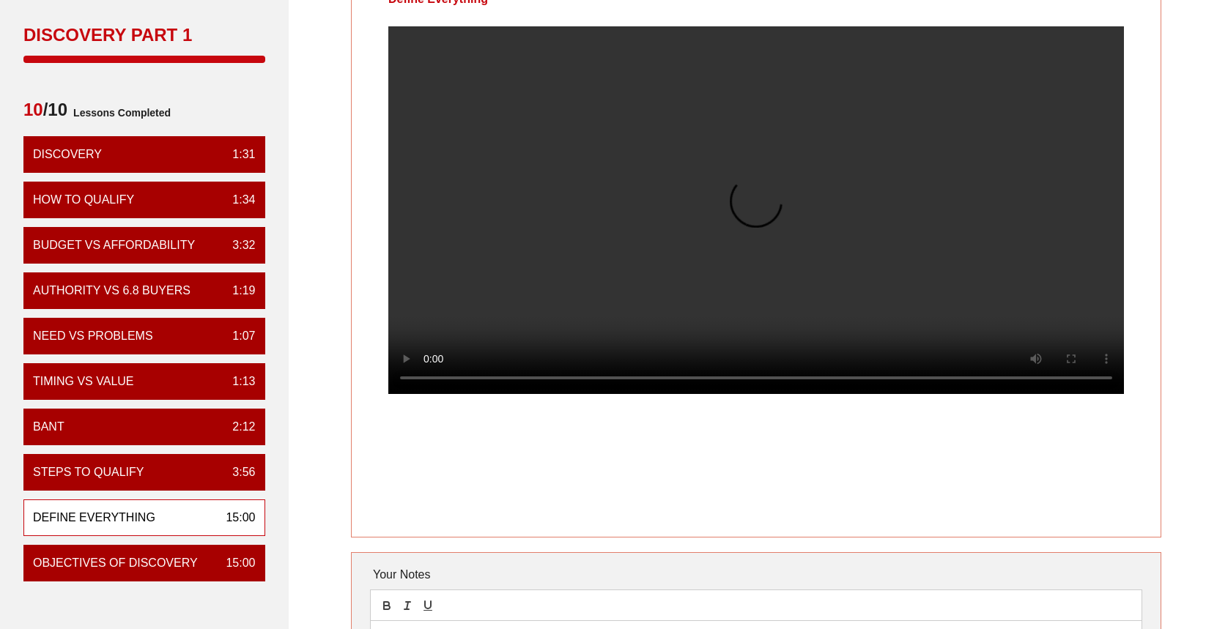
scroll to position [73, 0]
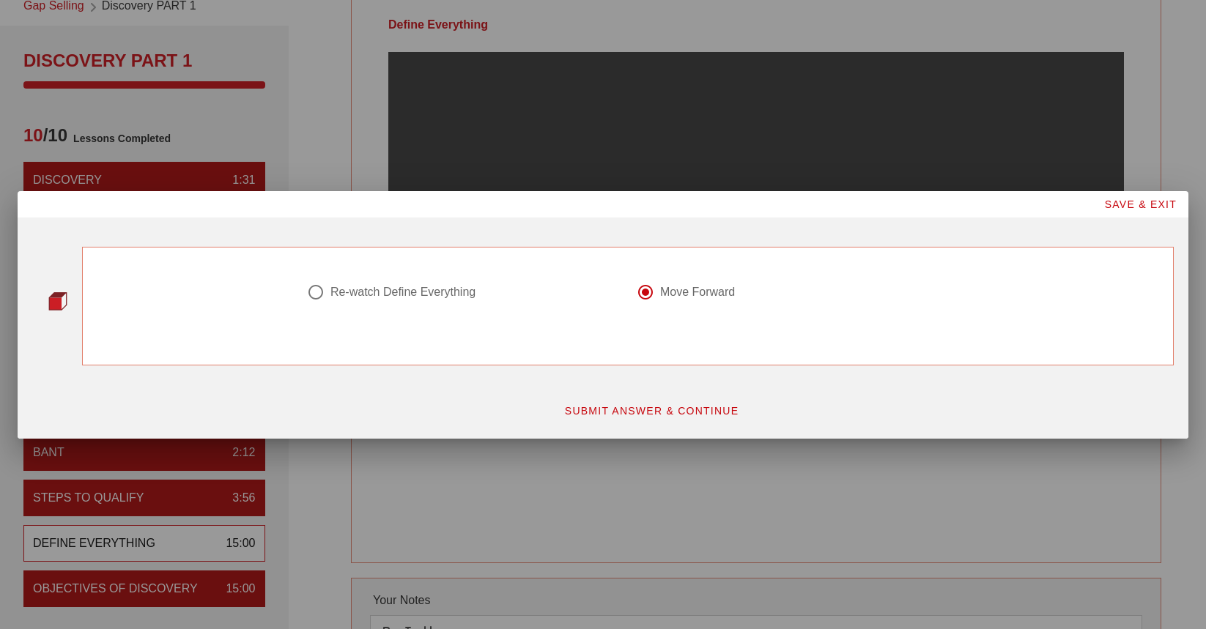
click at [676, 408] on span "SUBMIT ANSWER & CONTINUE" at bounding box center [651, 411] width 175 height 12
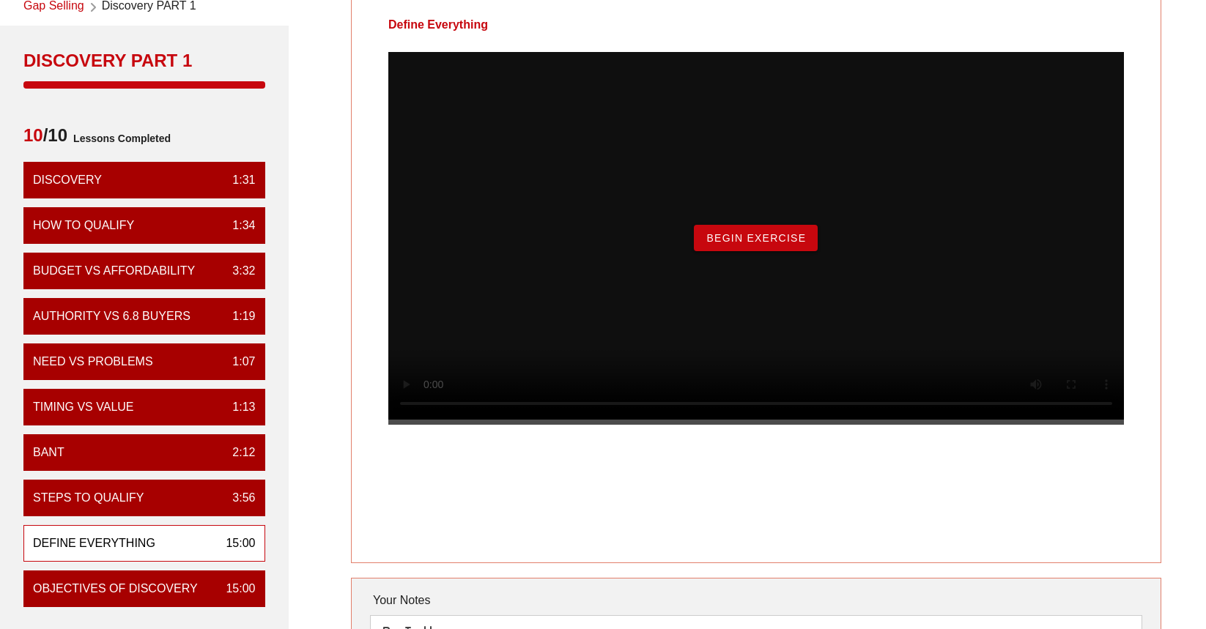
click at [775, 244] on span "Begin Exercise" at bounding box center [756, 238] width 100 height 12
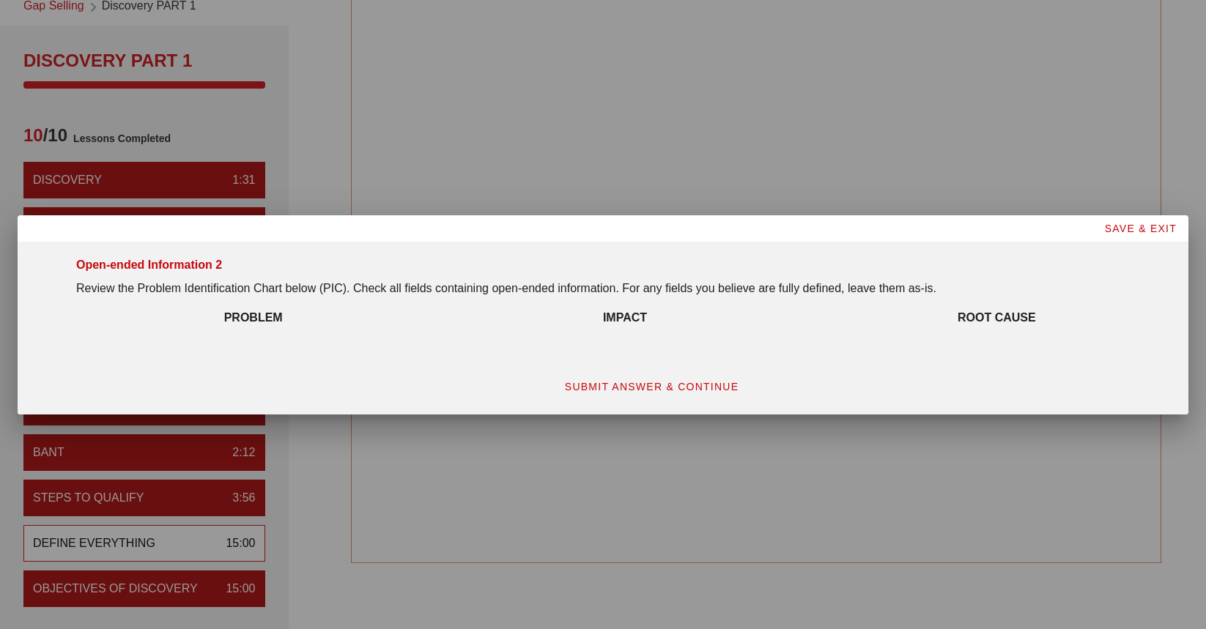
scroll to position [0, 0]
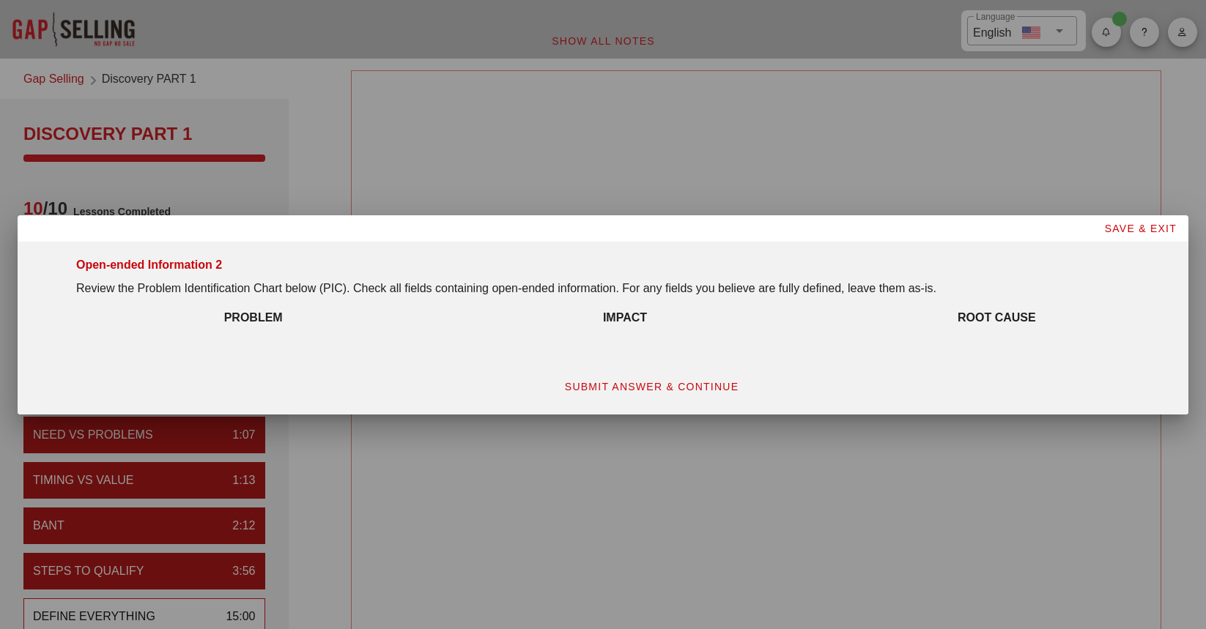
click at [631, 311] on strong "IMPACT" at bounding box center [625, 317] width 44 height 12
click at [269, 315] on strong "PROBLEM" at bounding box center [253, 317] width 59 height 12
click at [305, 354] on div "SUBMIT ANSWER & CONTINUE" at bounding box center [602, 379] width 1159 height 59
click at [722, 384] on span "SUBMIT ANSWER & CONTINUE" at bounding box center [651, 387] width 175 height 12
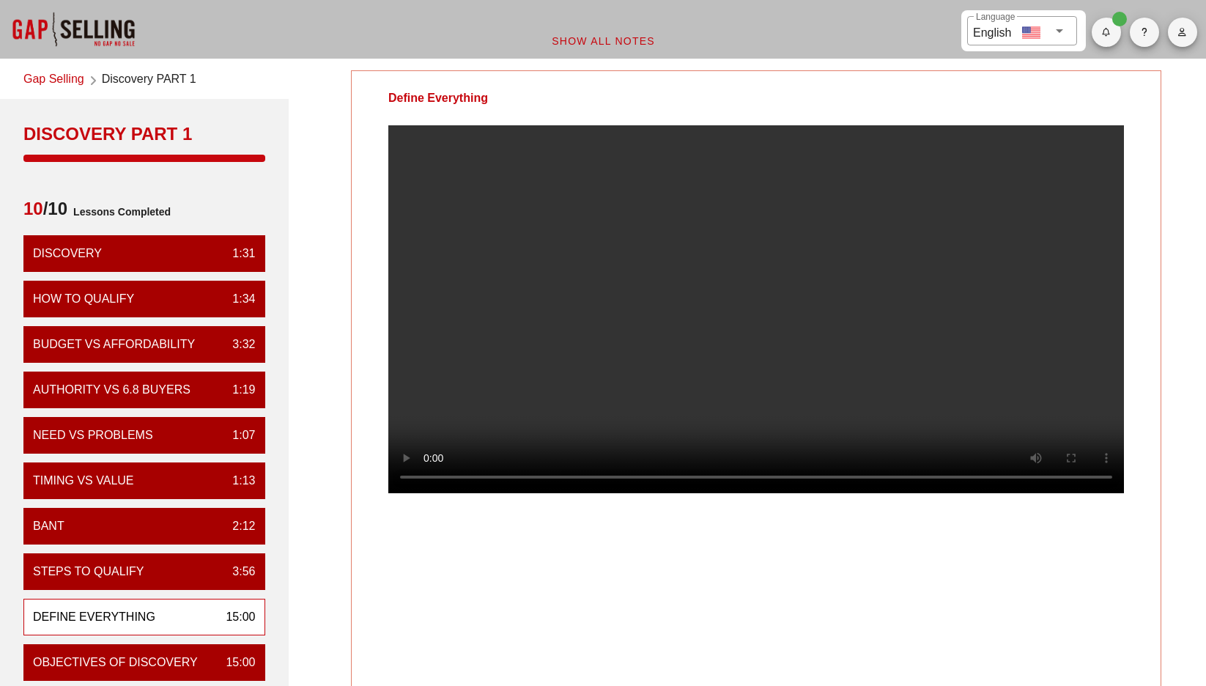
click at [124, 30] on div at bounding box center [73, 29] width 147 height 59
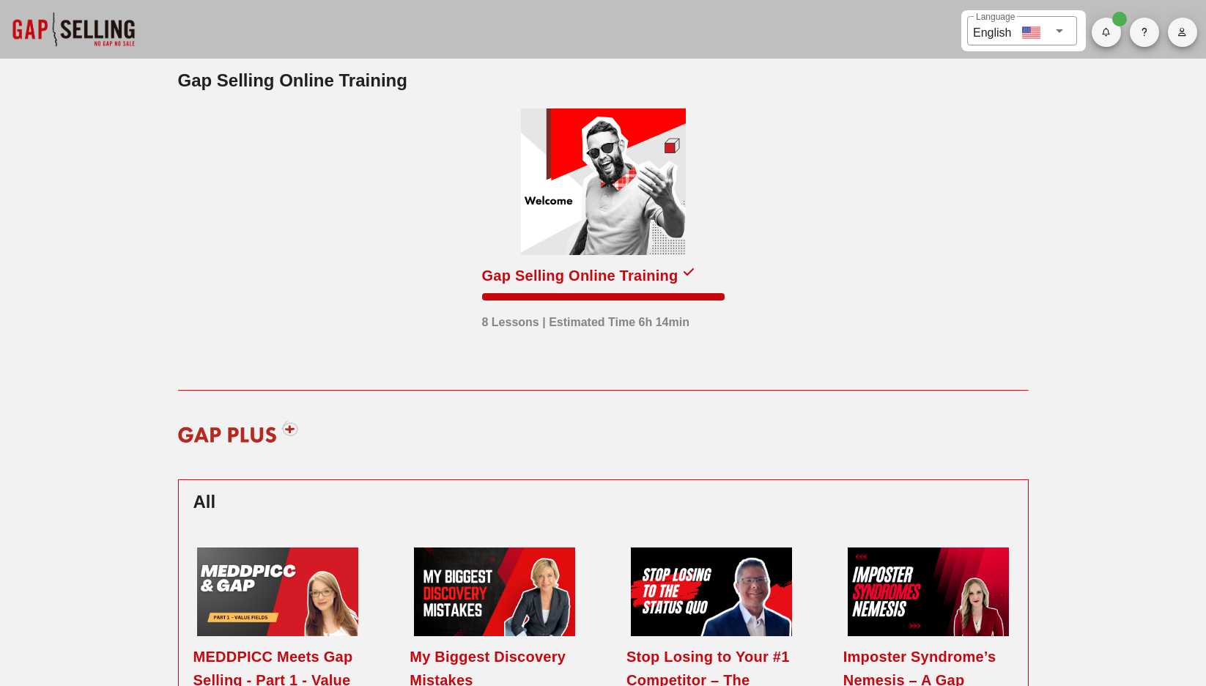
click at [562, 163] on div at bounding box center [603, 181] width 165 height 147
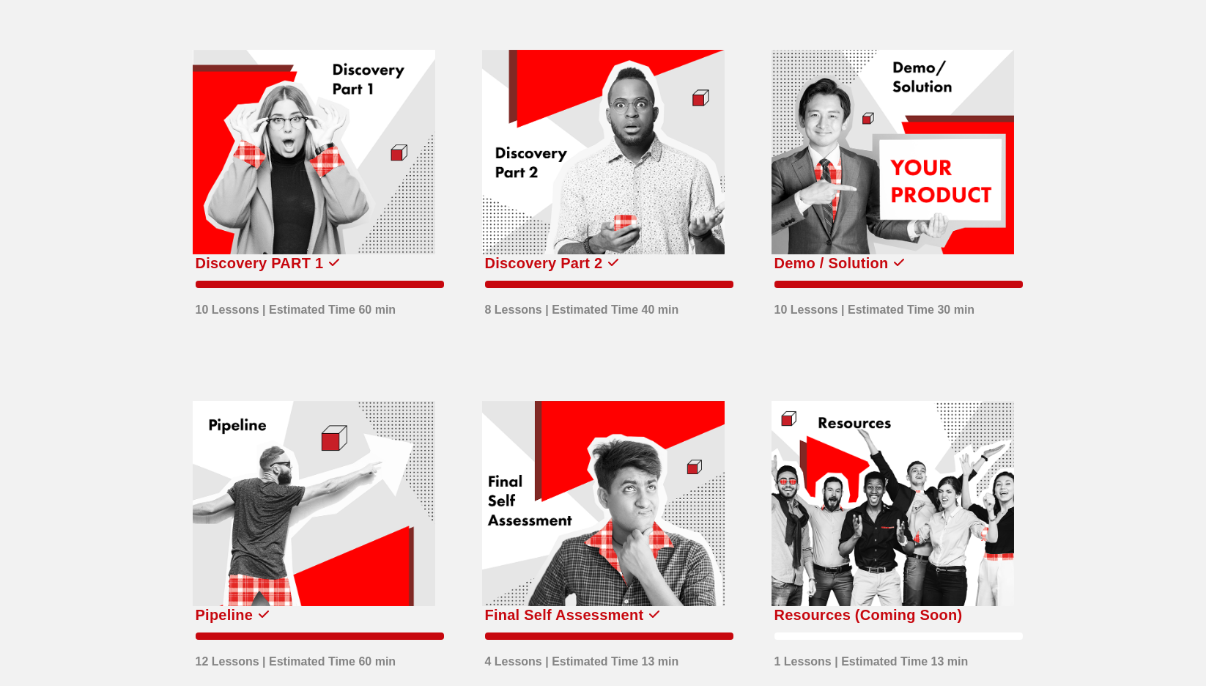
scroll to position [410, 0]
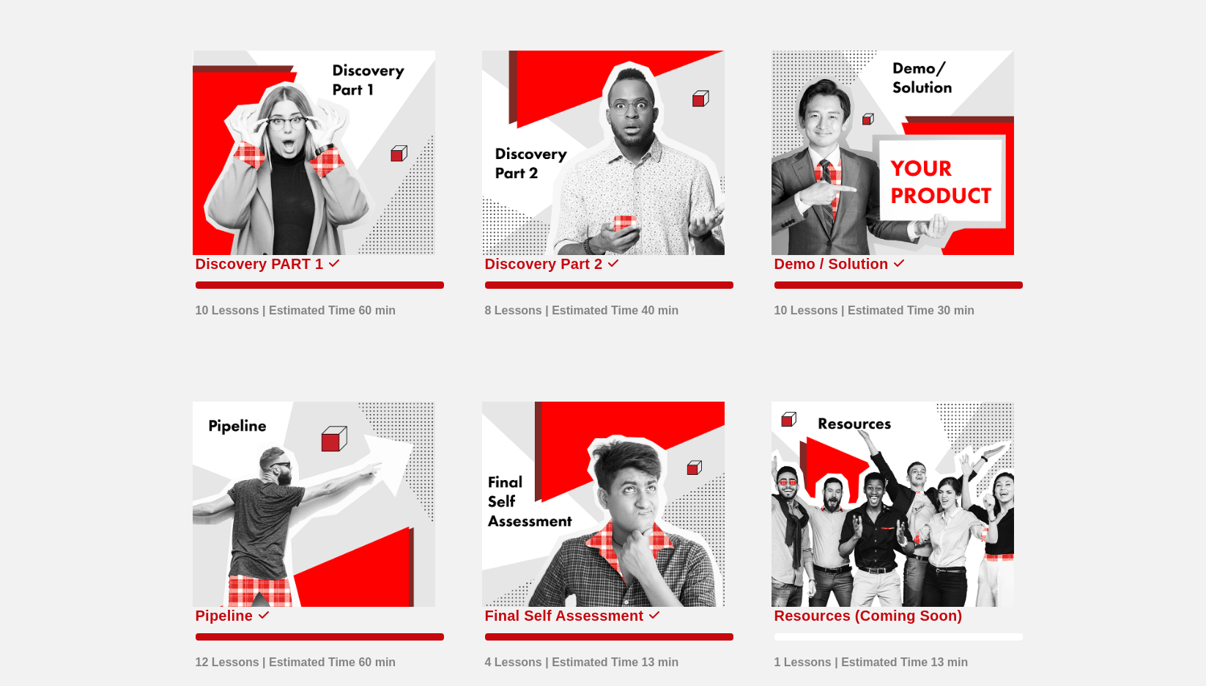
click at [632, 202] on div at bounding box center [603, 153] width 243 height 205
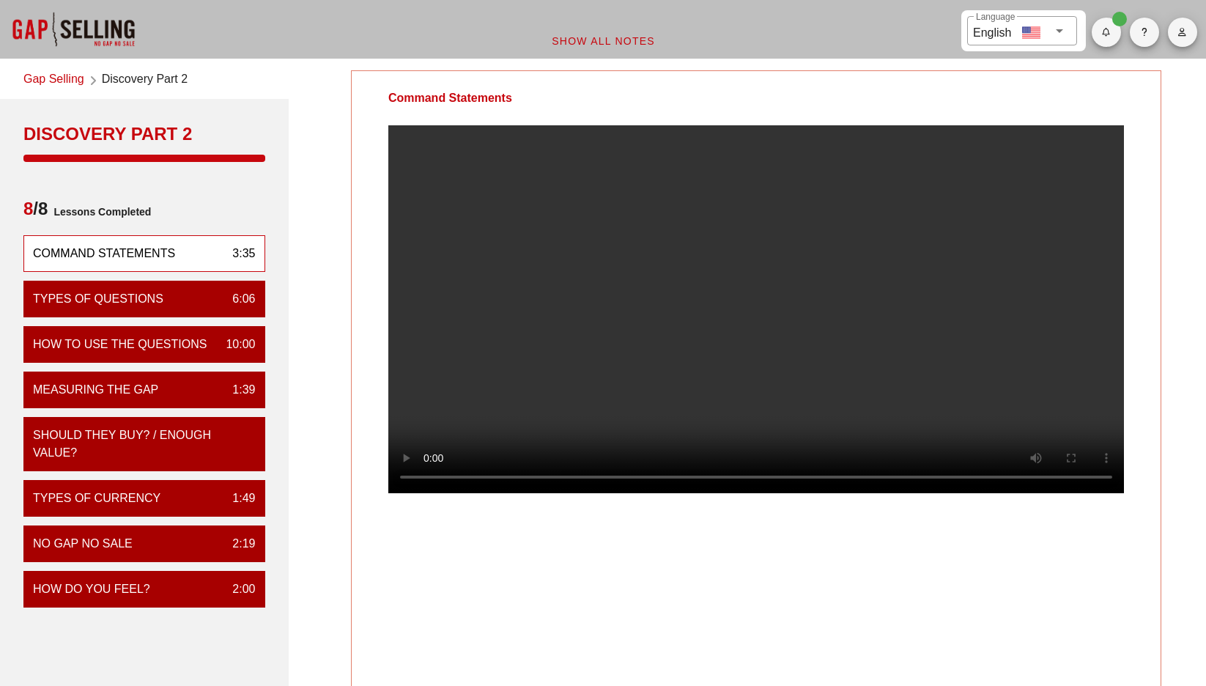
click at [70, 86] on link "Gap Selling" at bounding box center [53, 80] width 61 height 20
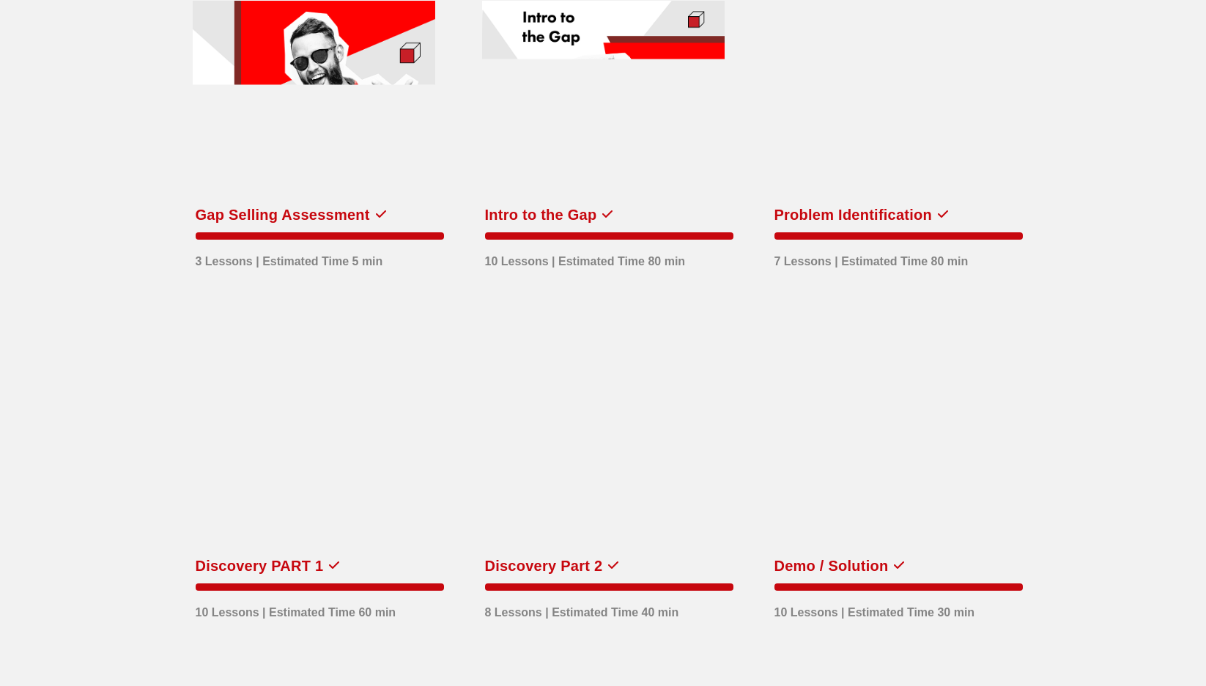
scroll to position [220, 0]
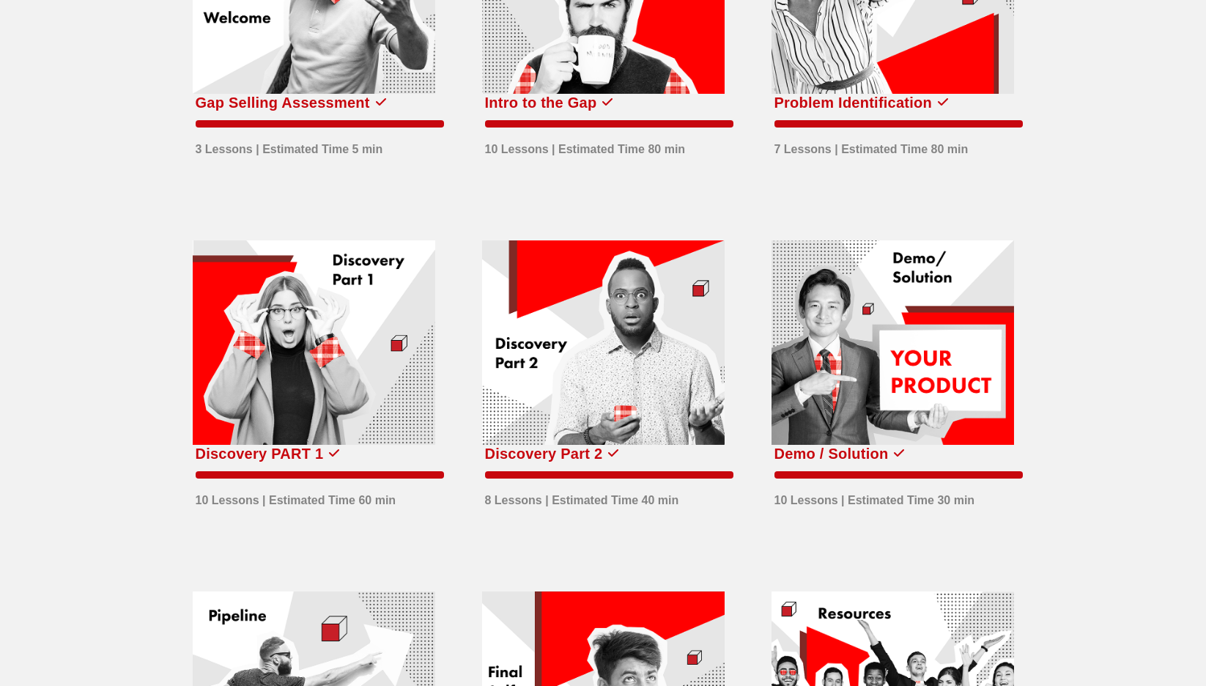
click at [354, 422] on div at bounding box center [314, 342] width 243 height 205
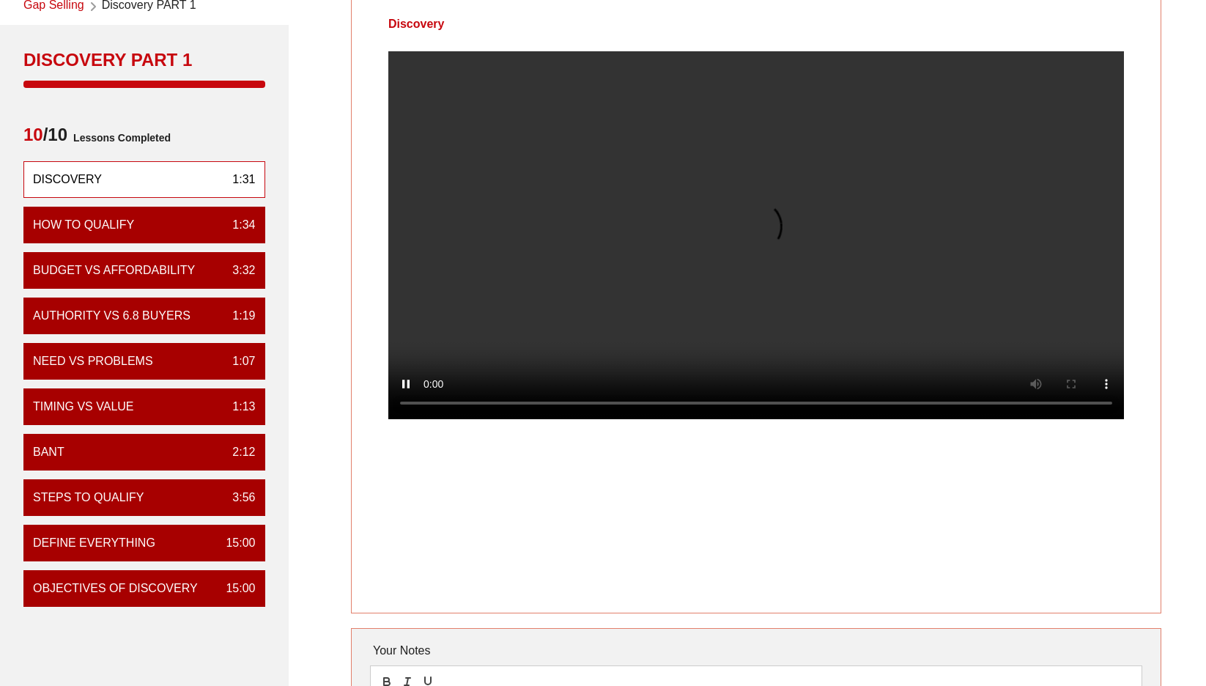
scroll to position [220, 0]
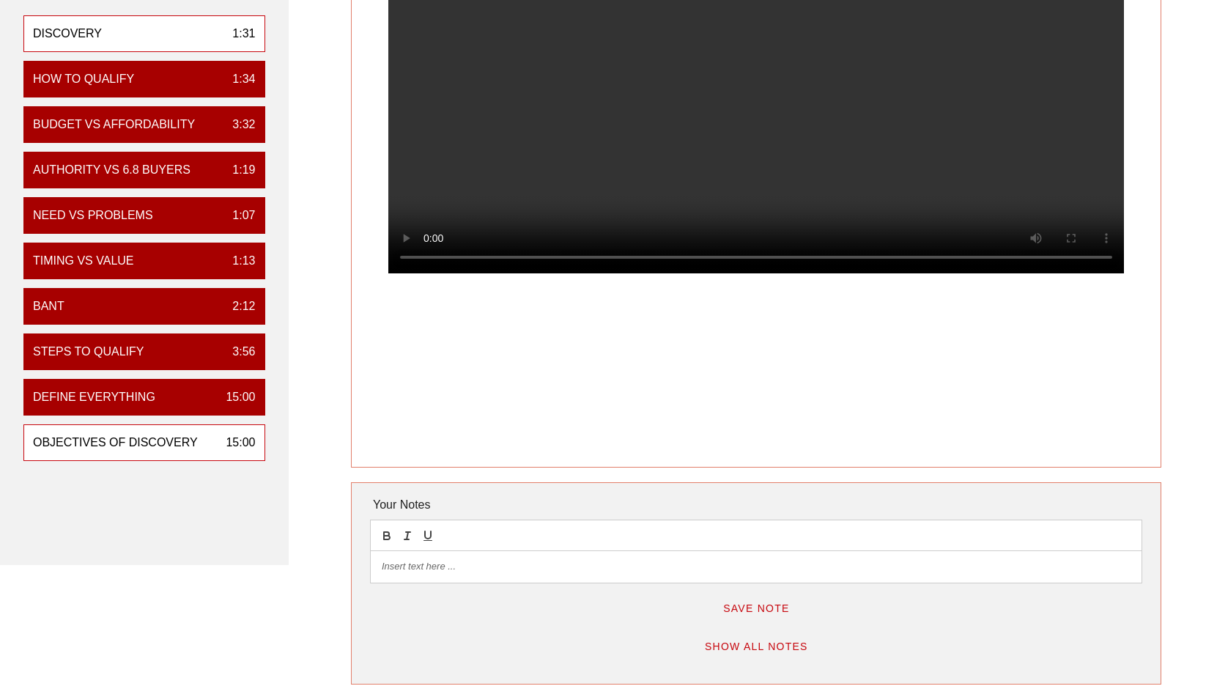
click at [153, 442] on div "Objectives of Discovery" at bounding box center [115, 443] width 165 height 18
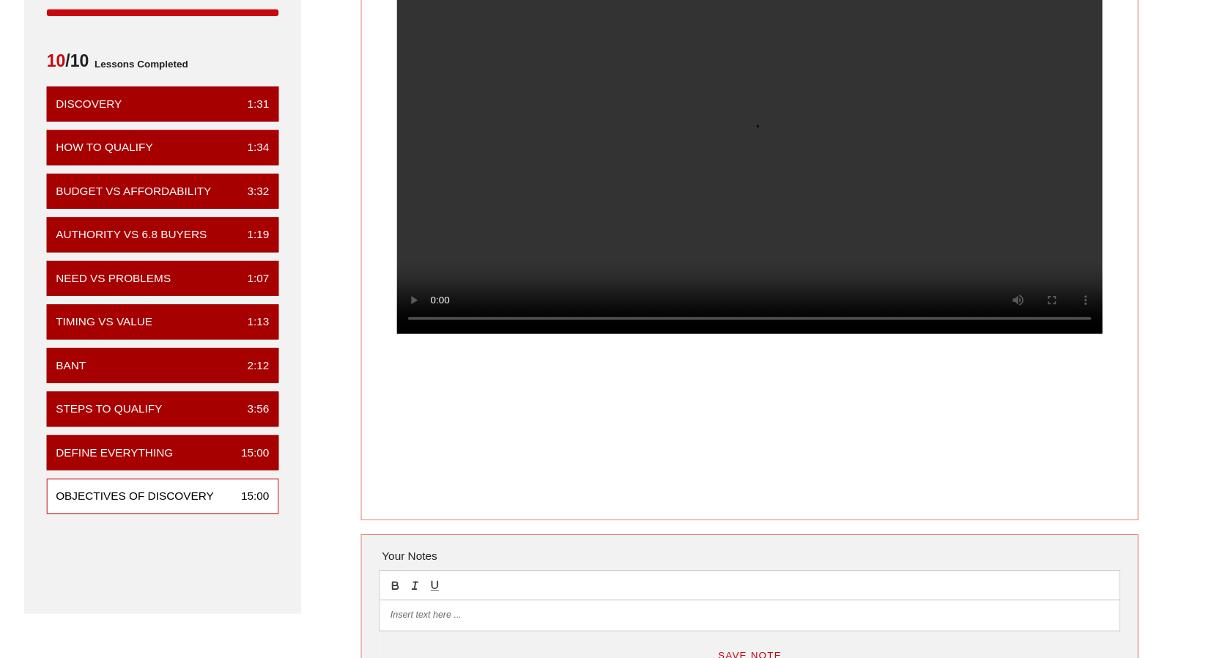
scroll to position [73, 0]
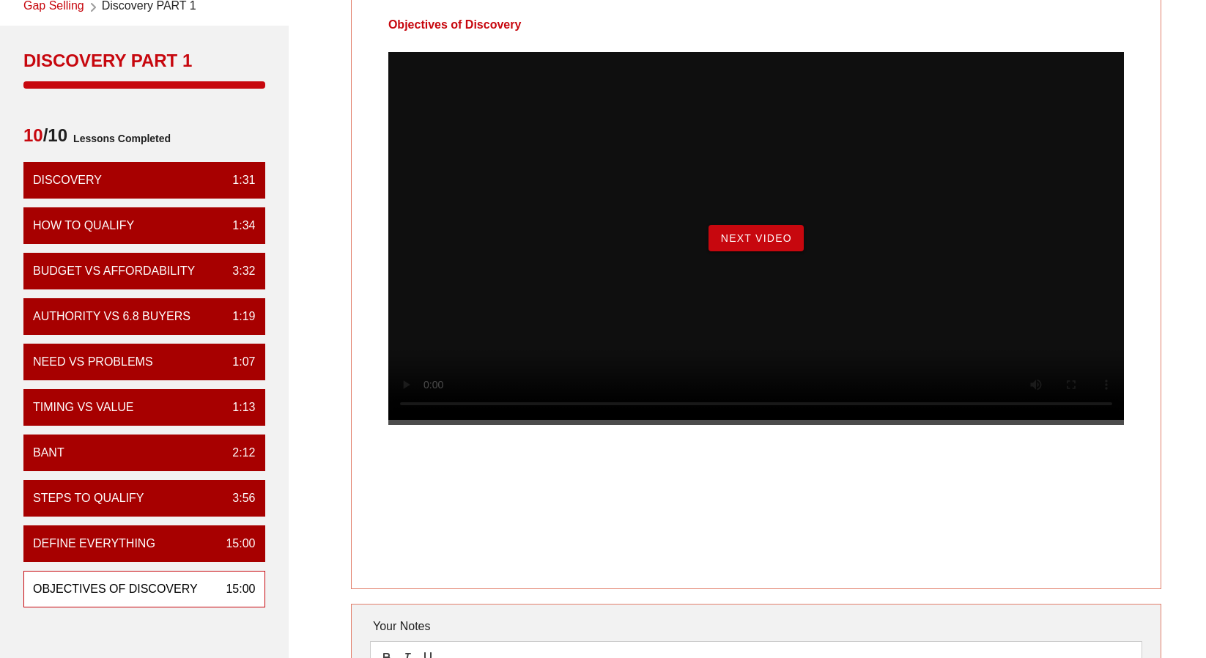
click at [779, 244] on span "Next Video" at bounding box center [756, 238] width 72 height 12
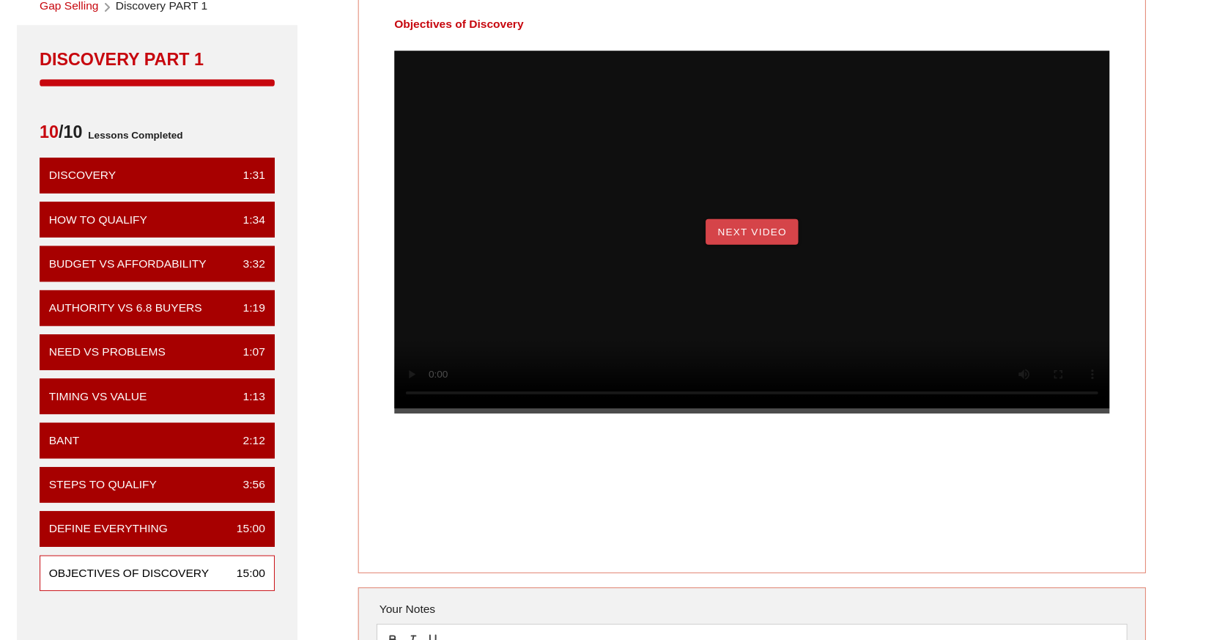
scroll to position [0, 0]
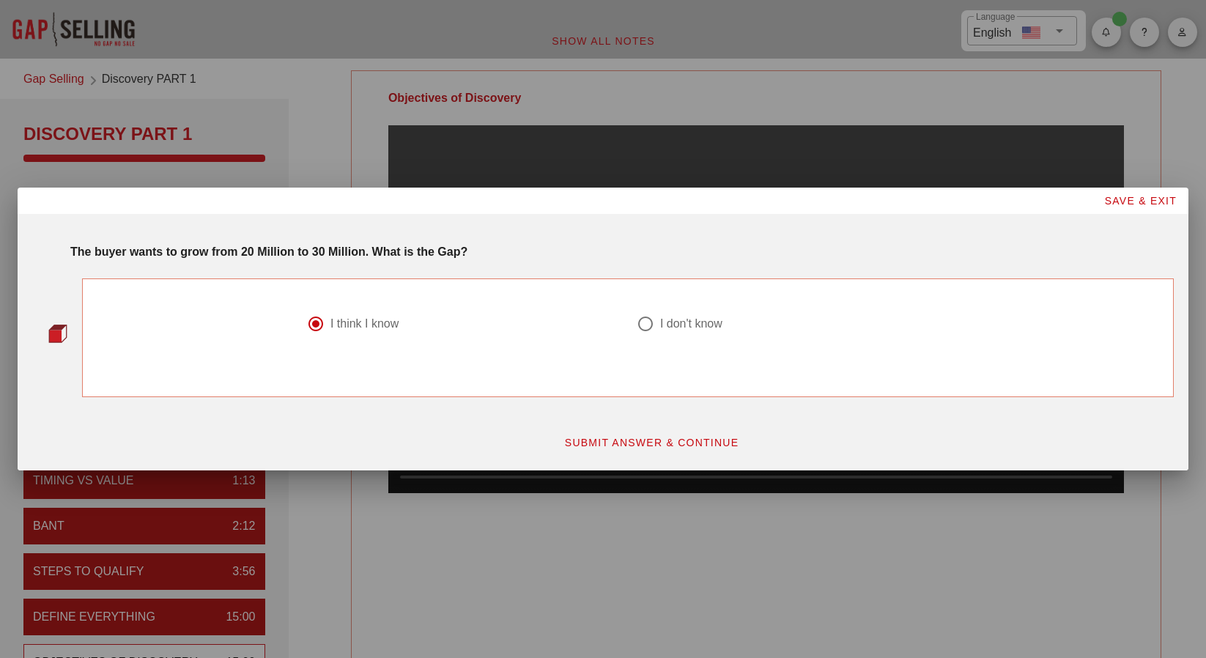
click at [626, 437] on button "SUBMIT ANSWER & CONTINUE" at bounding box center [651, 442] width 199 height 26
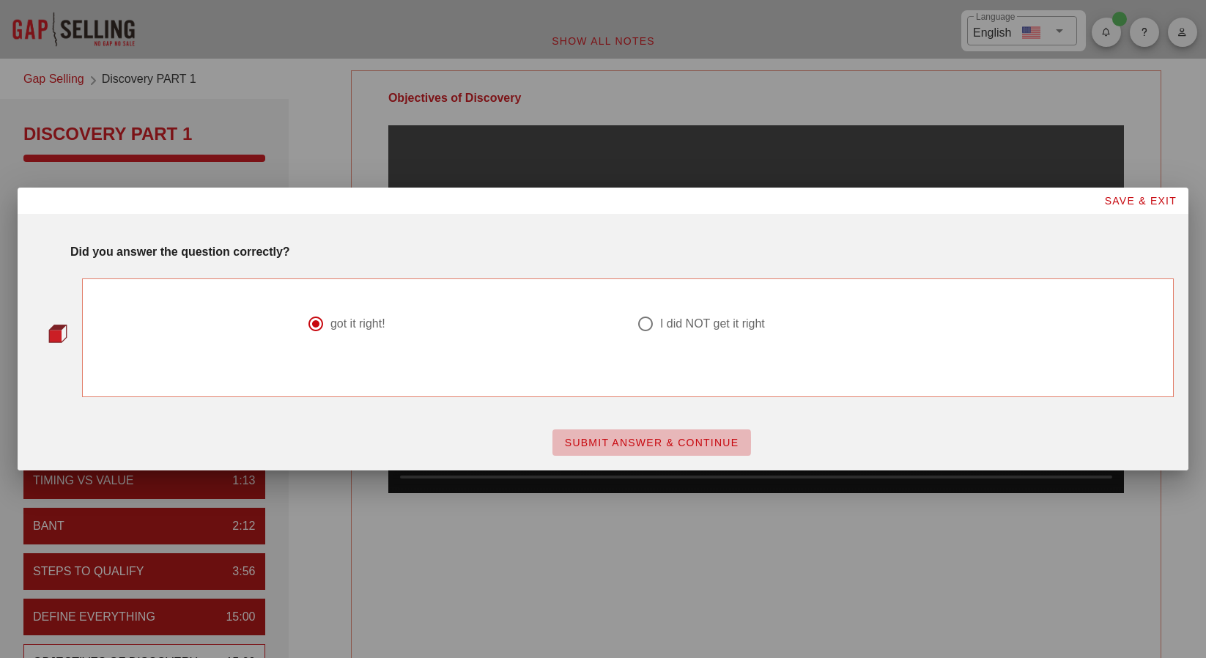
click at [632, 439] on span "SUBMIT ANSWER & CONTINUE" at bounding box center [651, 443] width 175 height 12
click at [637, 445] on span "SUBMIT ANSWER & CONTINUE" at bounding box center [651, 443] width 175 height 12
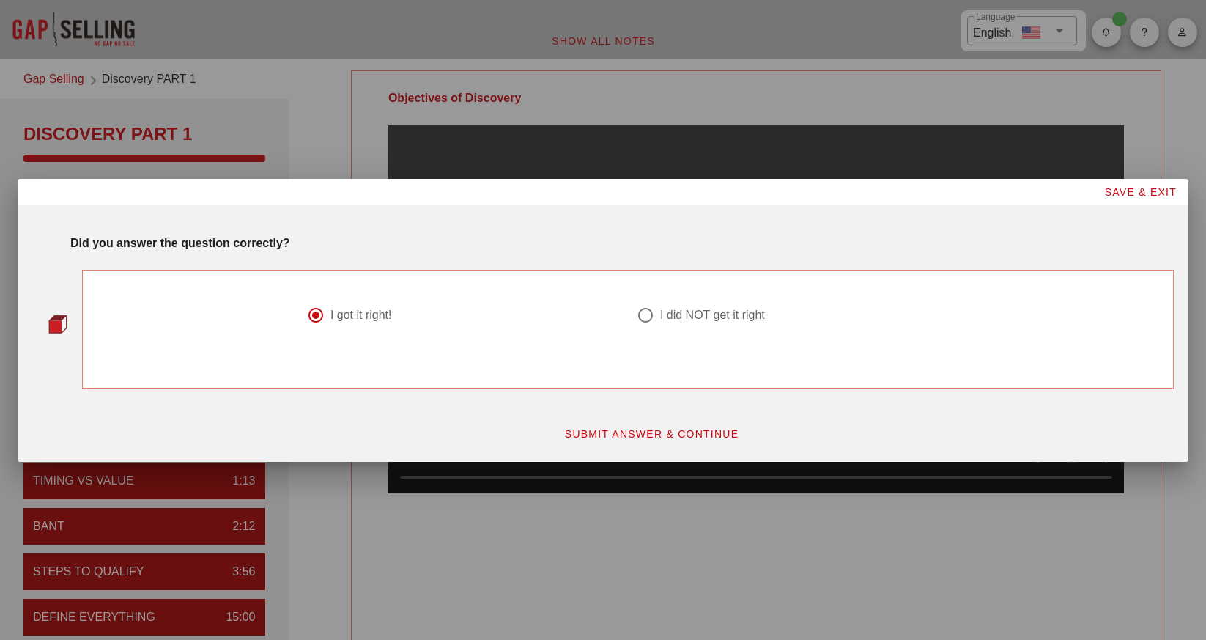
click at [624, 429] on span "SUBMIT ANSWER & CONTINUE" at bounding box center [651, 434] width 175 height 12
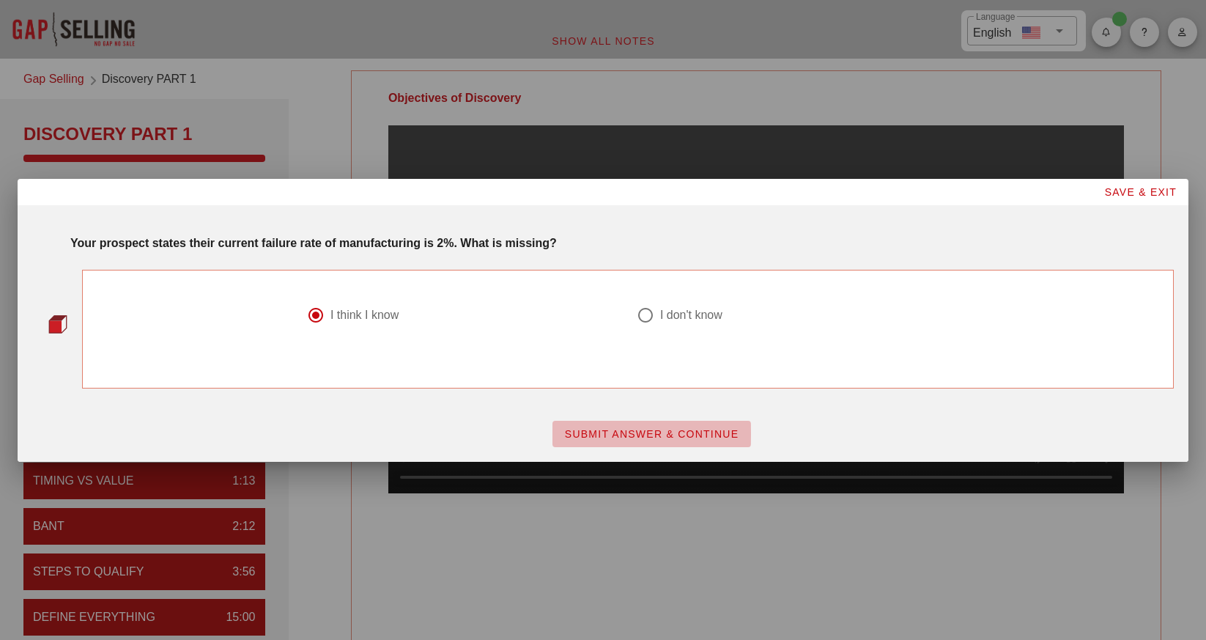
click at [670, 424] on button "SUBMIT ANSWER & CONTINUE" at bounding box center [651, 434] width 199 height 26
click at [653, 433] on span "SUBMIT ANSWER & CONTINUE" at bounding box center [651, 434] width 175 height 12
click at [628, 431] on span "SUBMIT ANSWER & CONTINUE" at bounding box center [651, 434] width 175 height 12
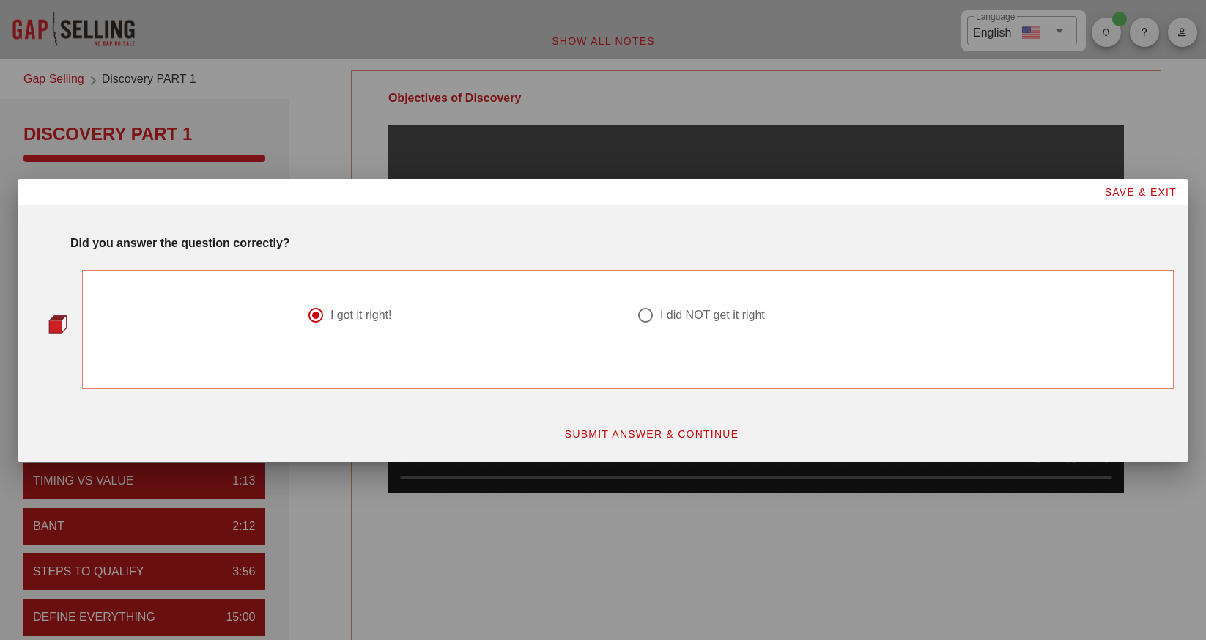
click at [587, 433] on span "SUBMIT ANSWER & CONTINUE" at bounding box center [651, 434] width 175 height 12
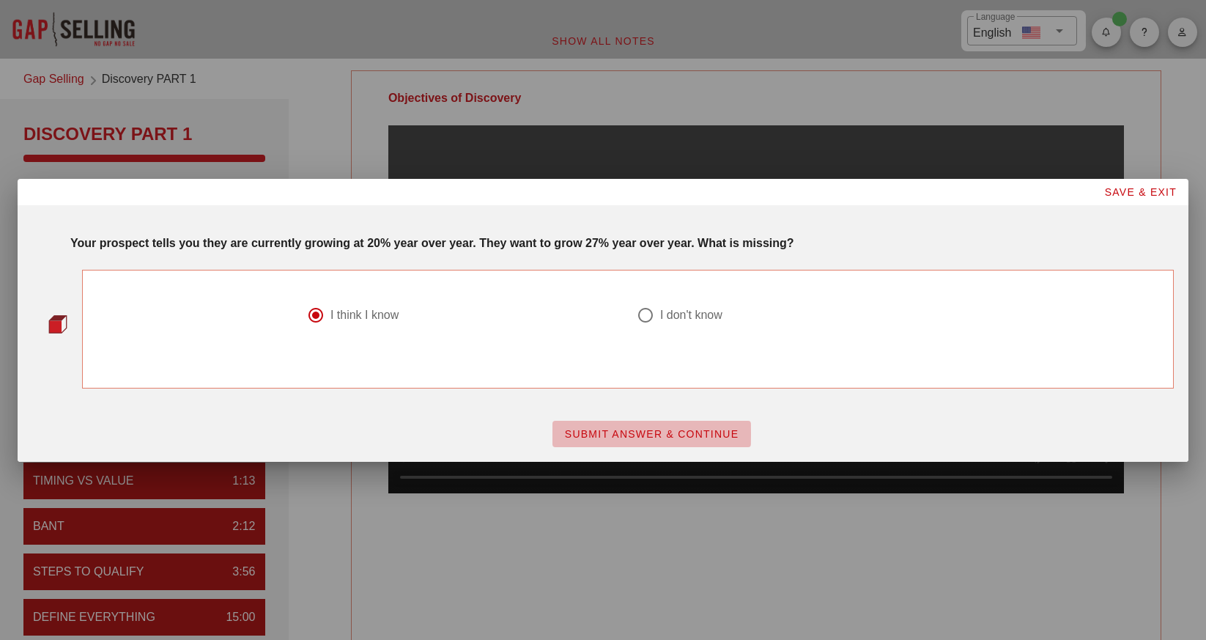
click at [579, 432] on span "SUBMIT ANSWER & CONTINUE" at bounding box center [651, 434] width 175 height 12
click at [725, 426] on button "SUBMIT ANSWER & CONTINUE" at bounding box center [651, 434] width 199 height 26
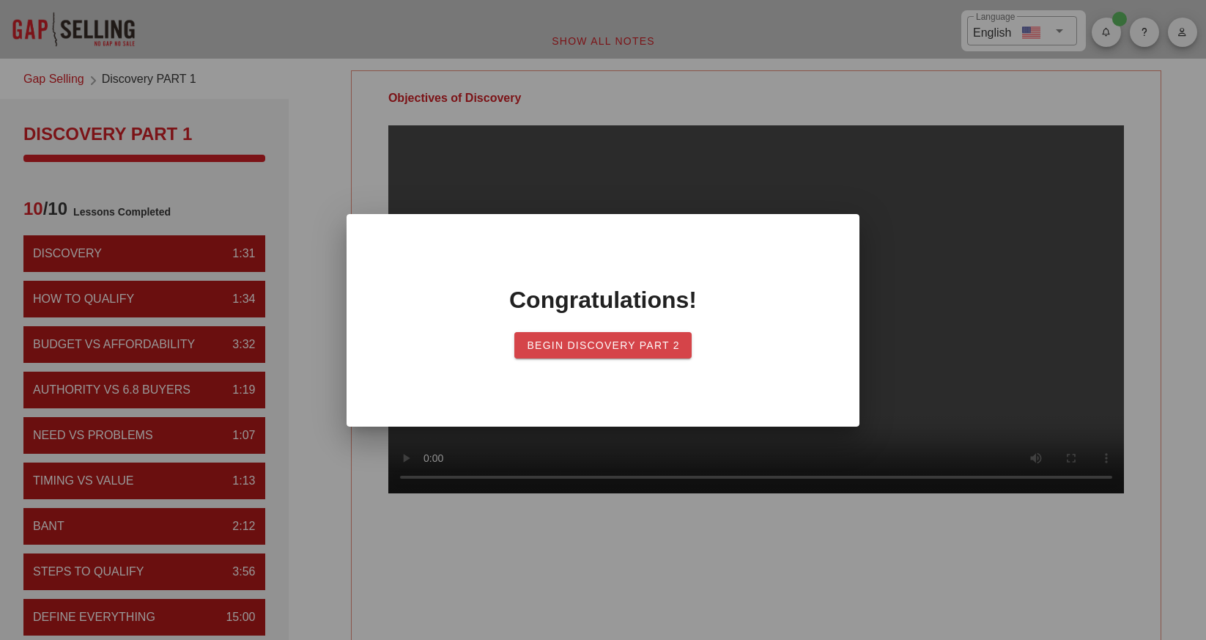
click at [632, 349] on span "Begin Discovery Part 2" at bounding box center [603, 345] width 154 height 12
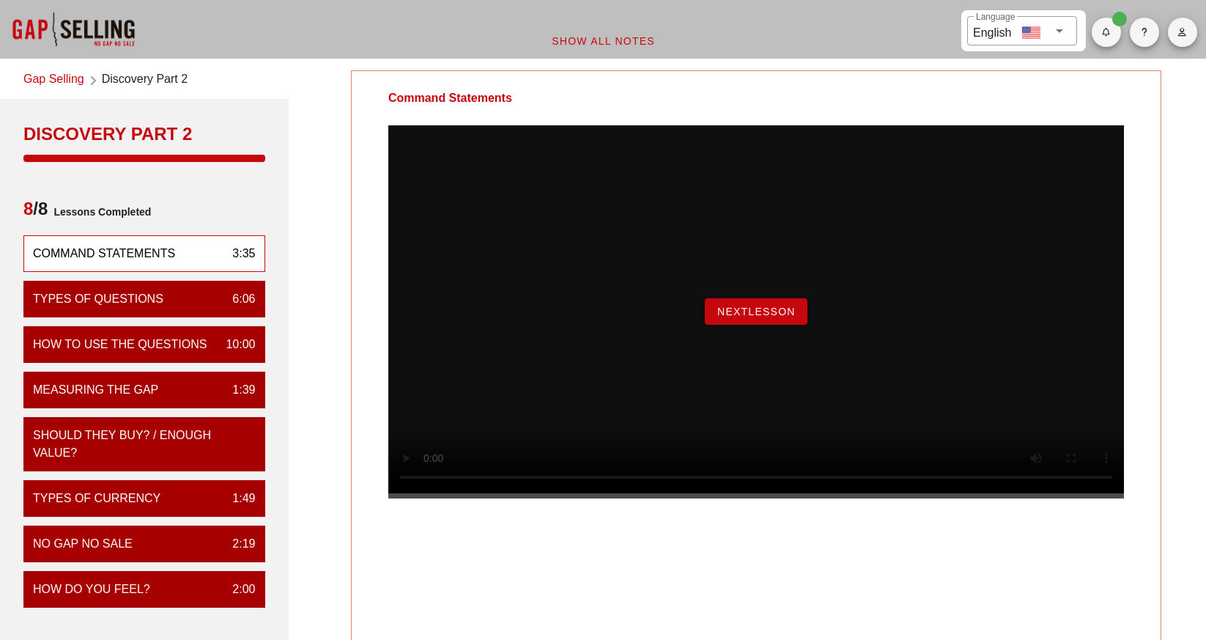
click at [726, 317] on span "NextLesson" at bounding box center [756, 312] width 79 height 12
